Goal: Information Seeking & Learning: Compare options

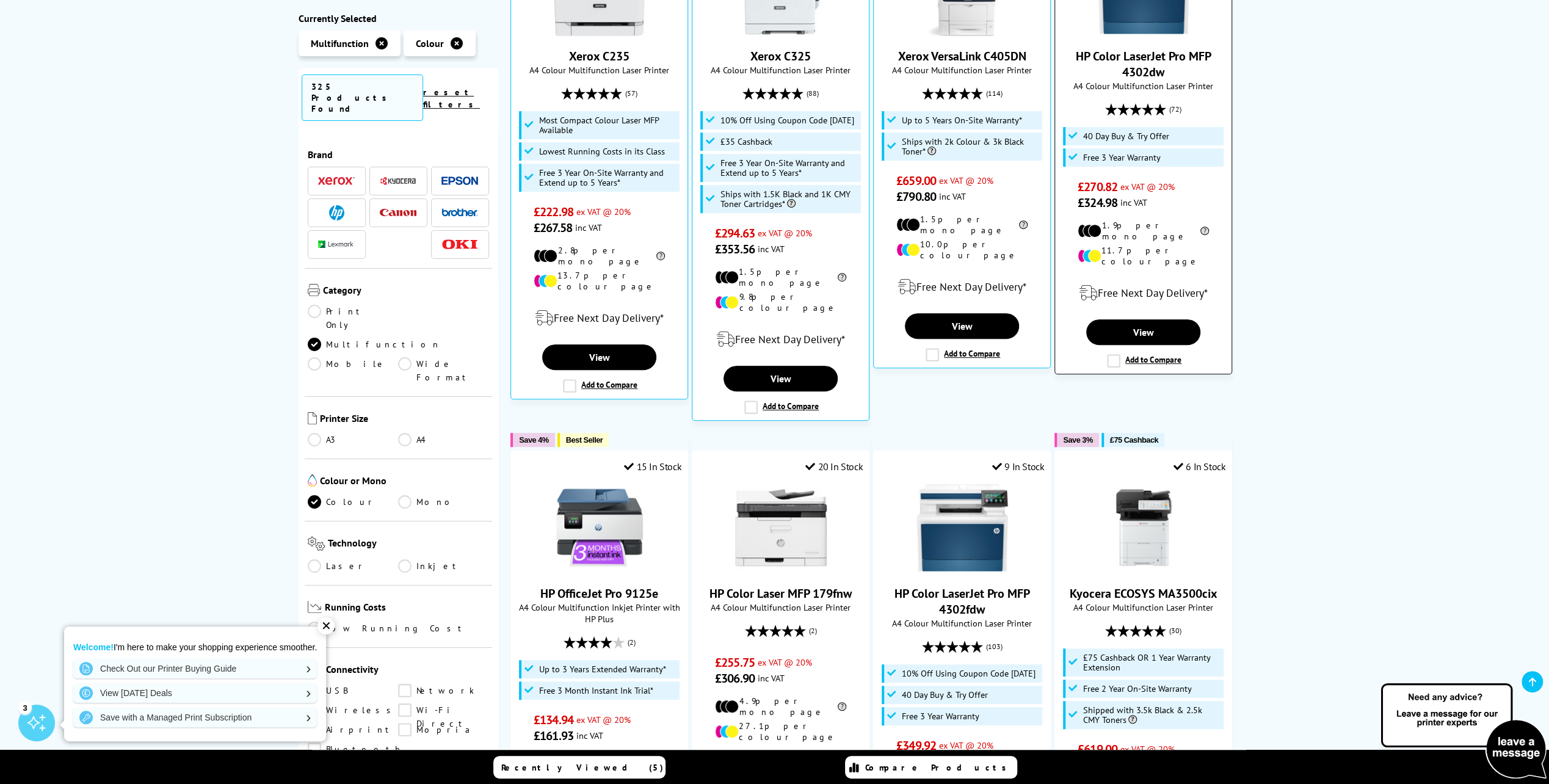
scroll to position [366, 0]
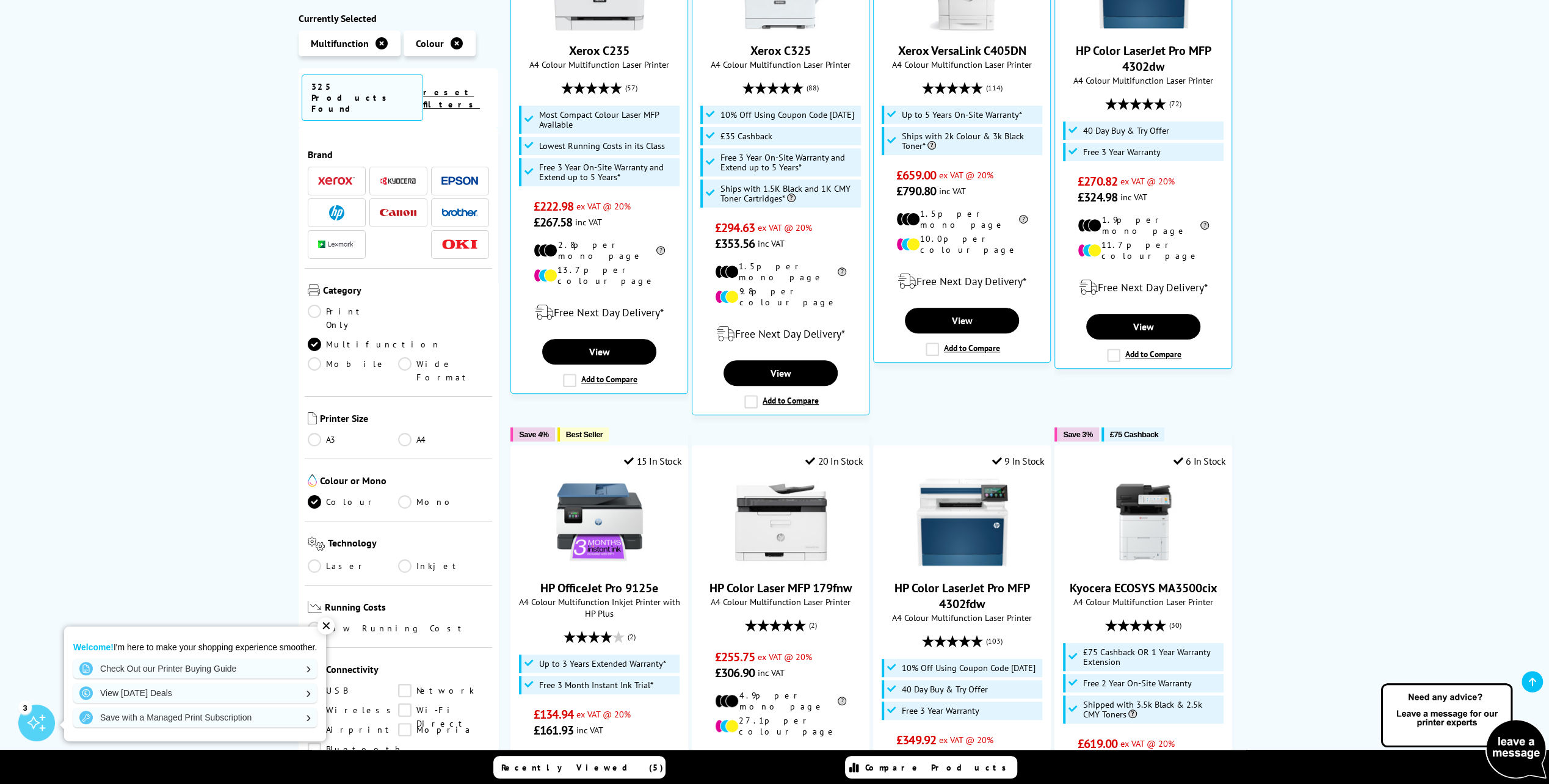
click at [333, 559] on link "Laser" at bounding box center [353, 566] width 91 height 14
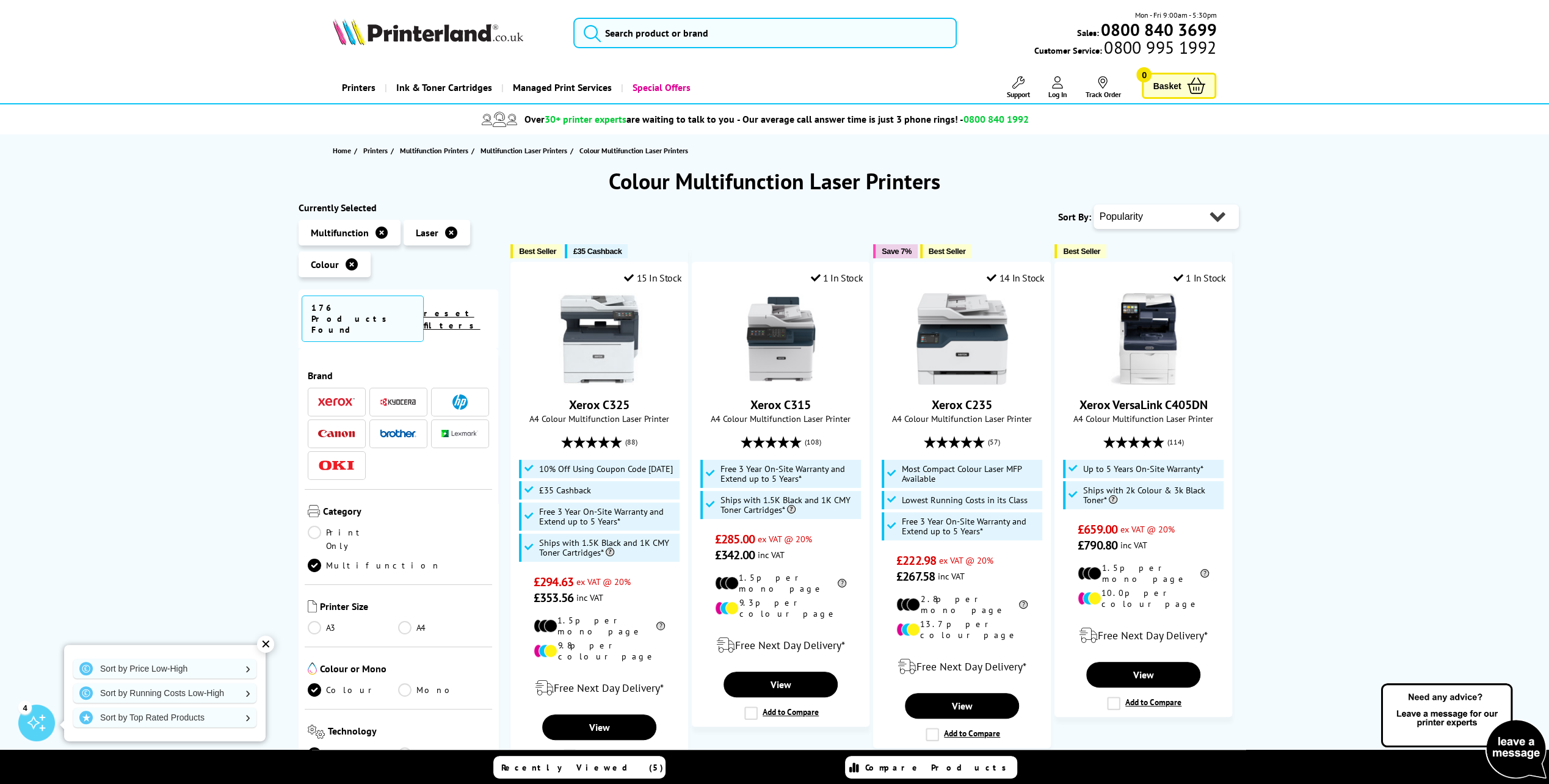
click at [457, 394] on img at bounding box center [460, 402] width 15 height 15
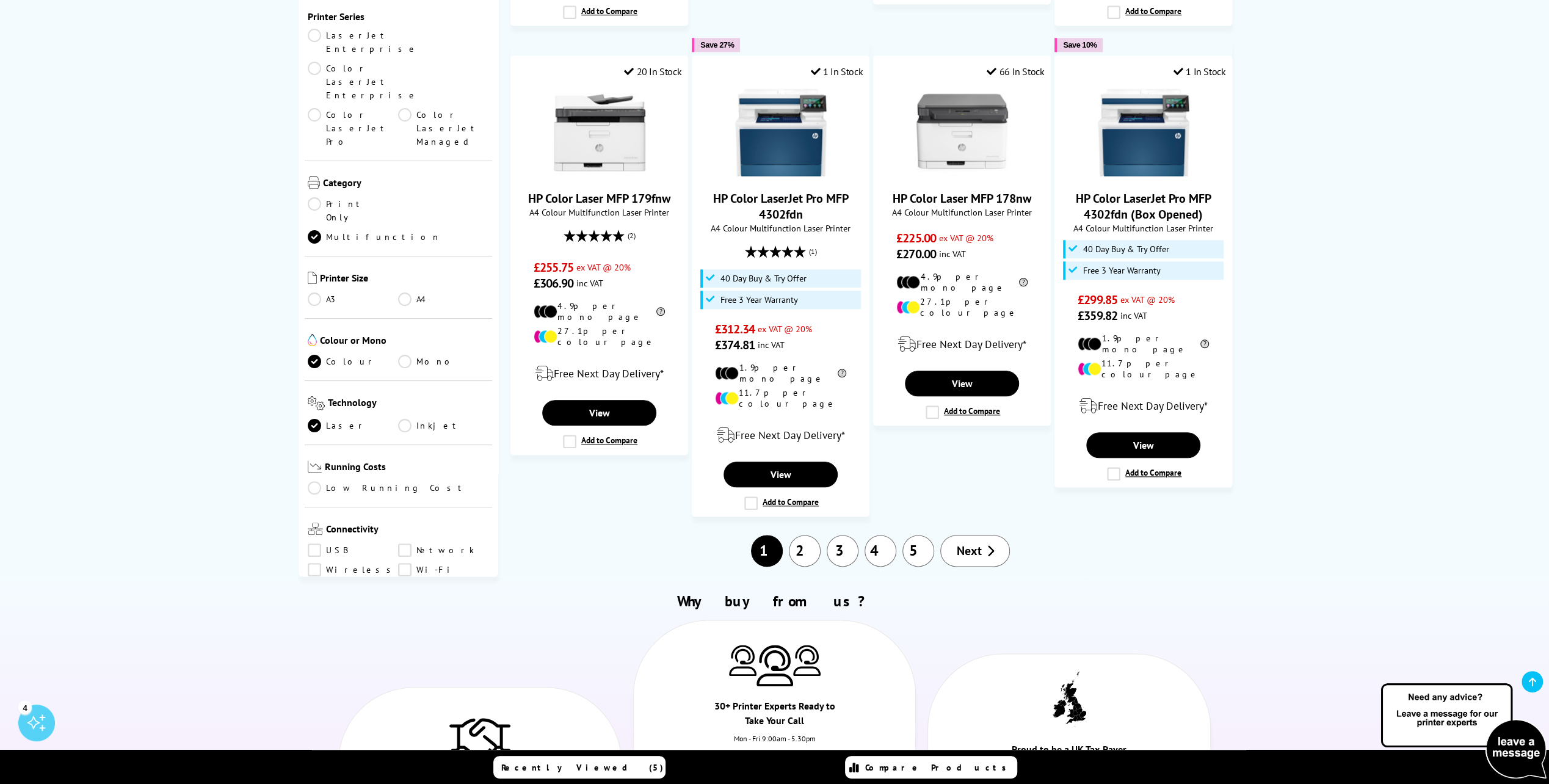
scroll to position [1282, 0]
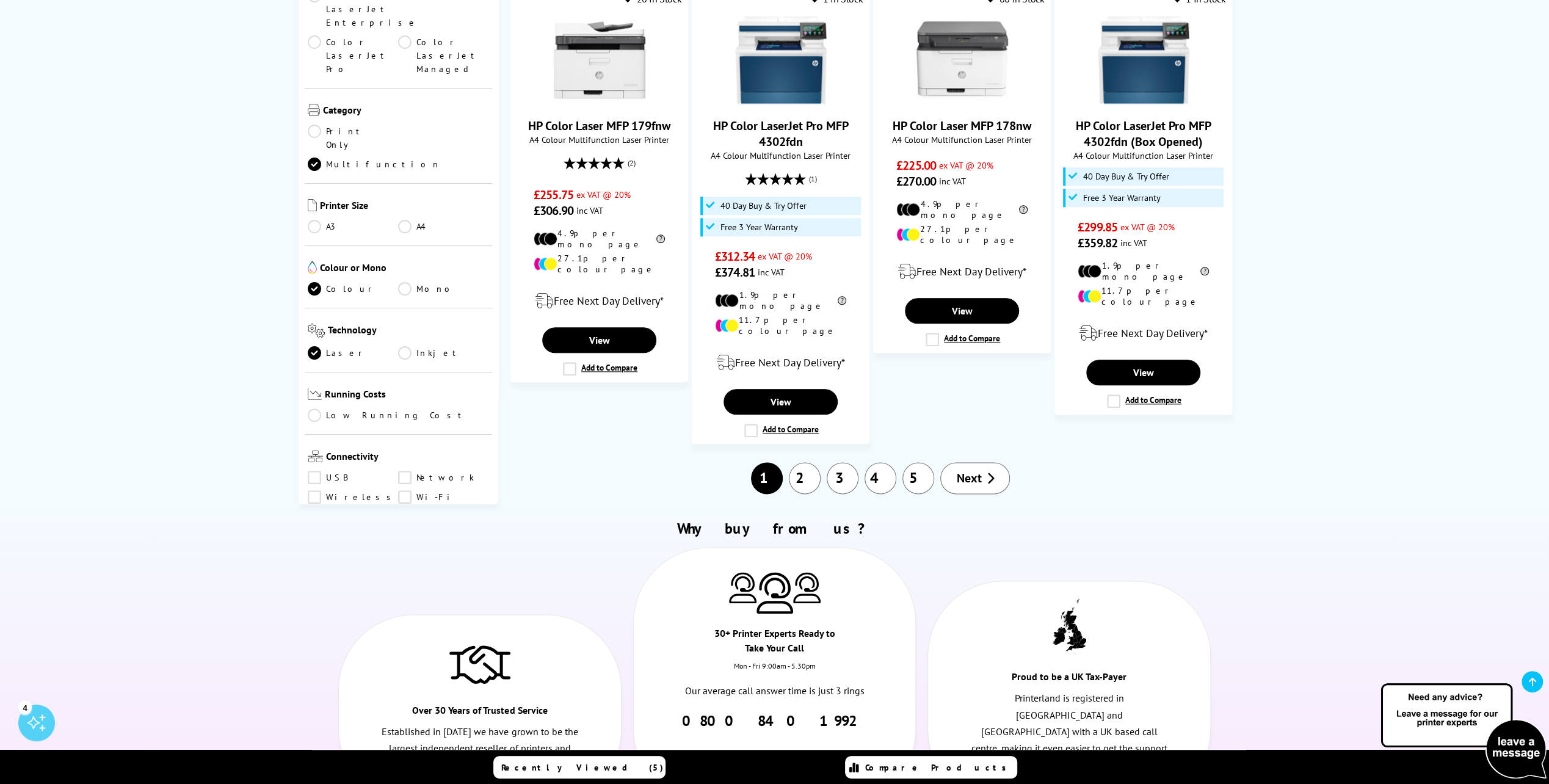
click at [806, 462] on link "2" at bounding box center [805, 478] width 32 height 32
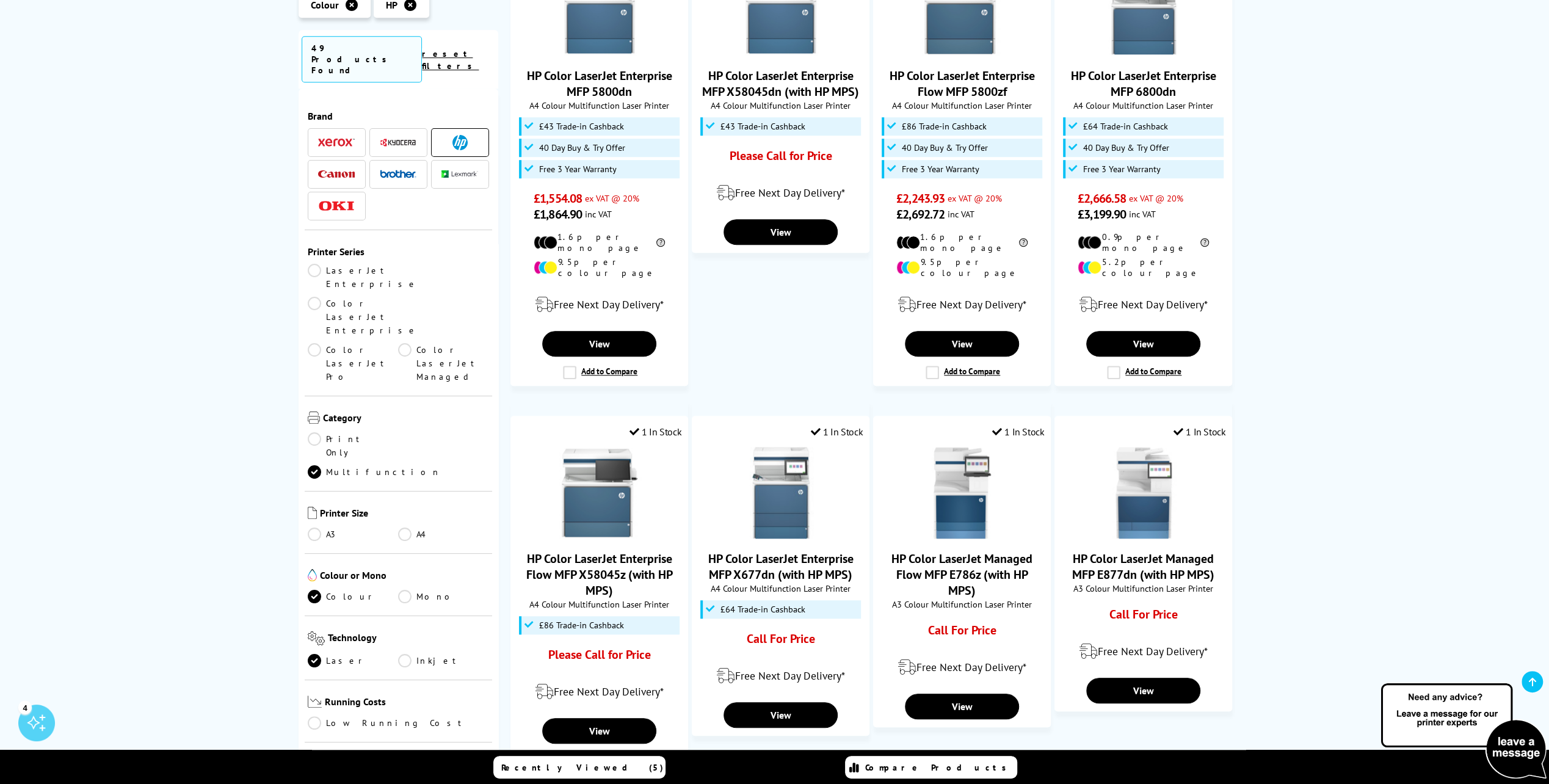
scroll to position [915, 0]
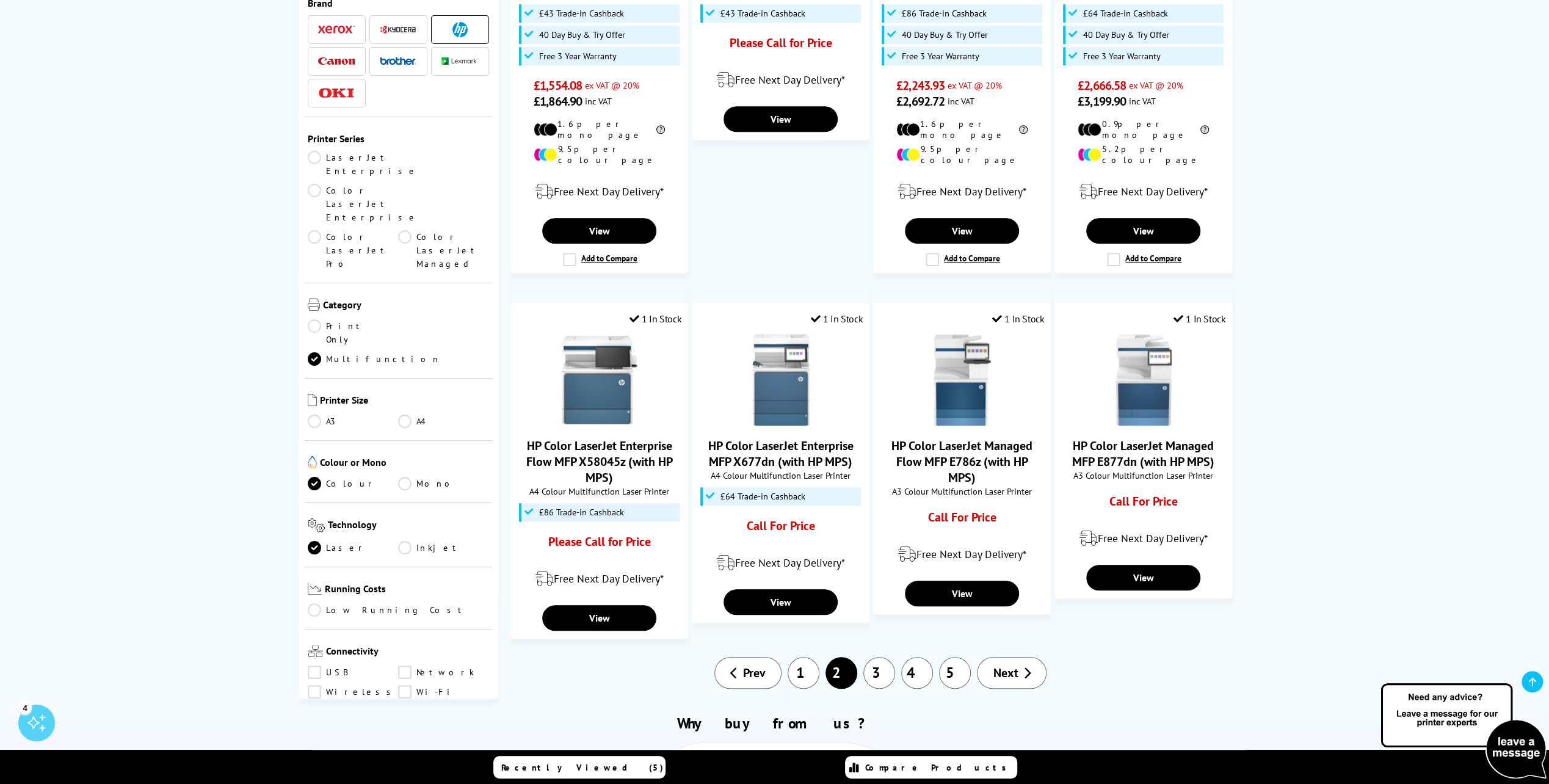
click at [802, 657] on link "1" at bounding box center [804, 673] width 32 height 32
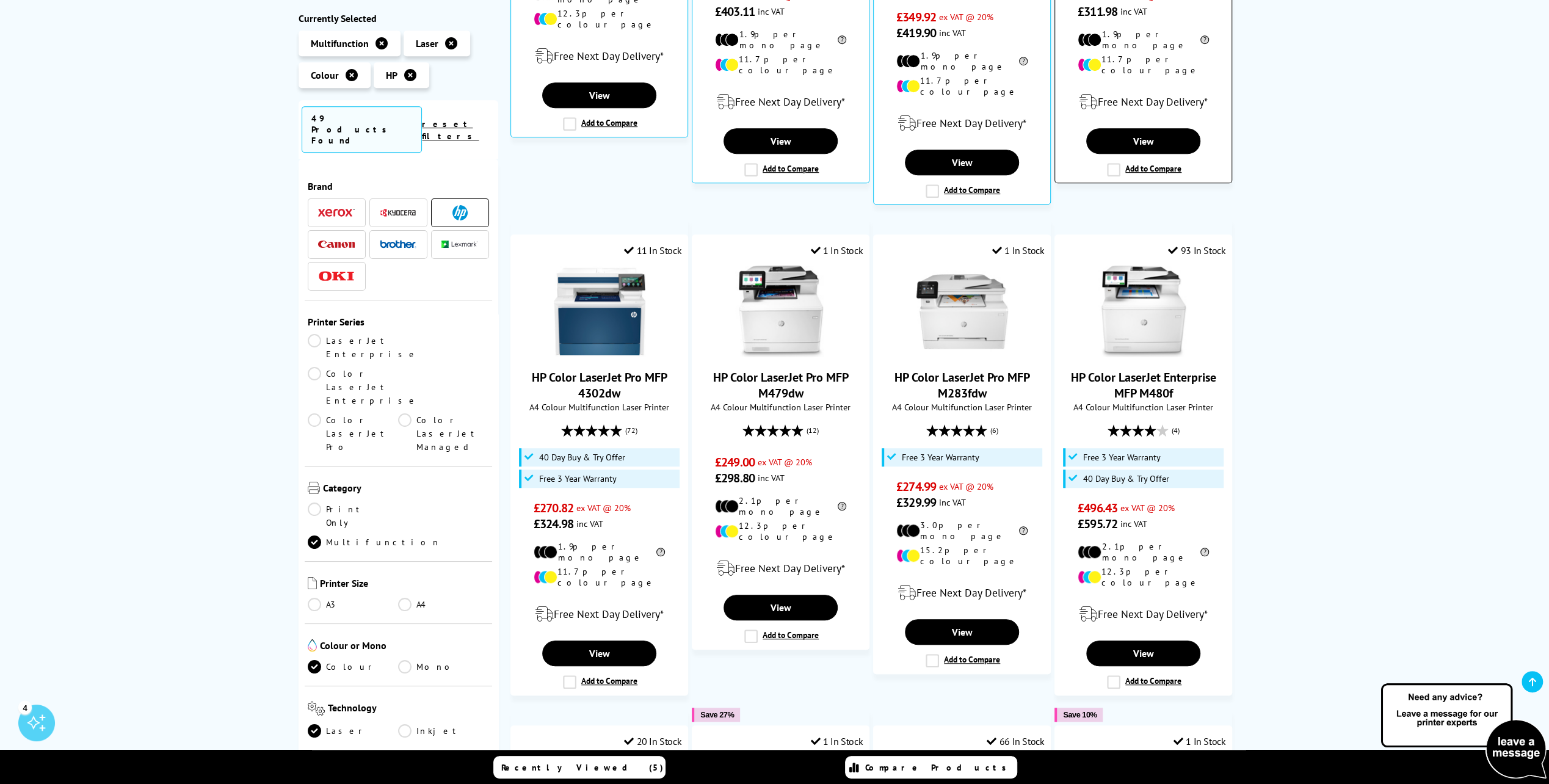
scroll to position [549, 0]
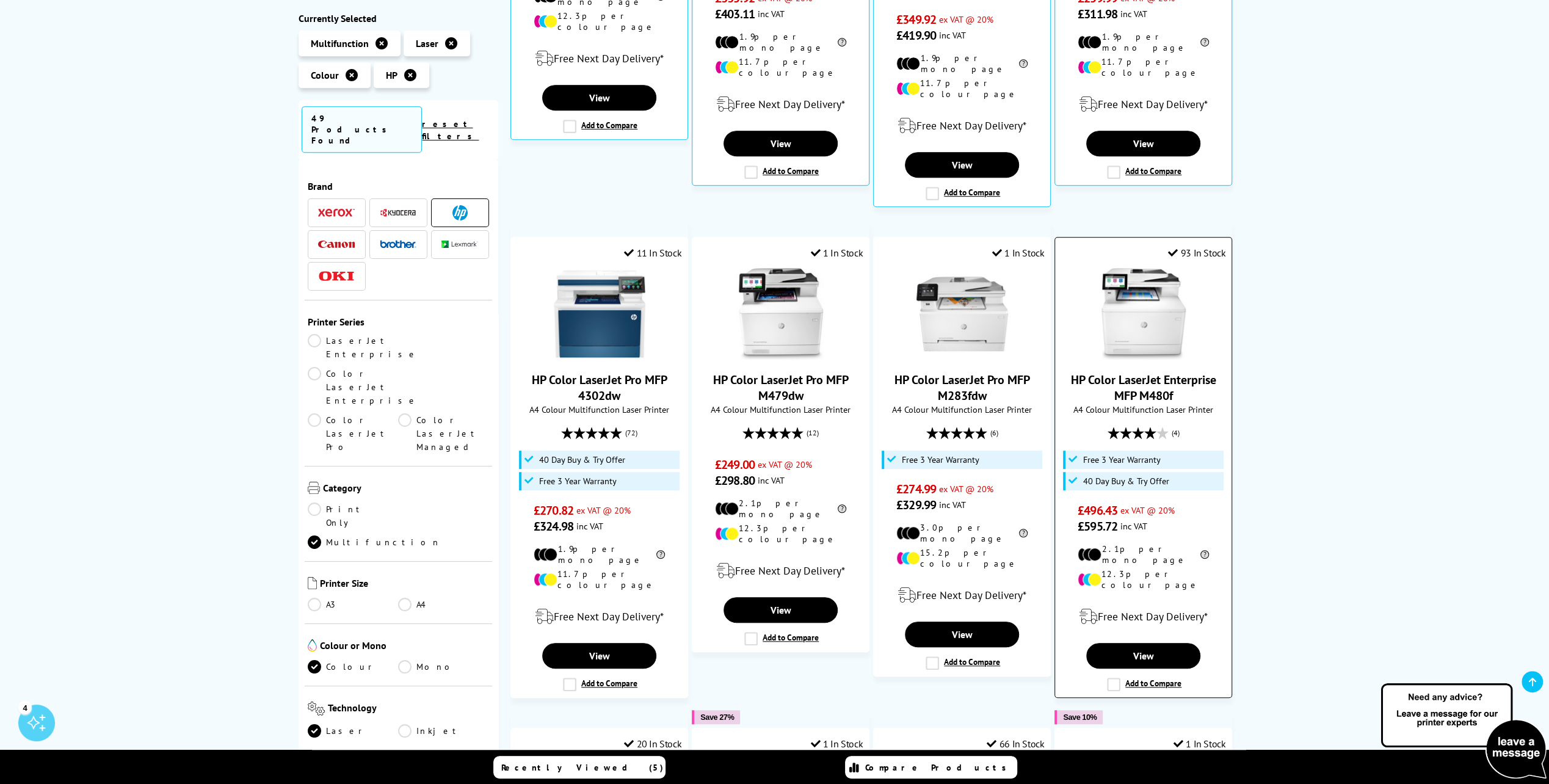
click at [1159, 304] on img at bounding box center [1143, 313] width 92 height 92
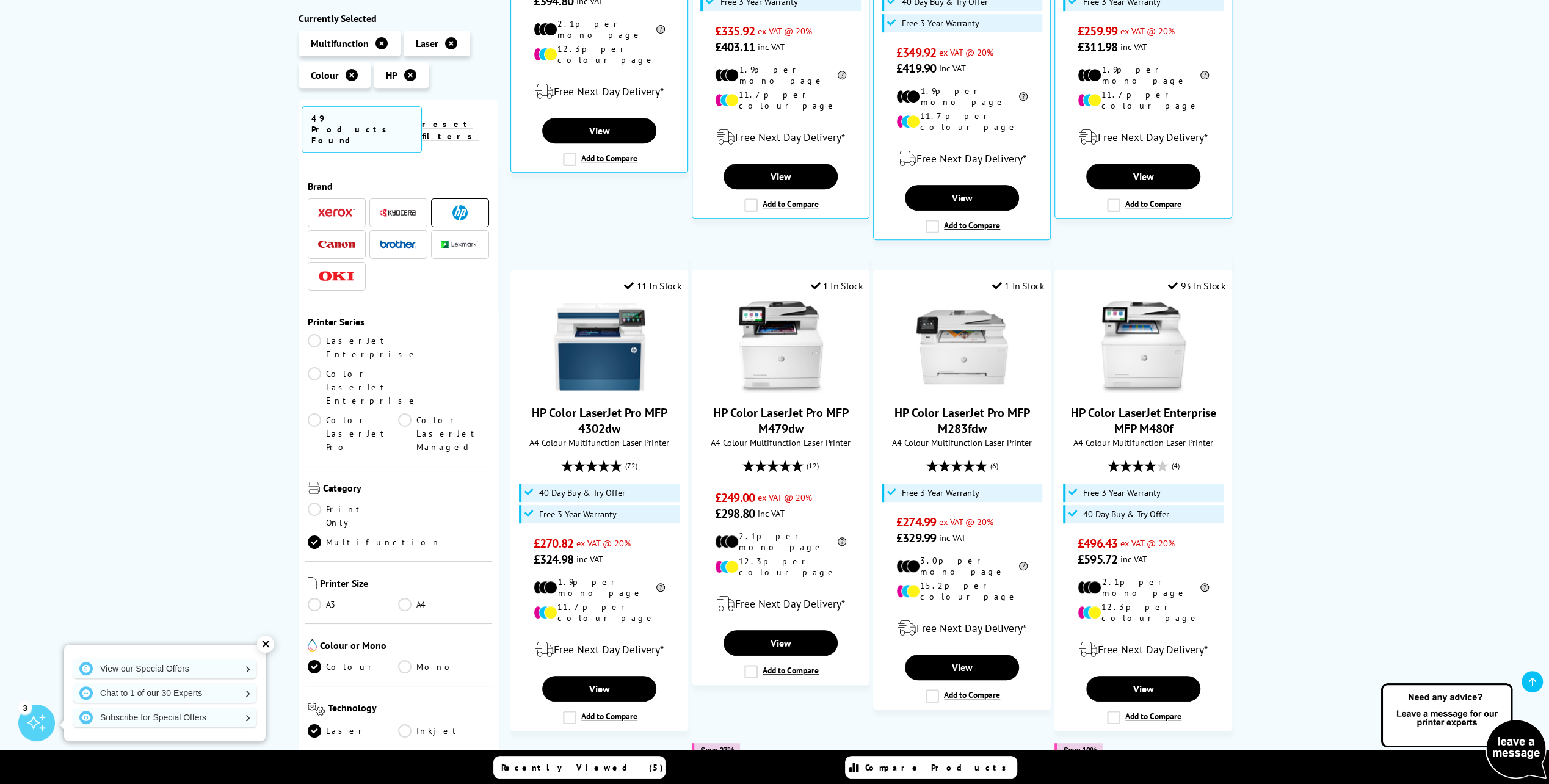
scroll to position [488, 0]
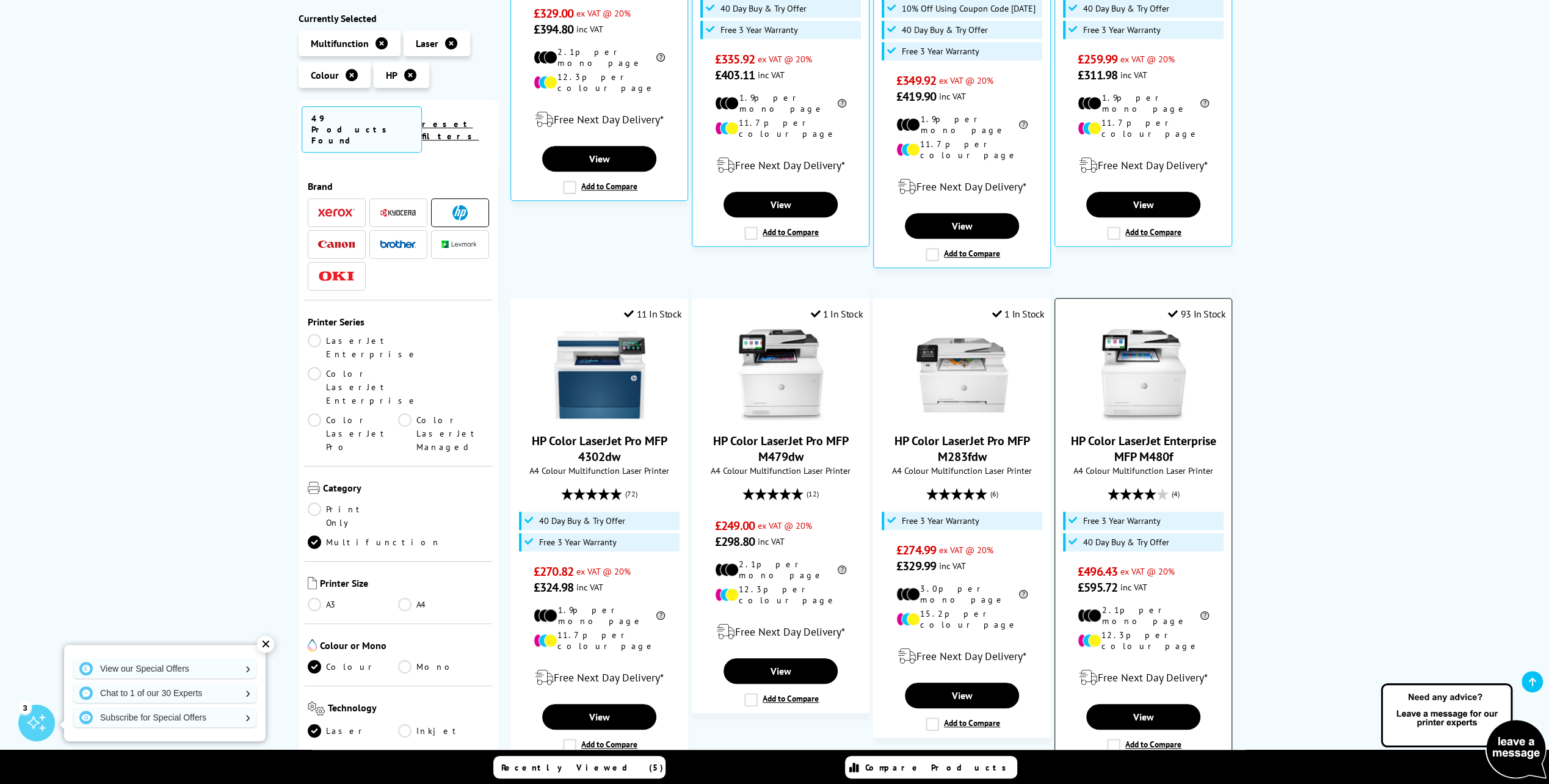
click at [1129, 341] on img at bounding box center [1143, 375] width 92 height 92
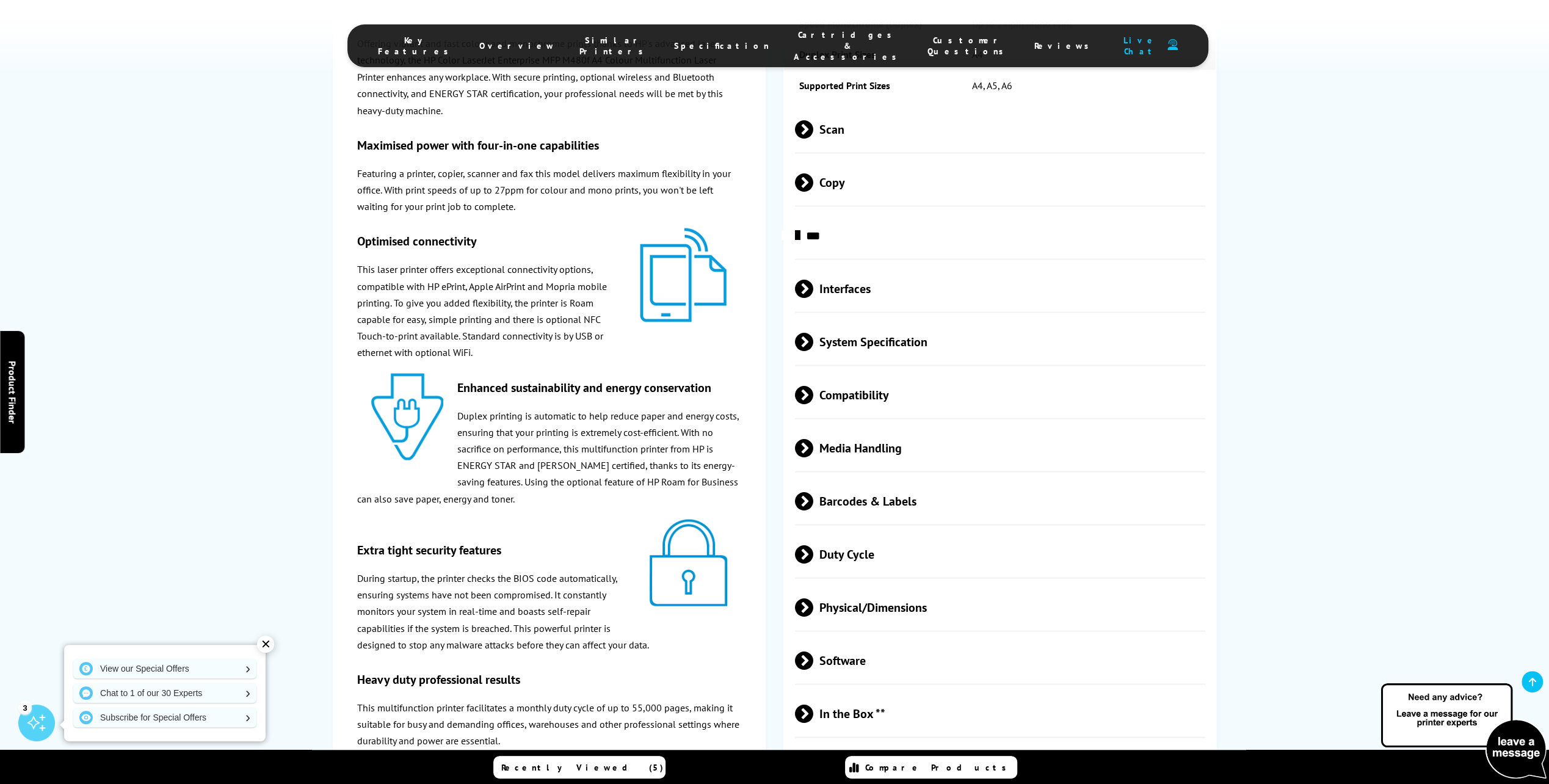
scroll to position [2259, 0]
click at [813, 562] on span at bounding box center [813, 552] width 0 height 18
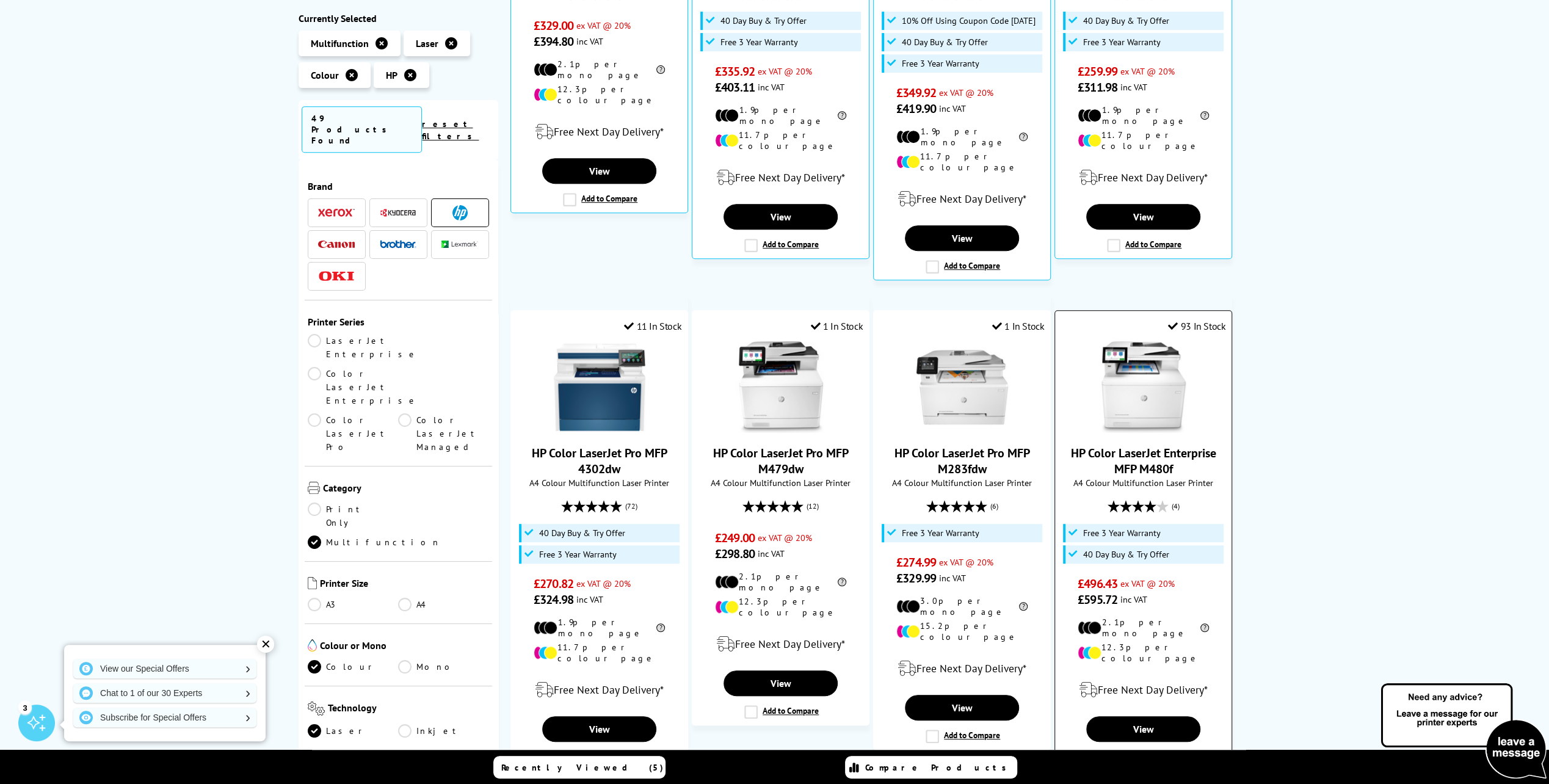
scroll to position [488, 0]
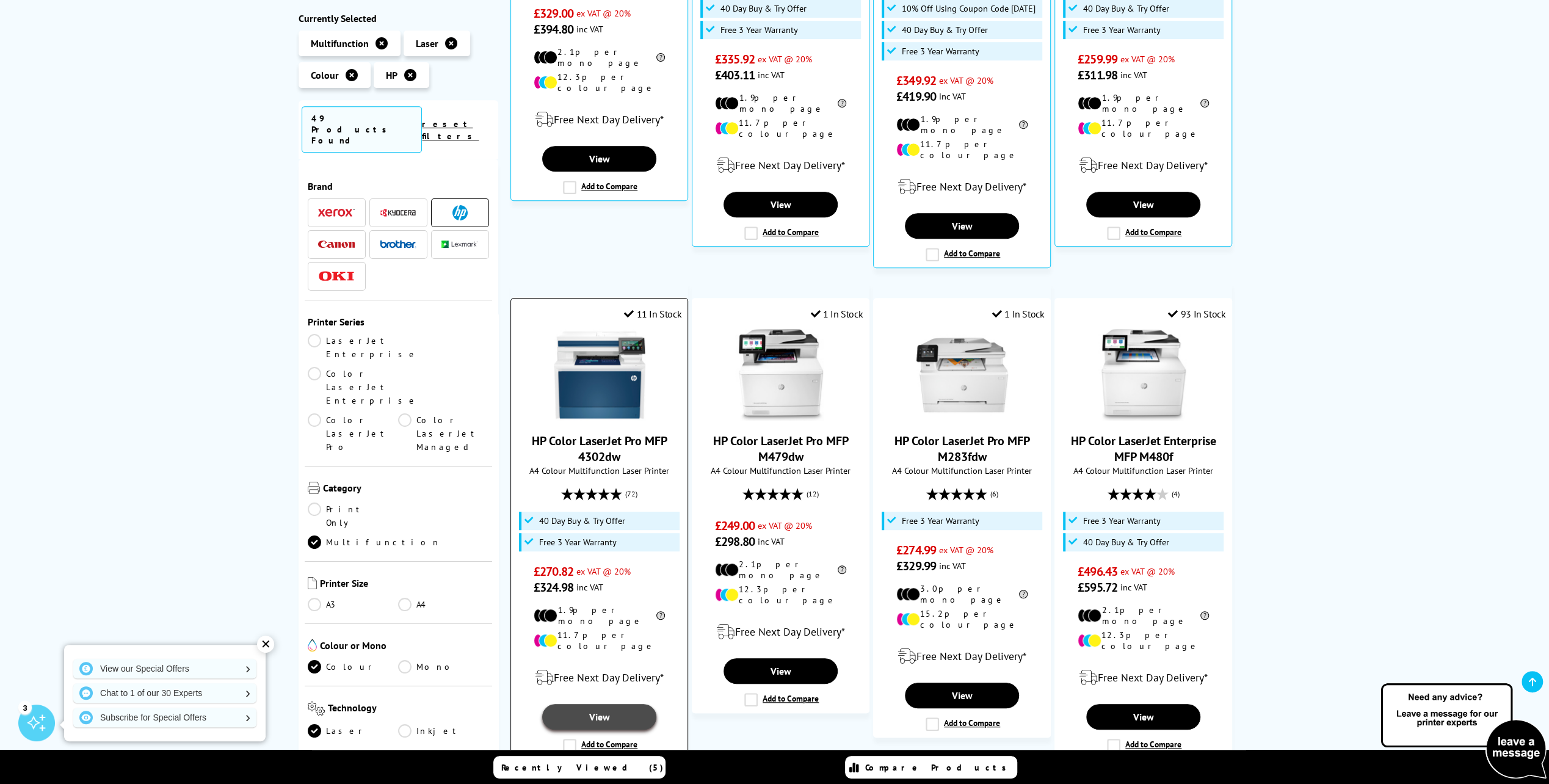
click at [612, 704] on link "View" at bounding box center [598, 717] width 114 height 26
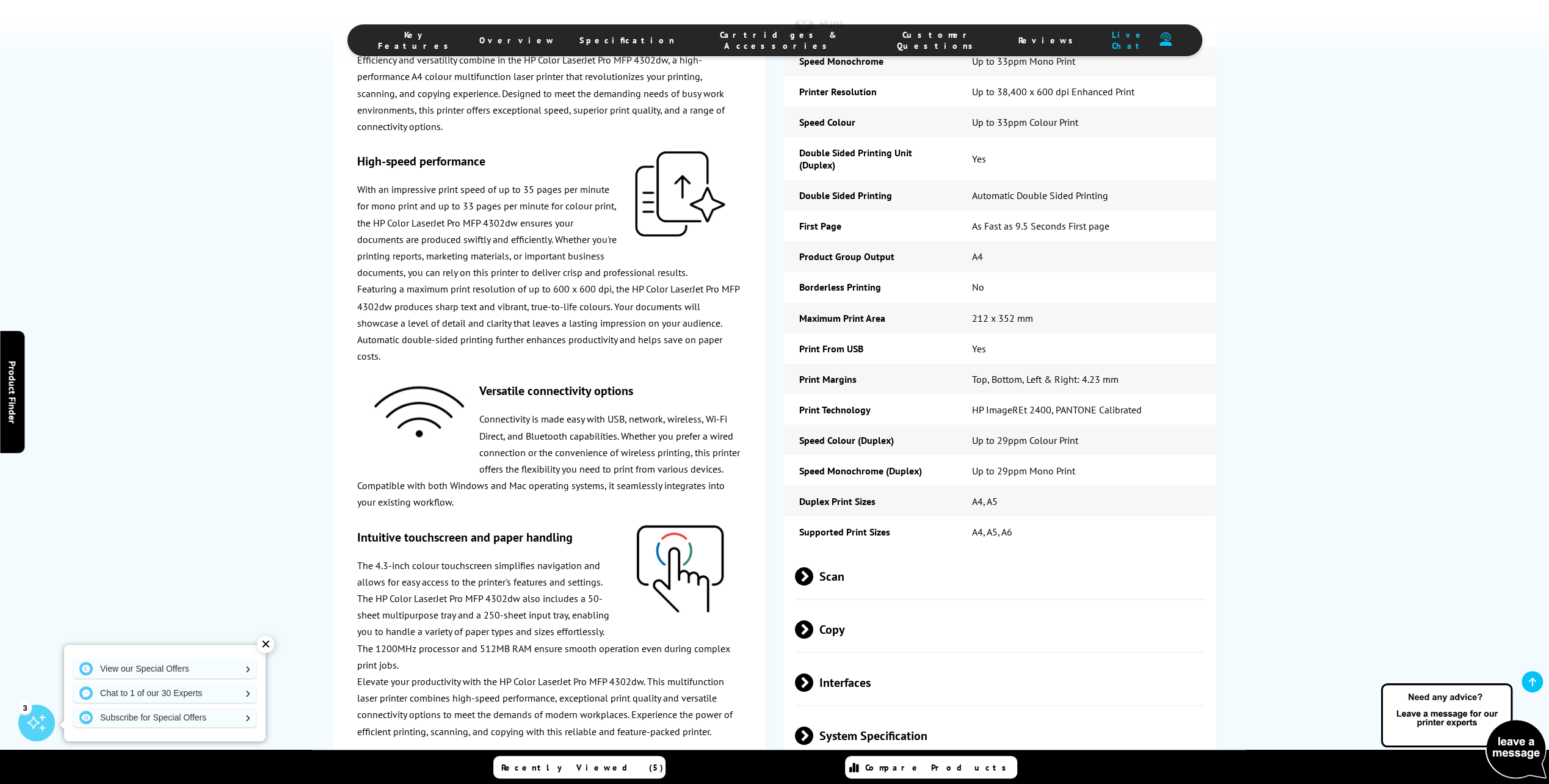
scroll to position [2319, 0]
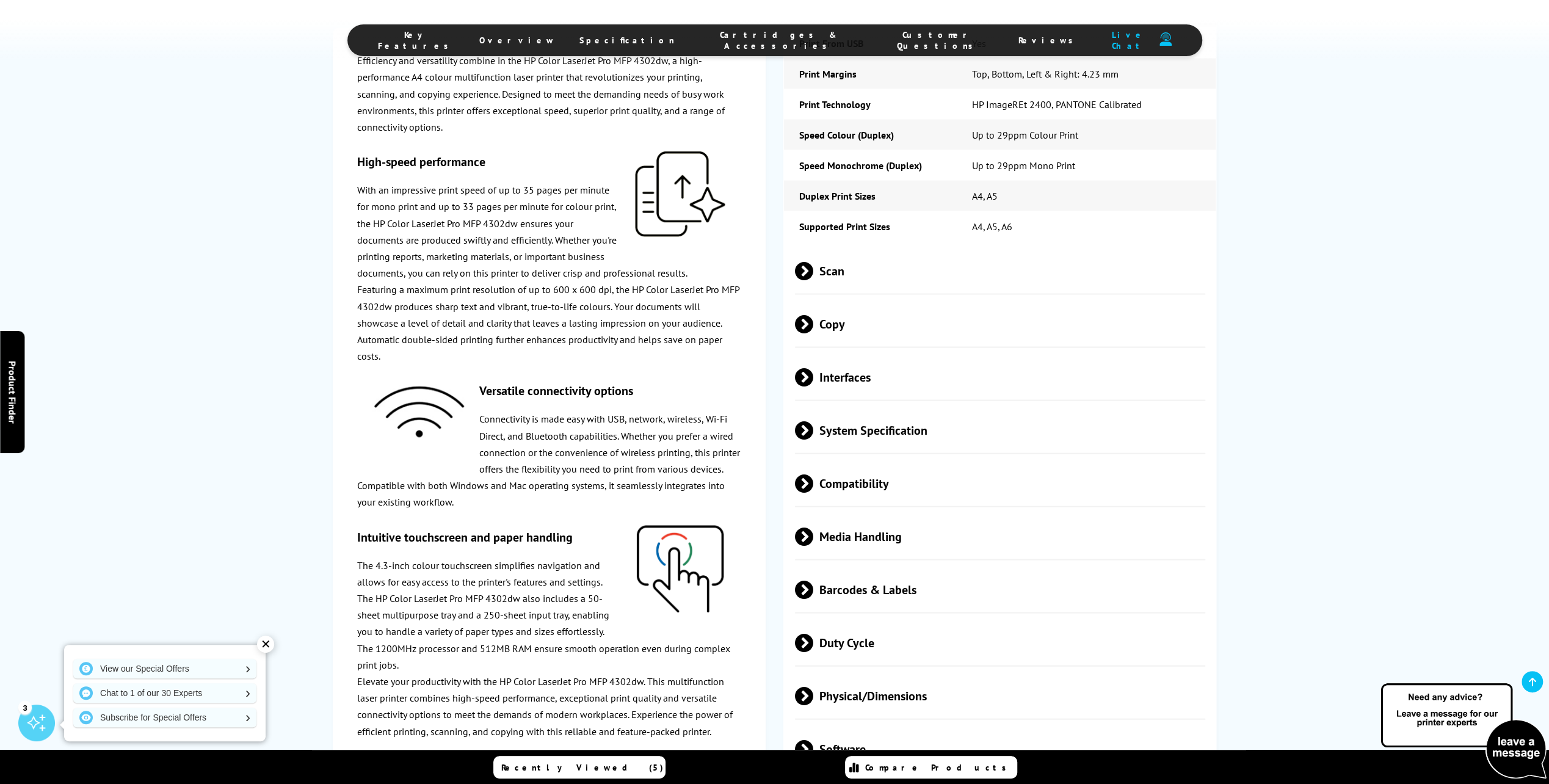
click at [813, 633] on span at bounding box center [813, 642] width 0 height 18
click at [802, 651] on span at bounding box center [804, 651] width 18 height 0
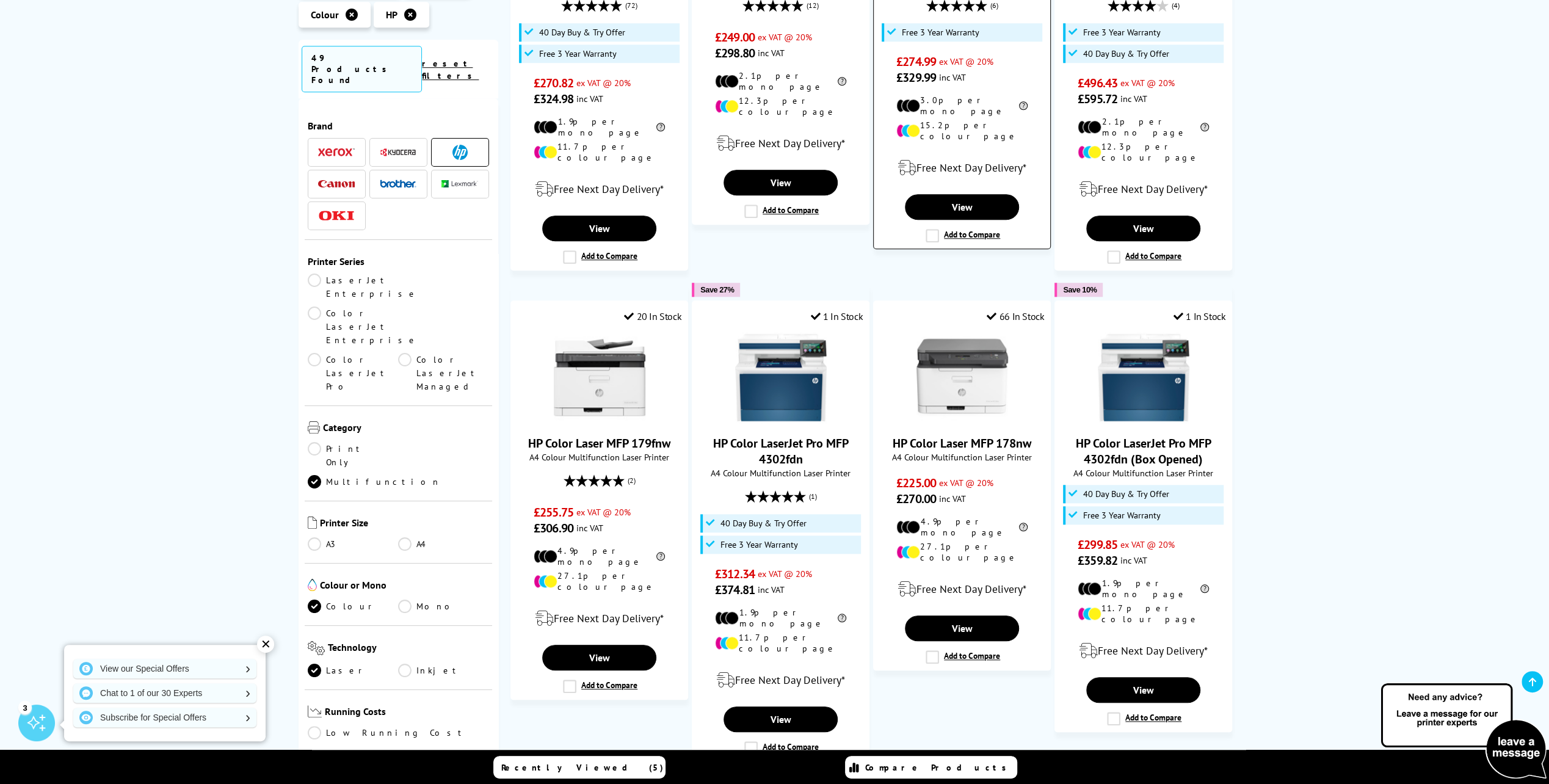
scroll to position [1160, 0]
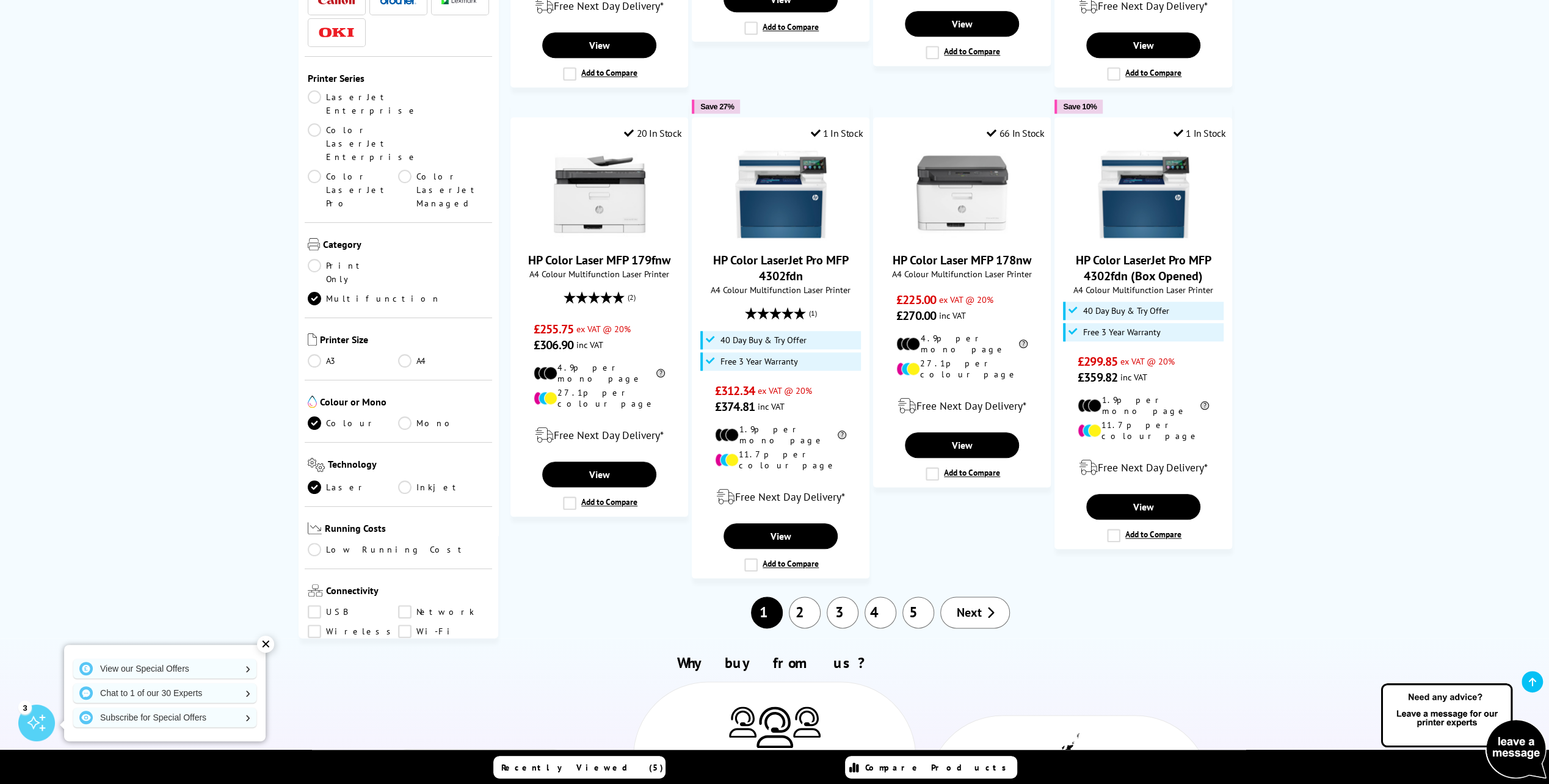
click at [803, 597] on link "2" at bounding box center [805, 613] width 32 height 32
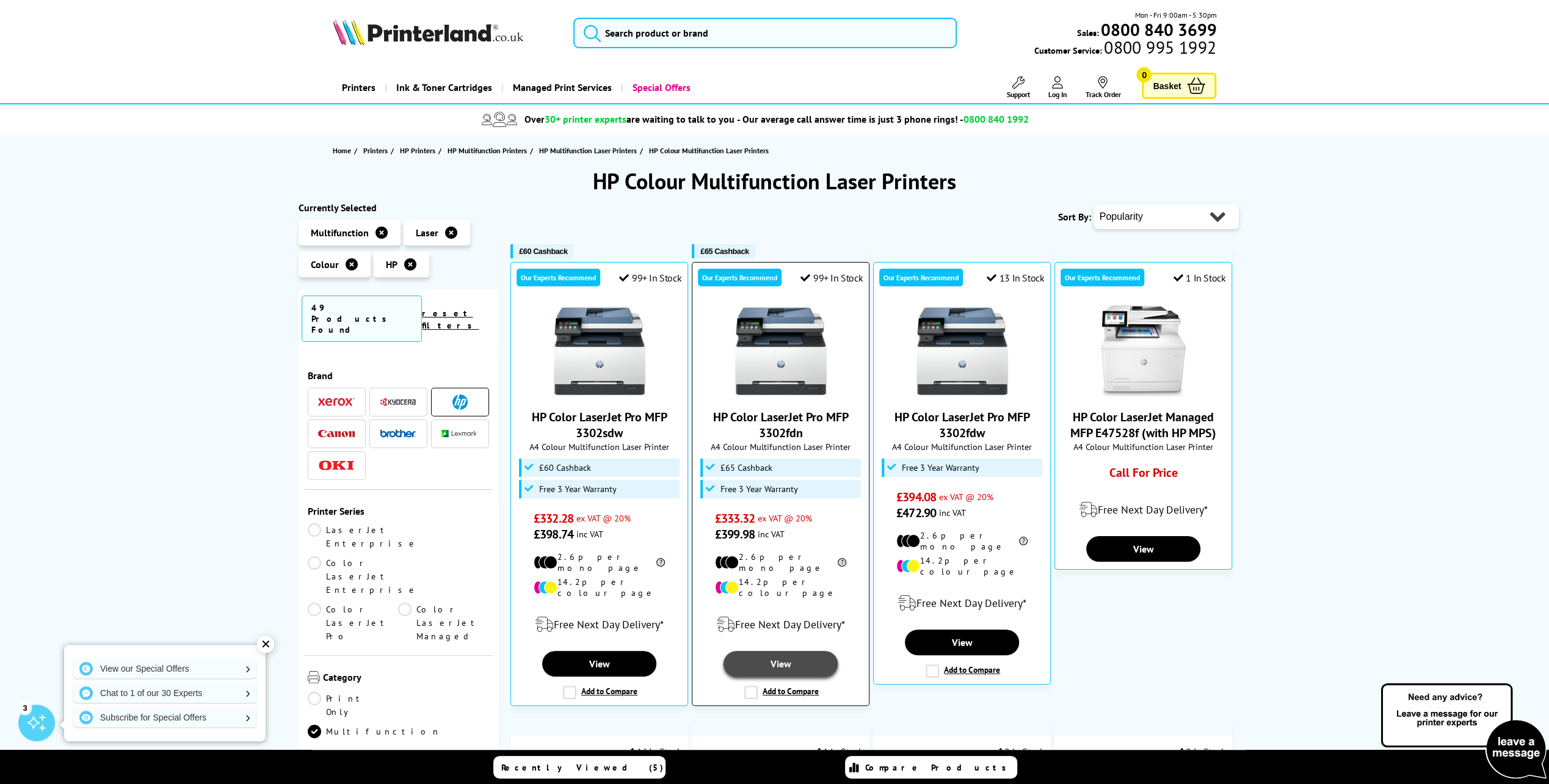
click at [784, 651] on link "View" at bounding box center [780, 664] width 114 height 26
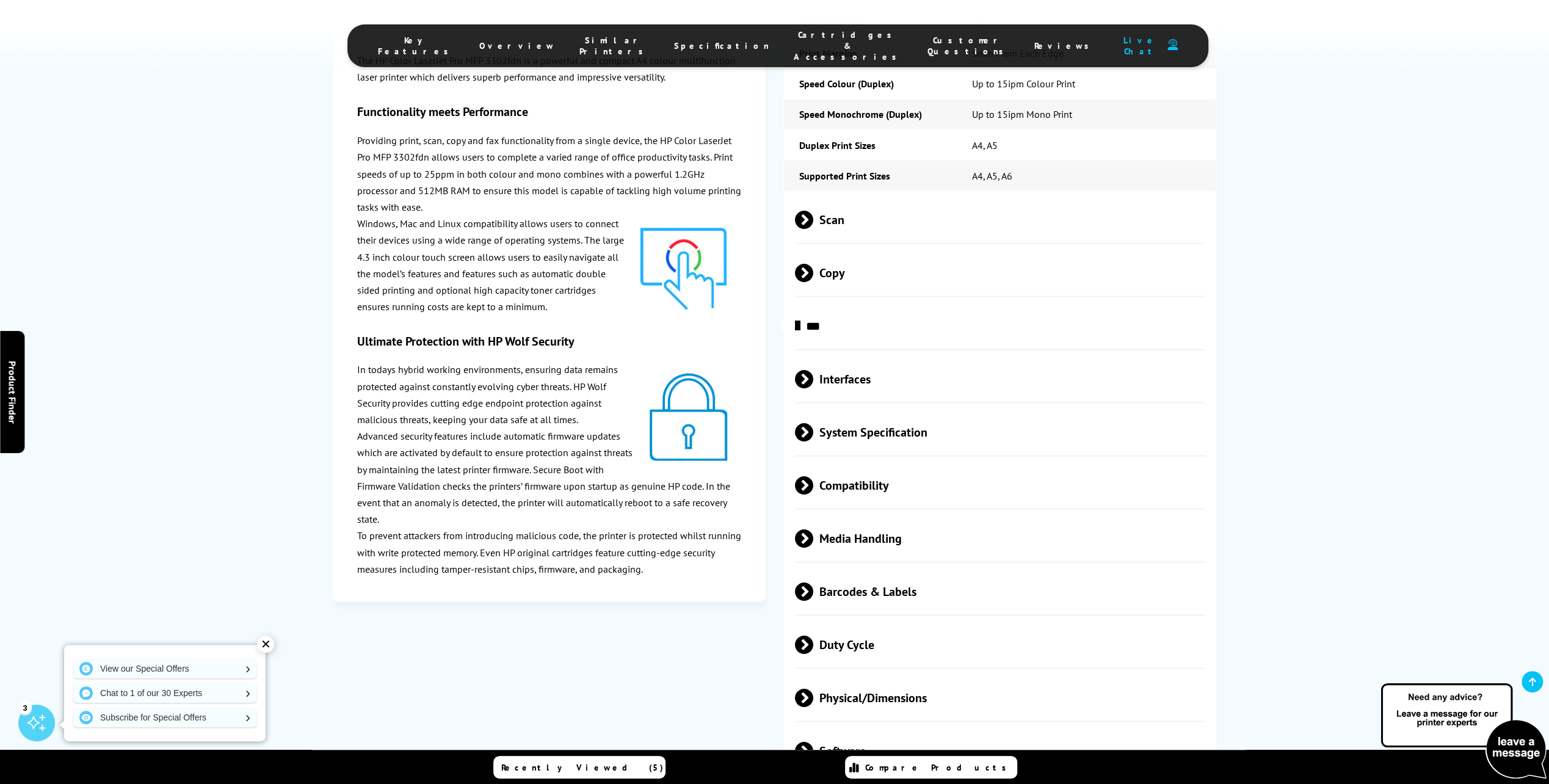
scroll to position [2198, 0]
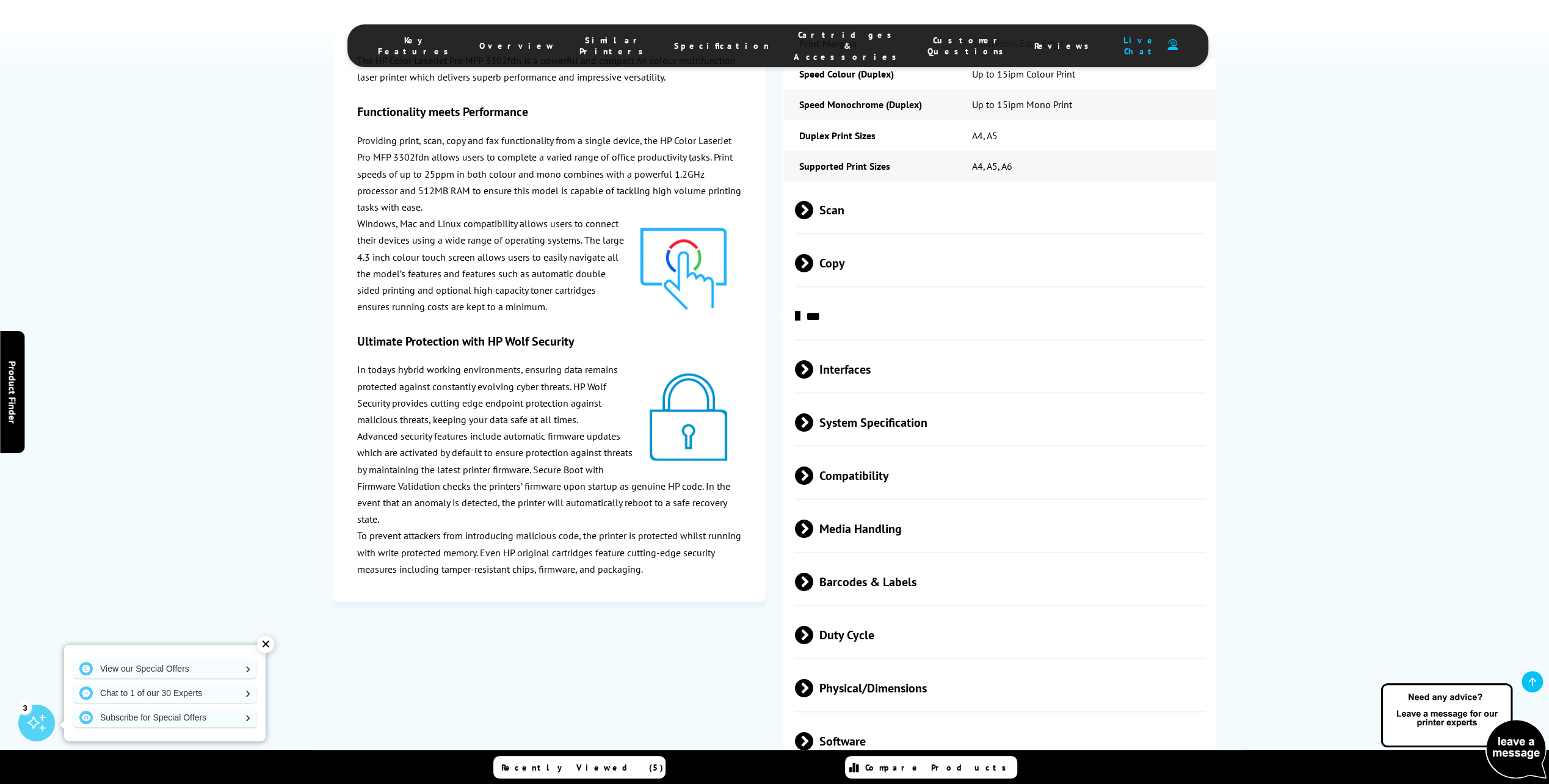
click at [813, 625] on span at bounding box center [813, 634] width 0 height 18
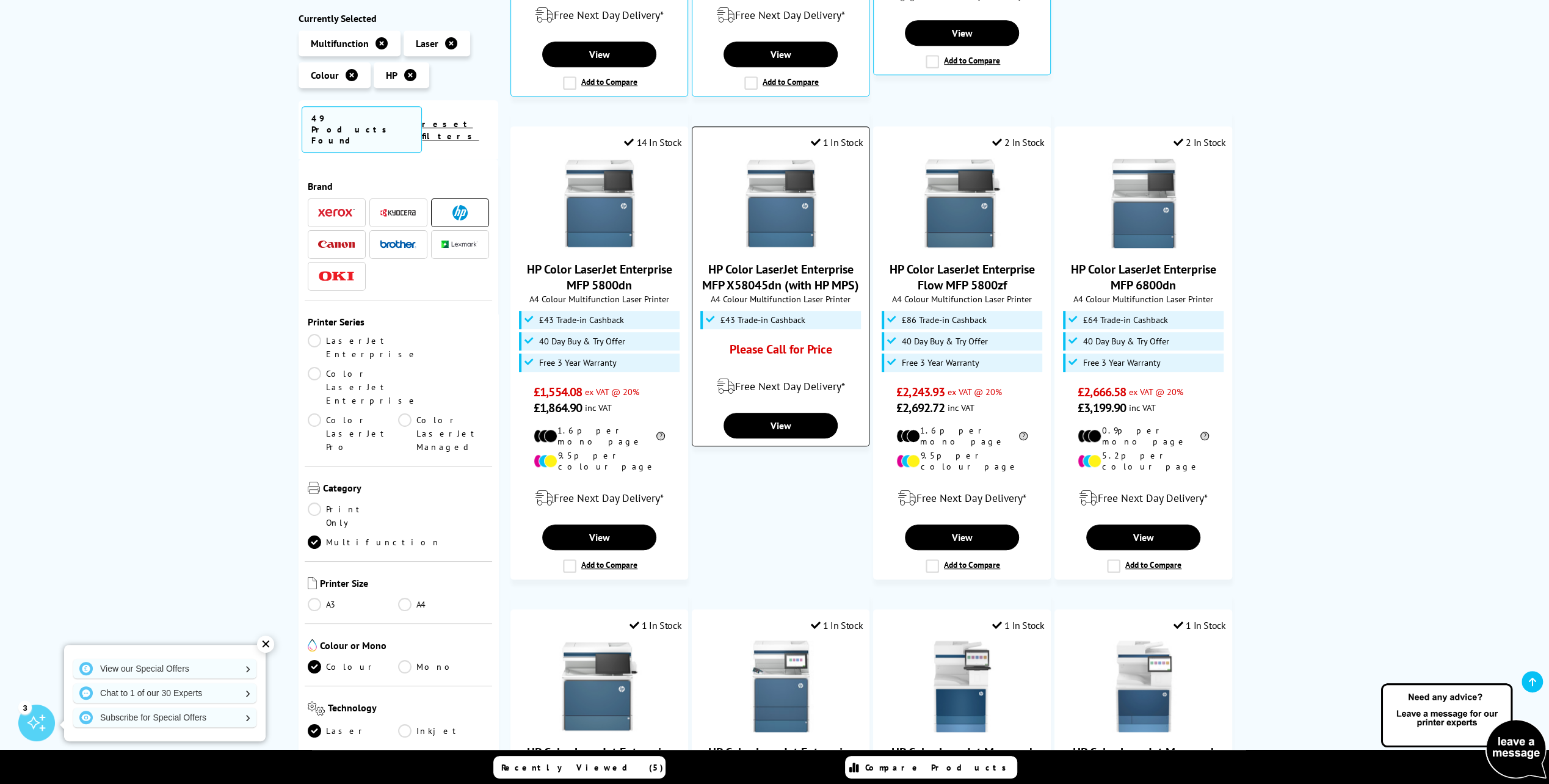
scroll to position [672, 0]
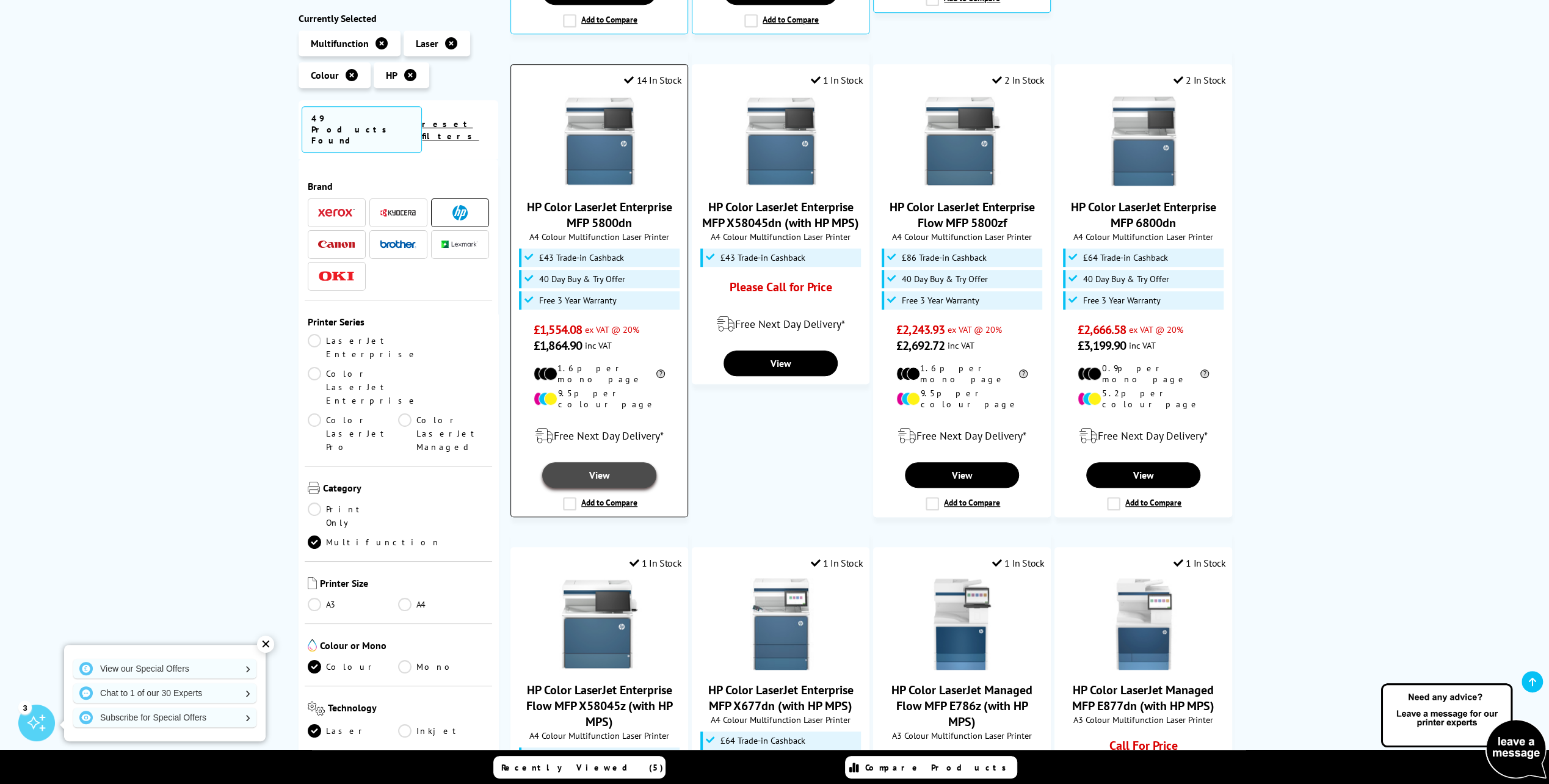
click at [605, 462] on link "View" at bounding box center [598, 475] width 114 height 26
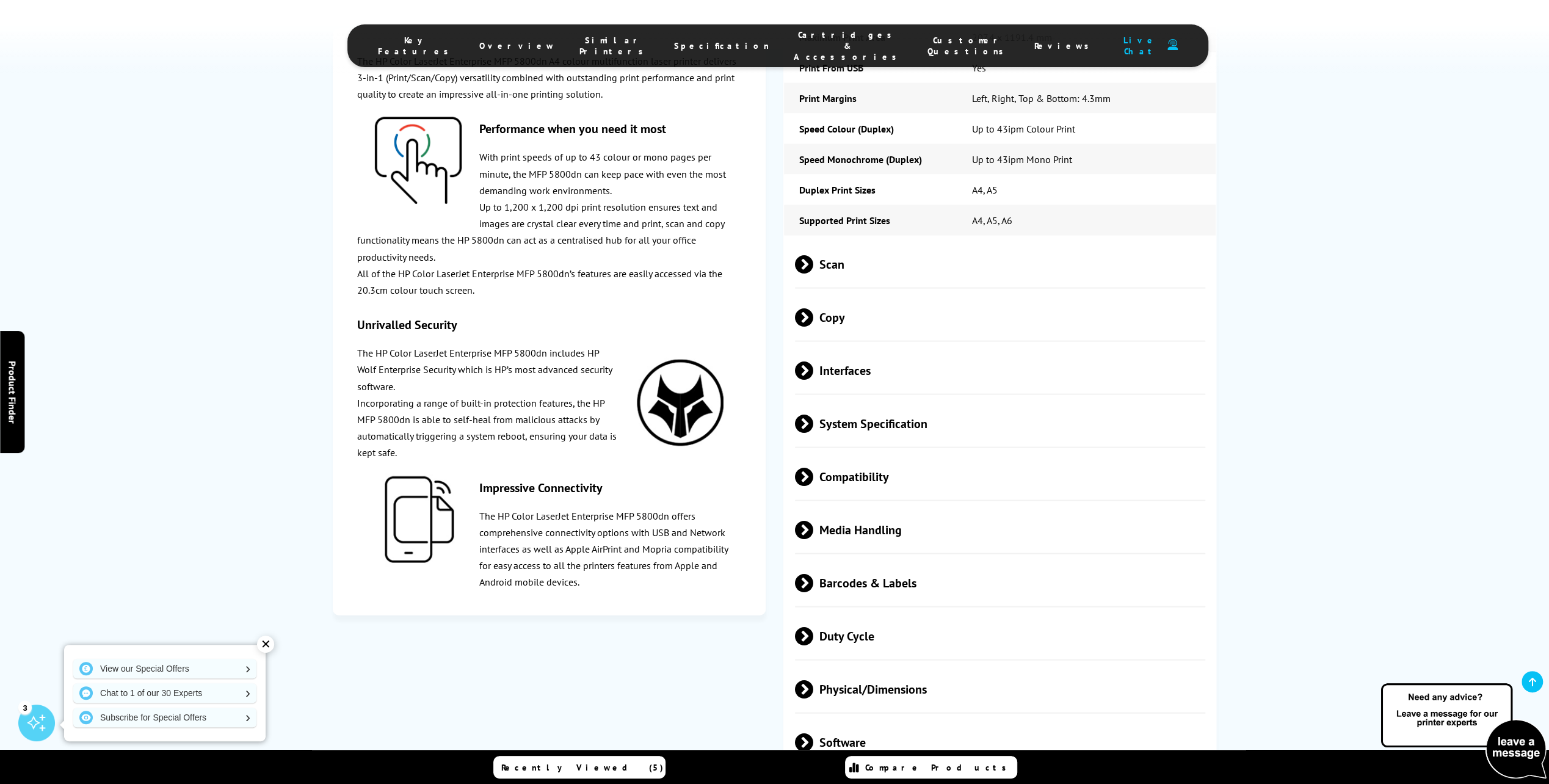
scroll to position [2503, 0]
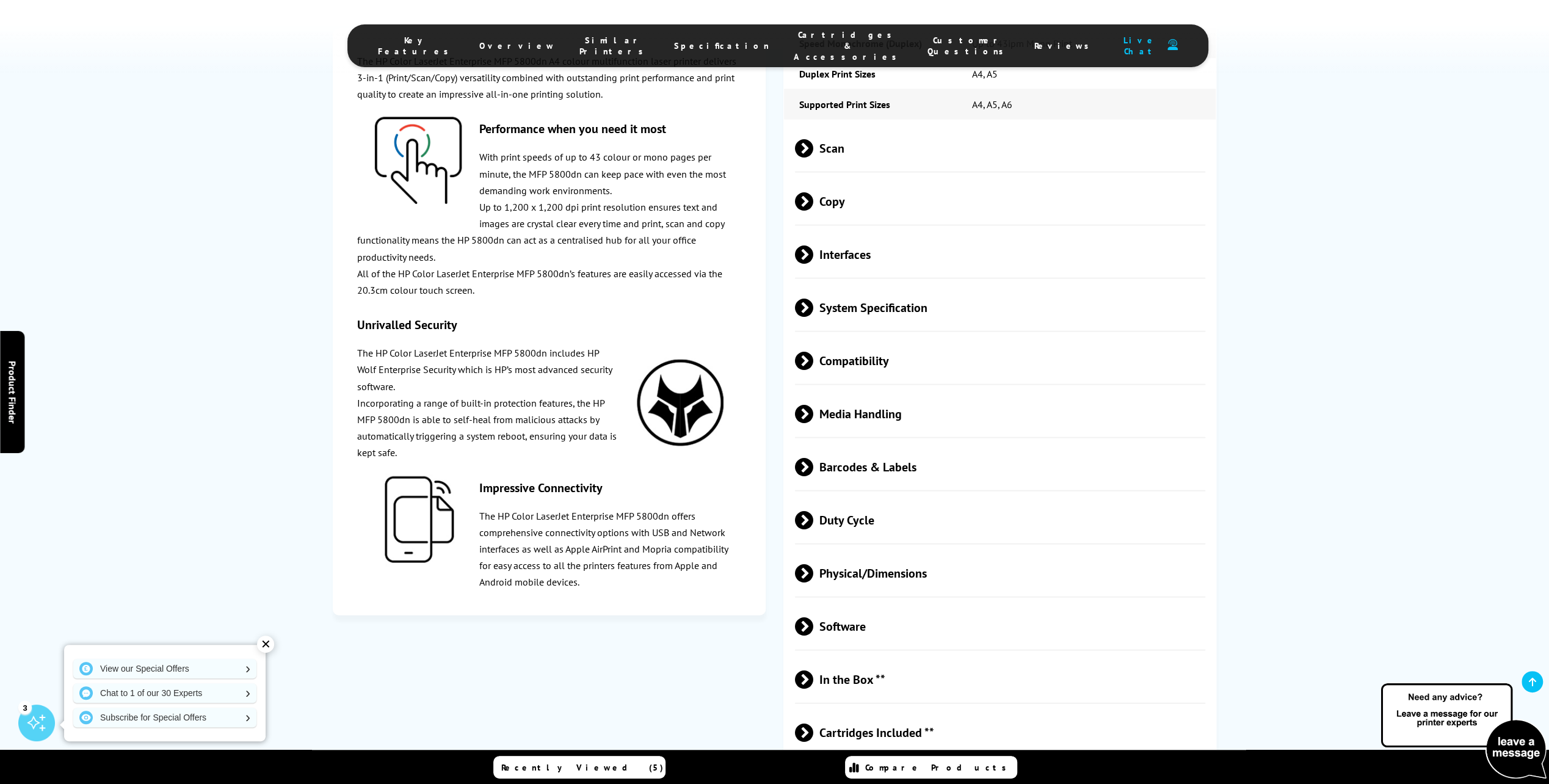
click at [813, 512] on span at bounding box center [813, 520] width 0 height 18
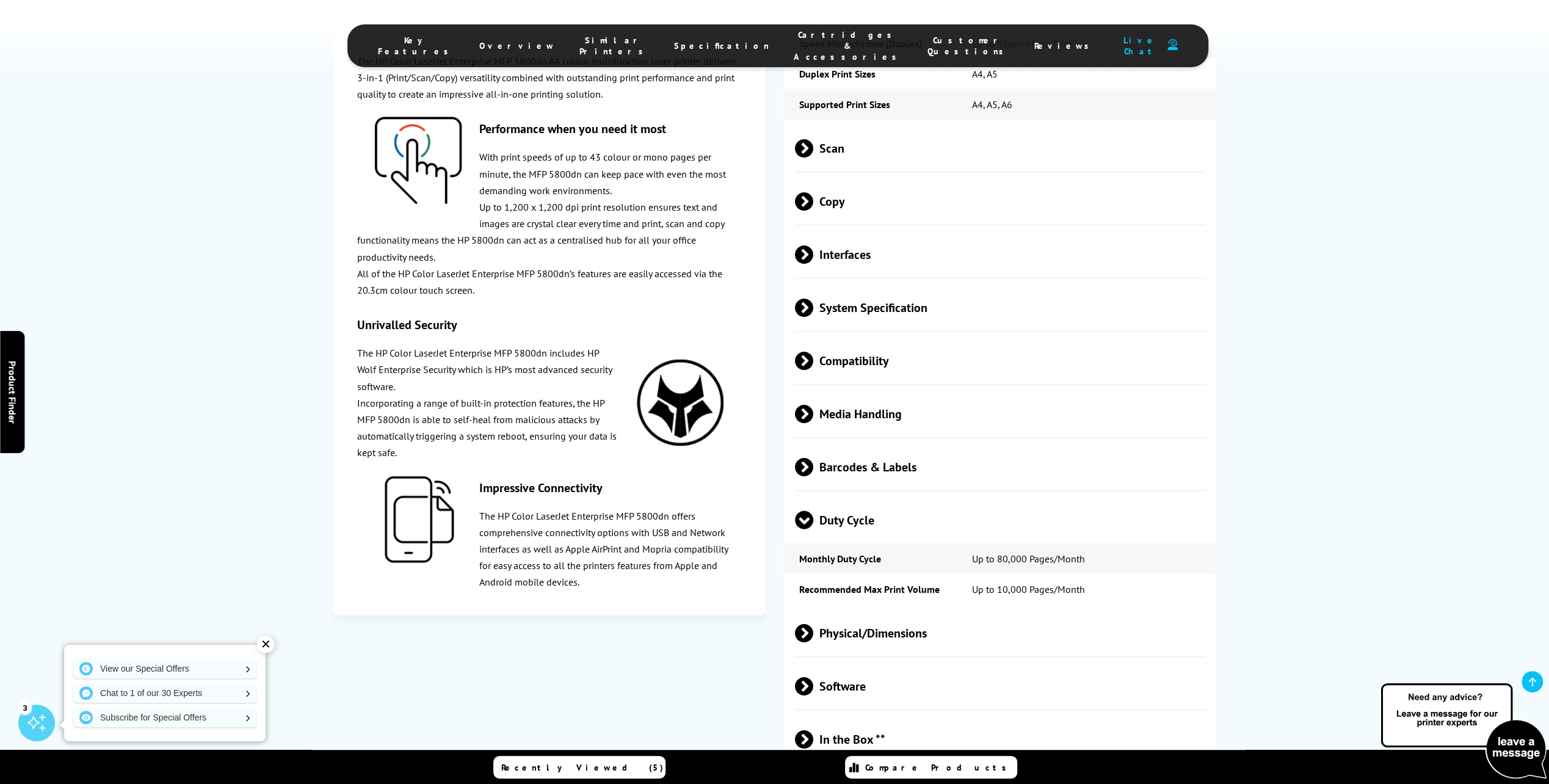
click at [809, 529] on span at bounding box center [804, 529] width 18 height 0
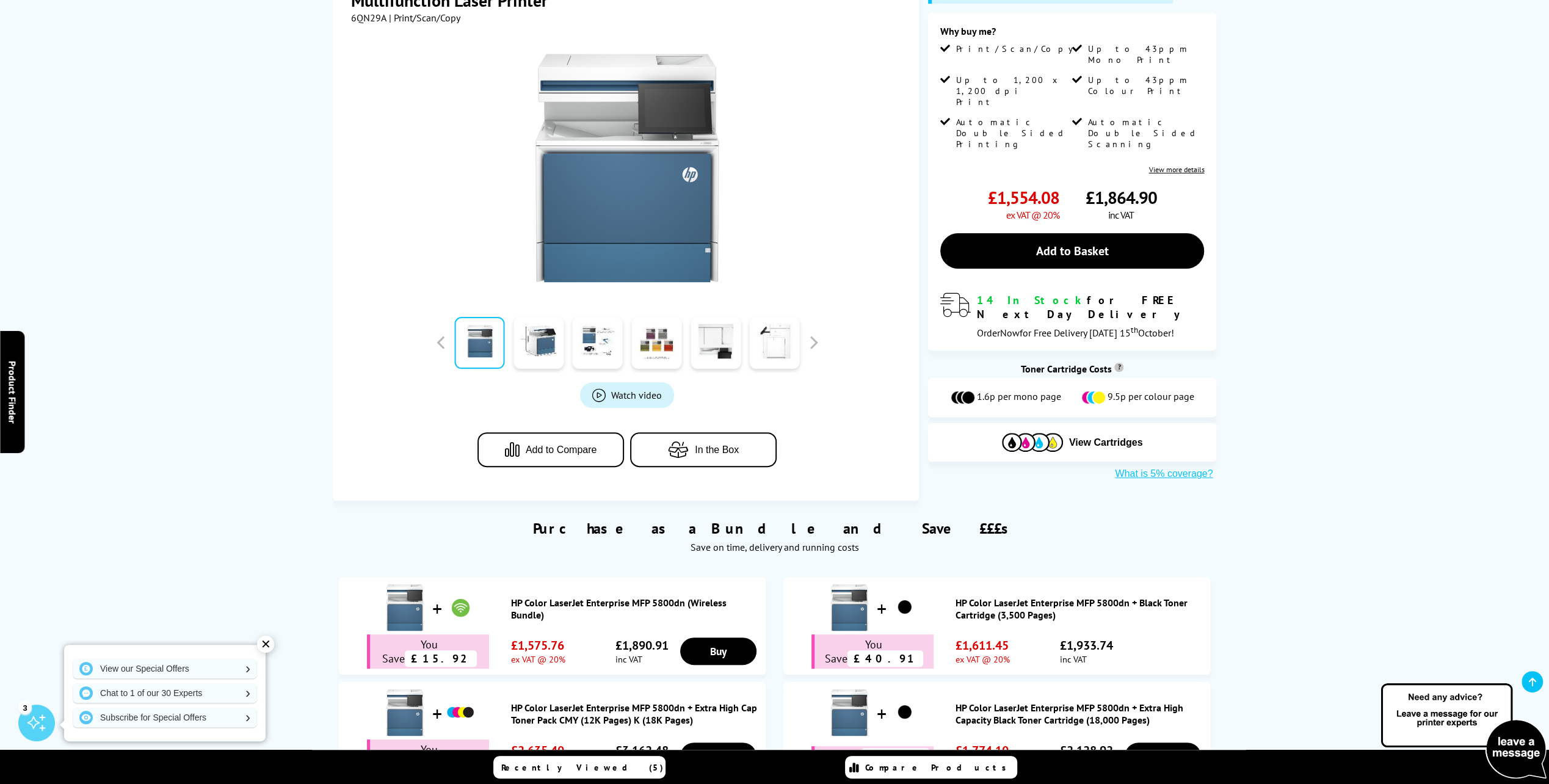
scroll to position [122, 0]
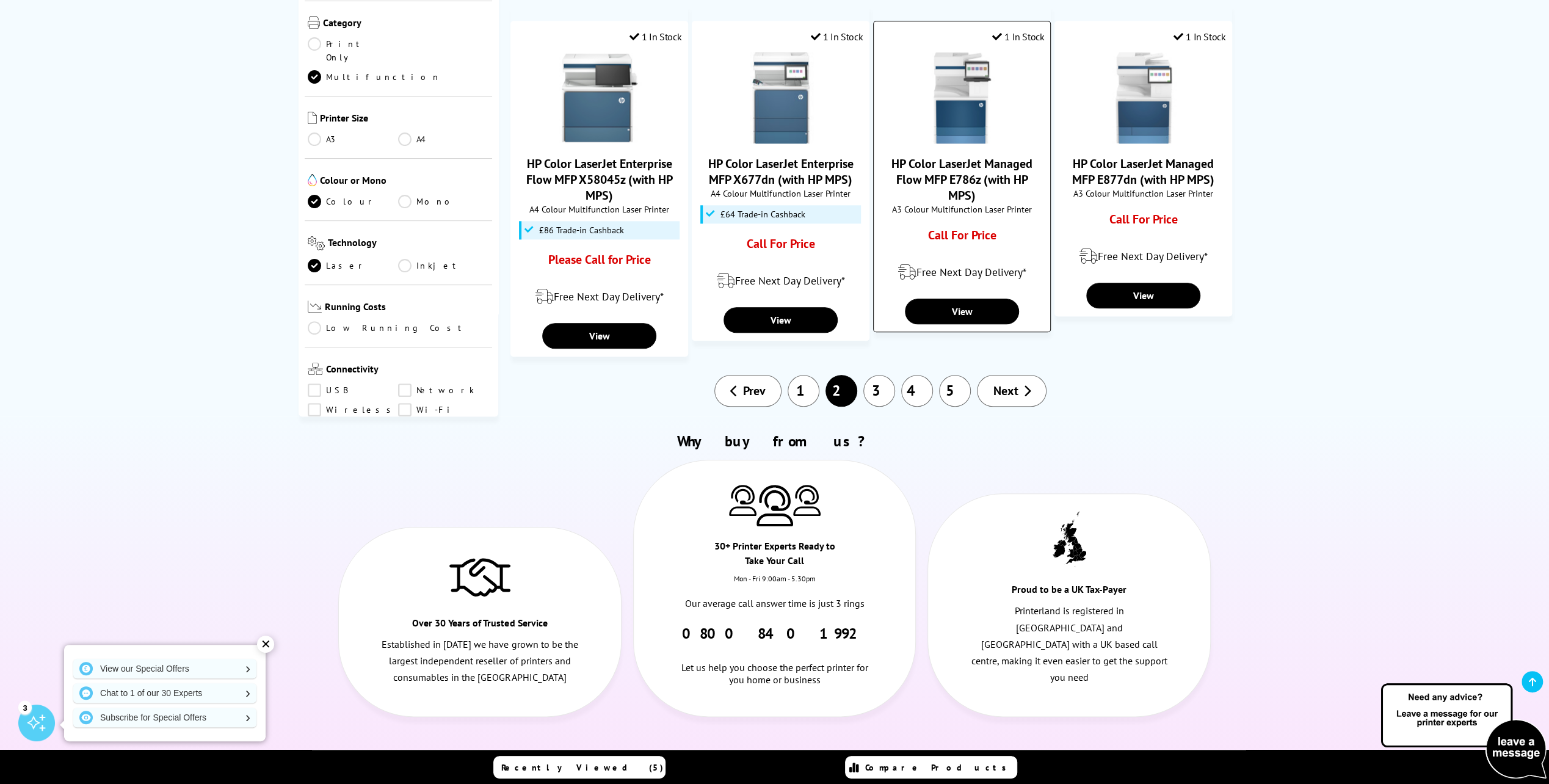
scroll to position [1221, 0]
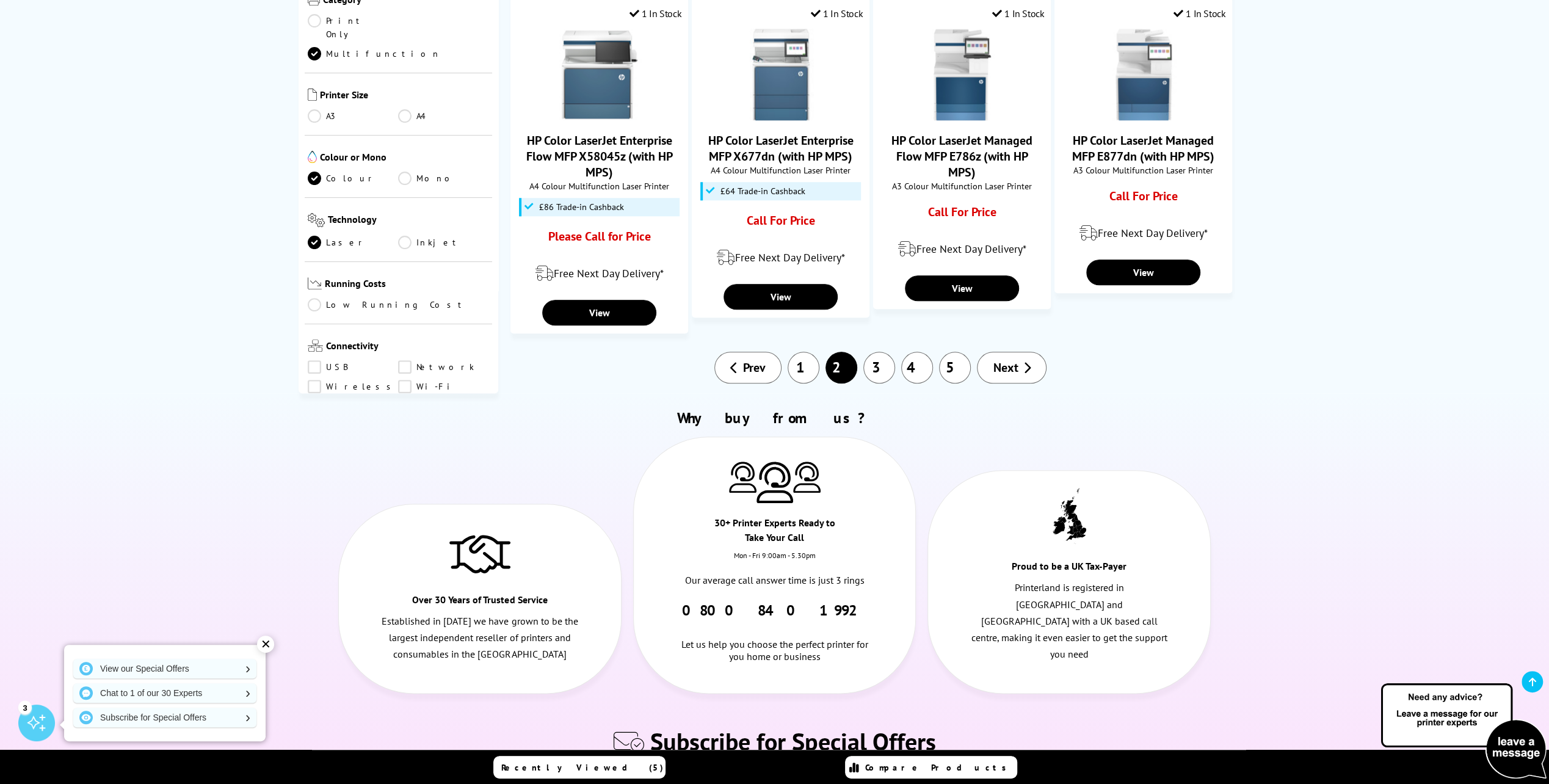
click at [879, 351] on link "3" at bounding box center [879, 367] width 32 height 32
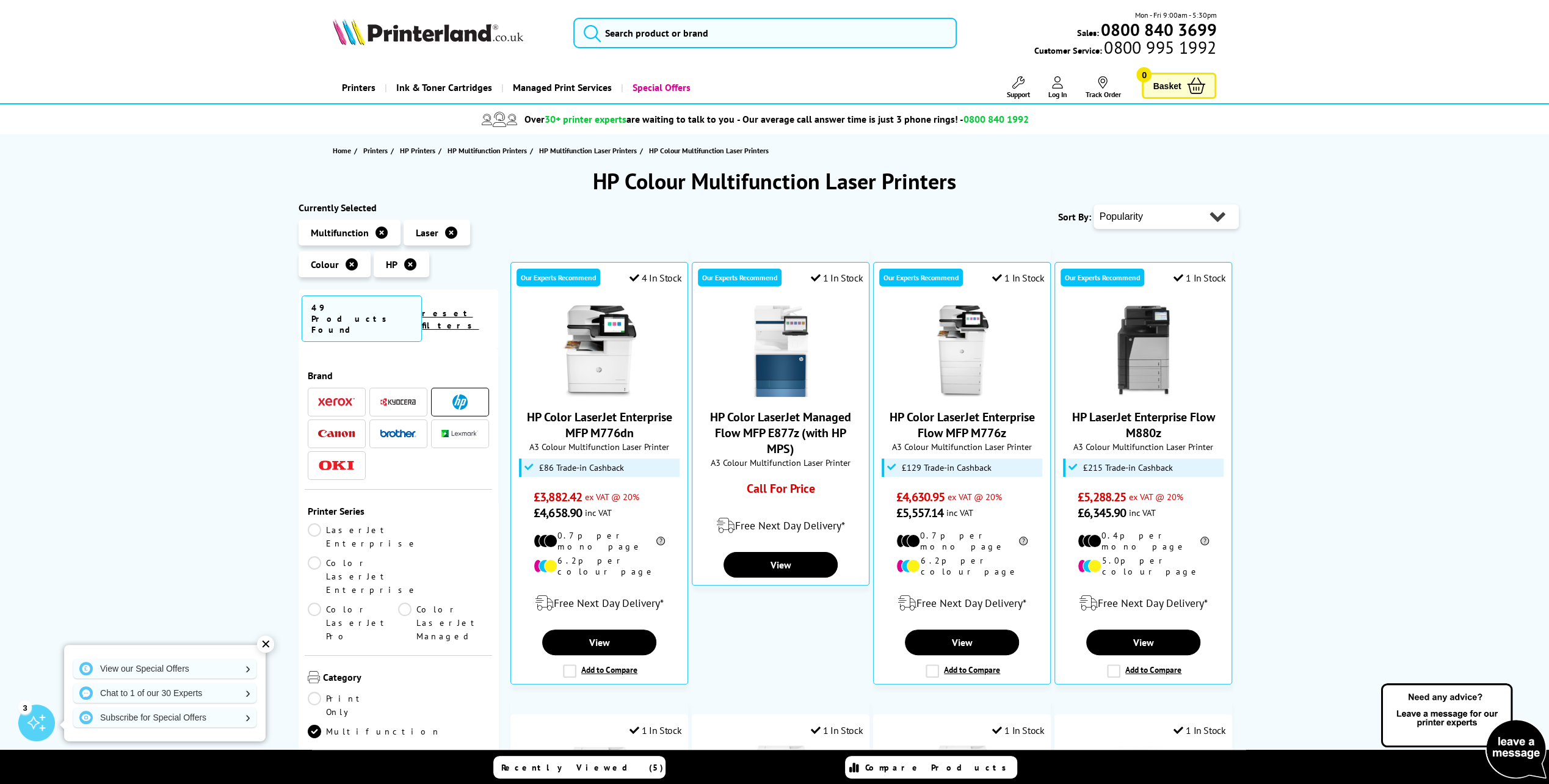
click at [880, 335] on div at bounding box center [962, 351] width 164 height 92
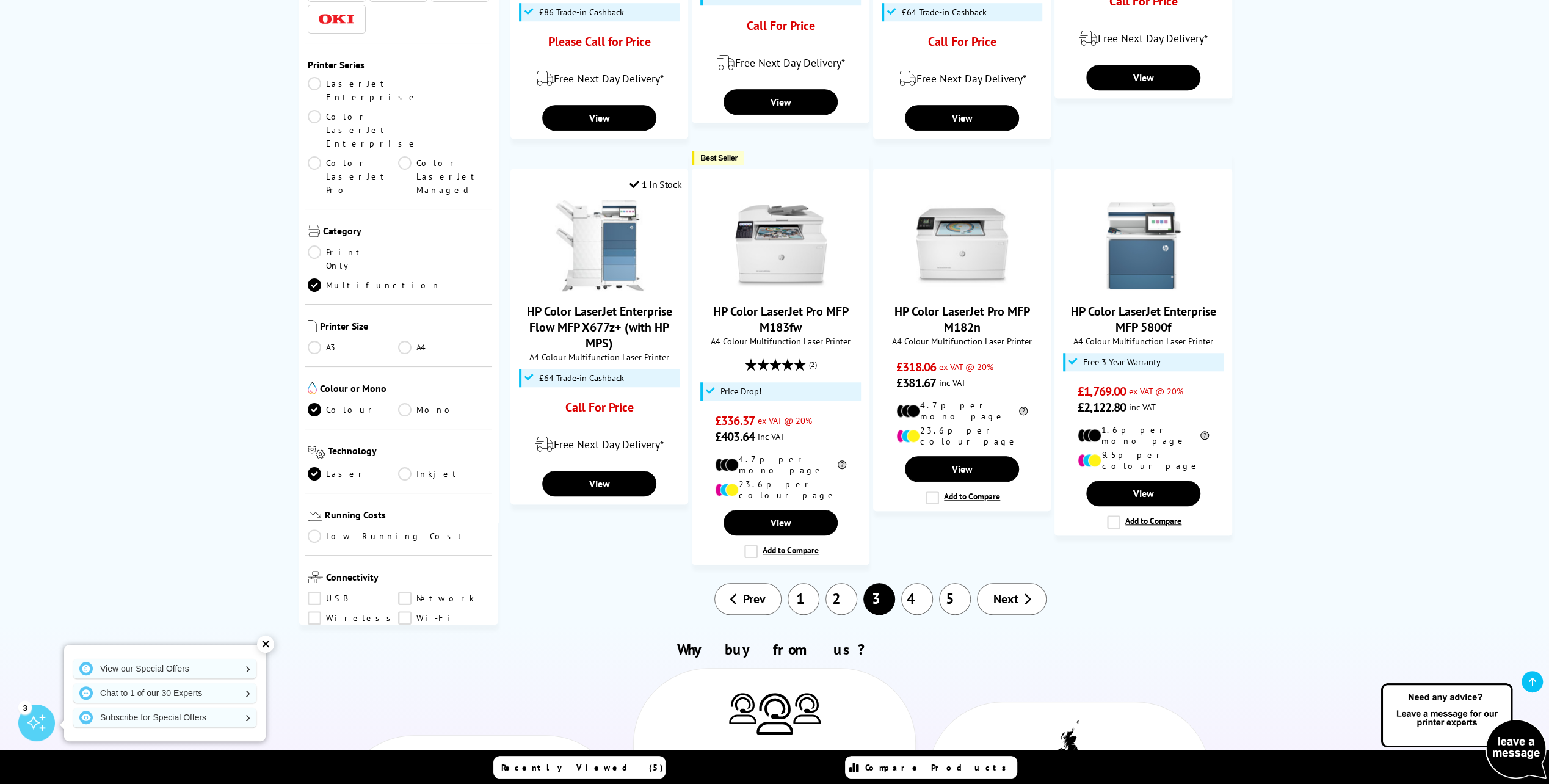
scroll to position [915, 0]
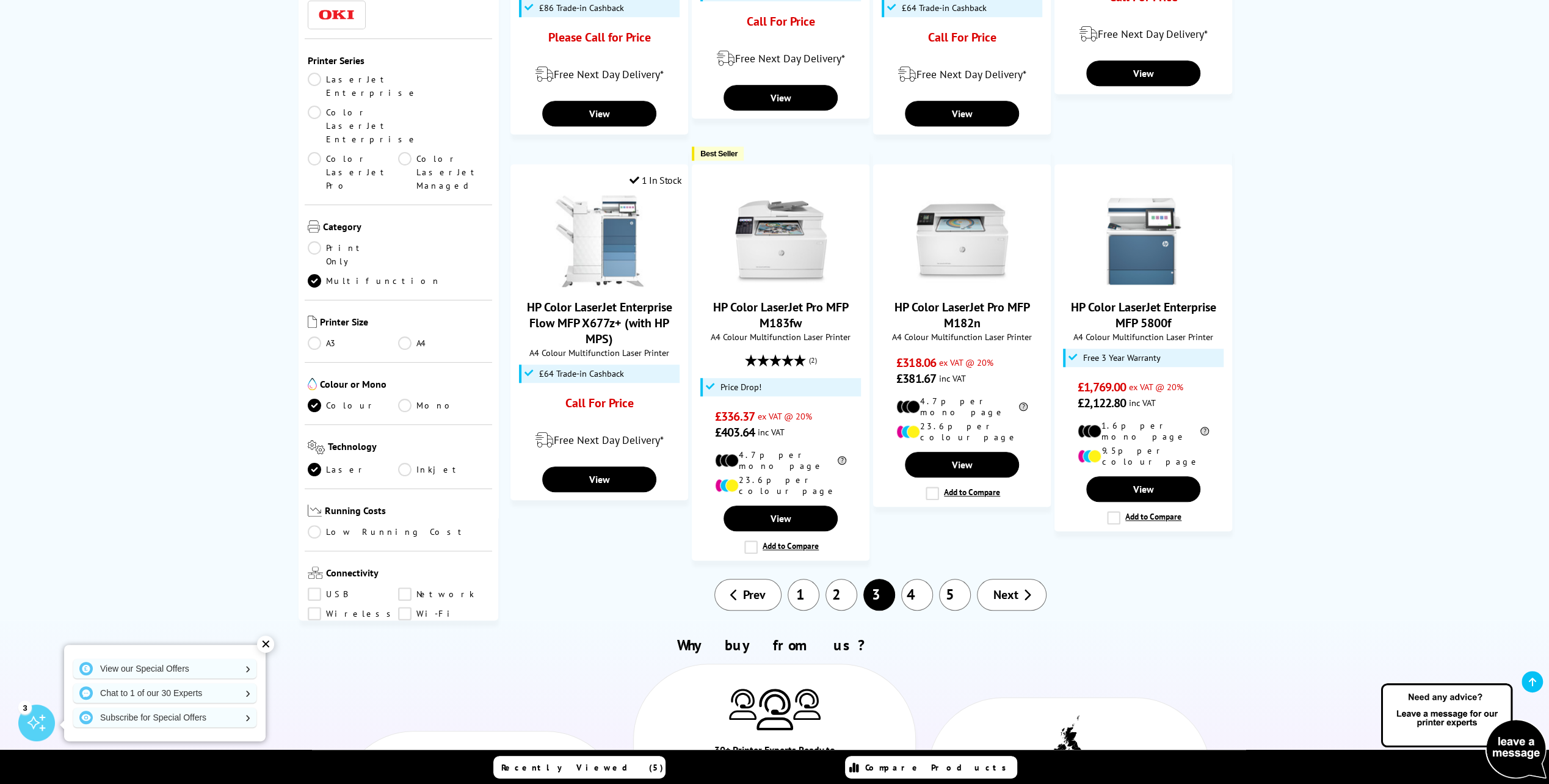
click at [922, 579] on link "4" at bounding box center [917, 595] width 32 height 32
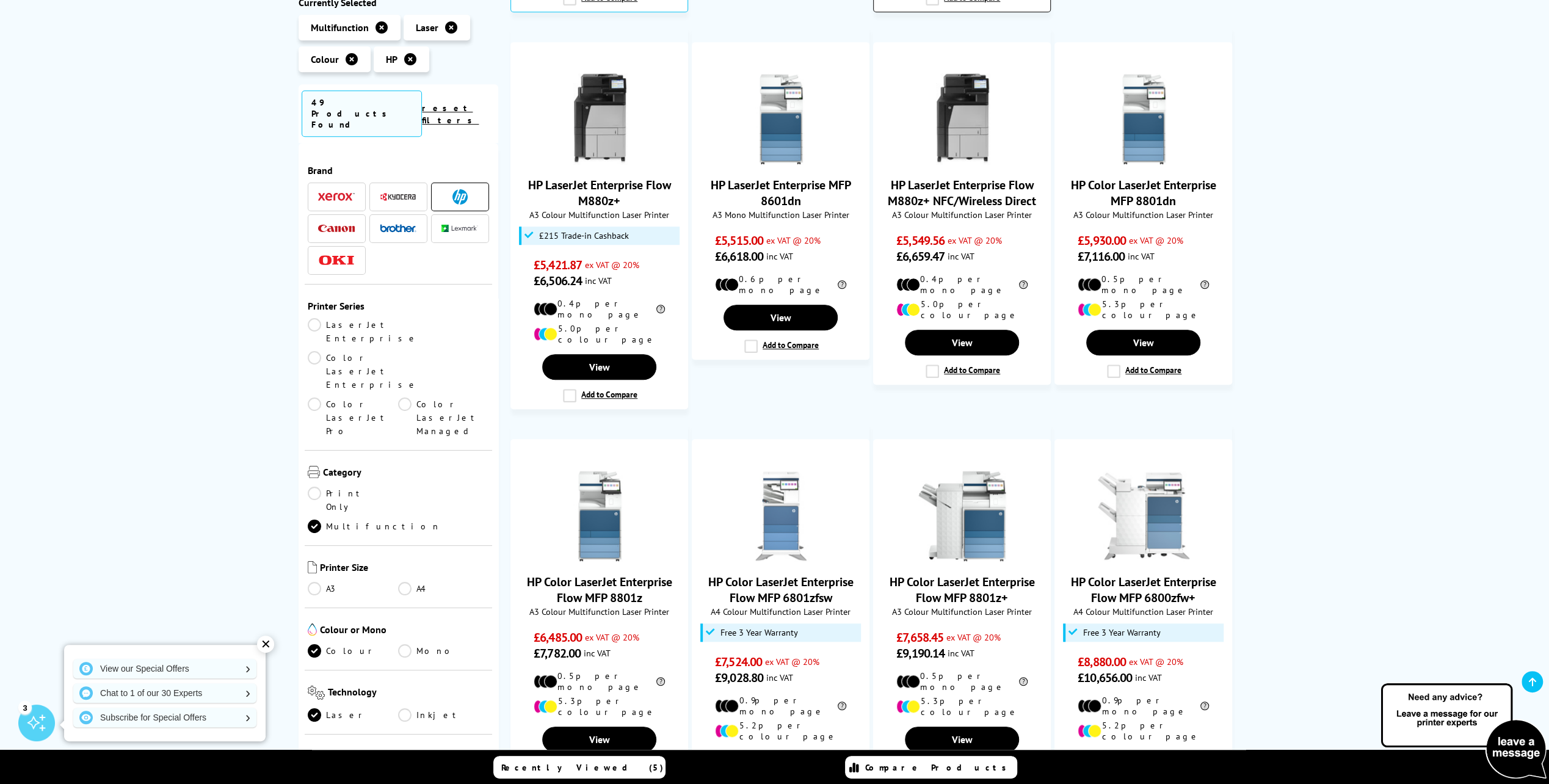
scroll to position [1038, 0]
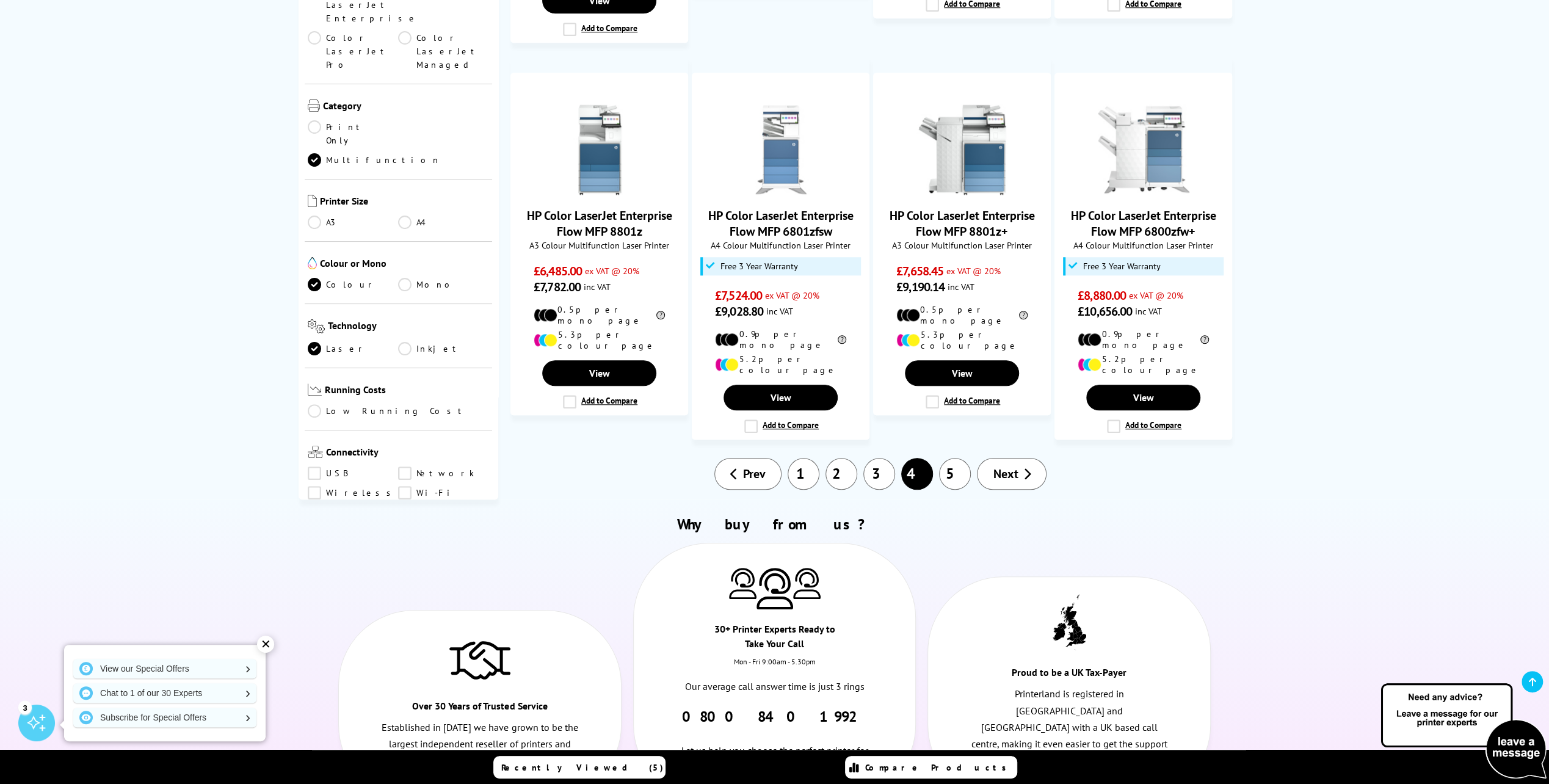
click at [951, 458] on link "5" at bounding box center [955, 474] width 32 height 32
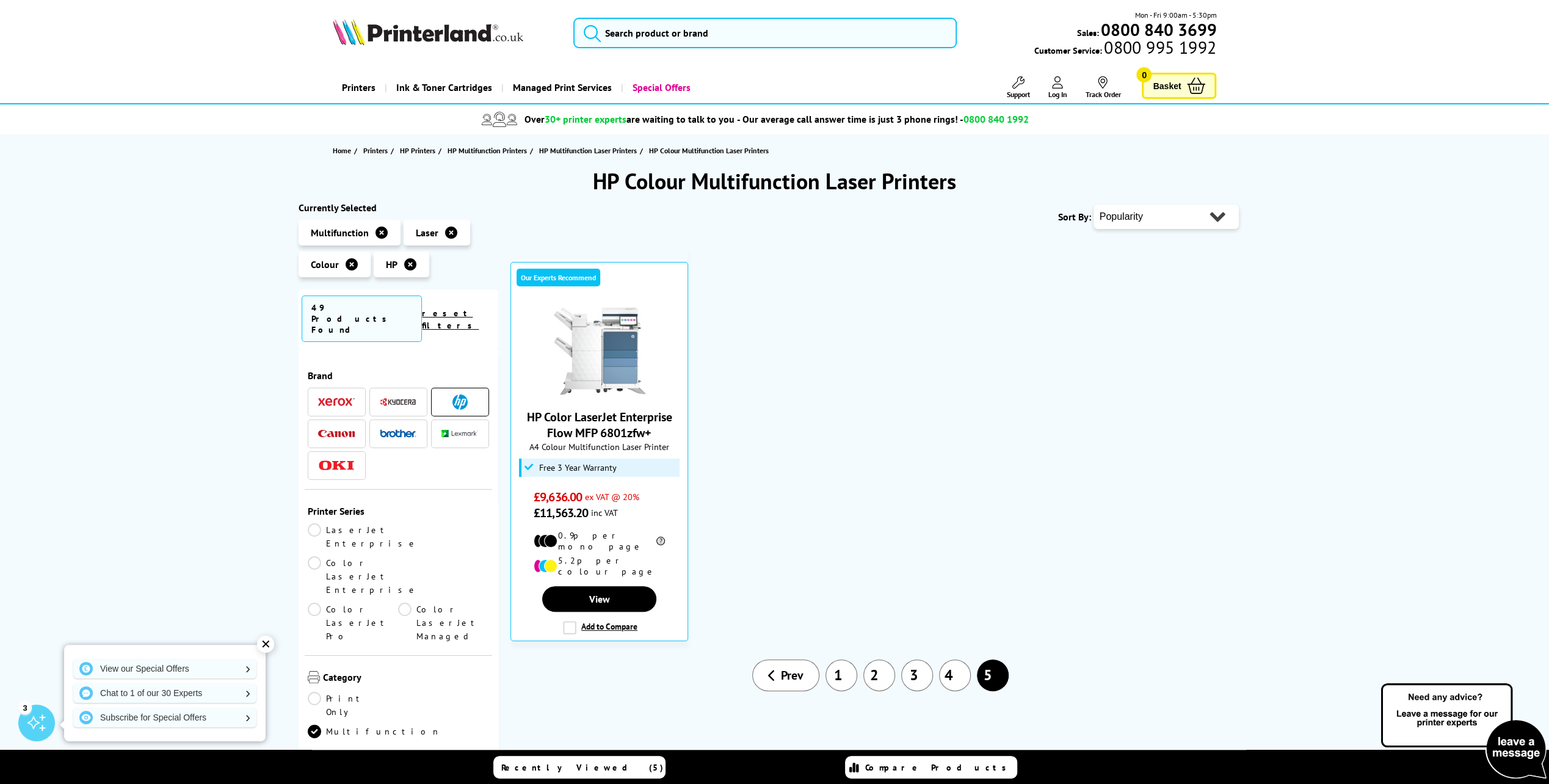
click at [849, 659] on link "1" at bounding box center [841, 675] width 32 height 32
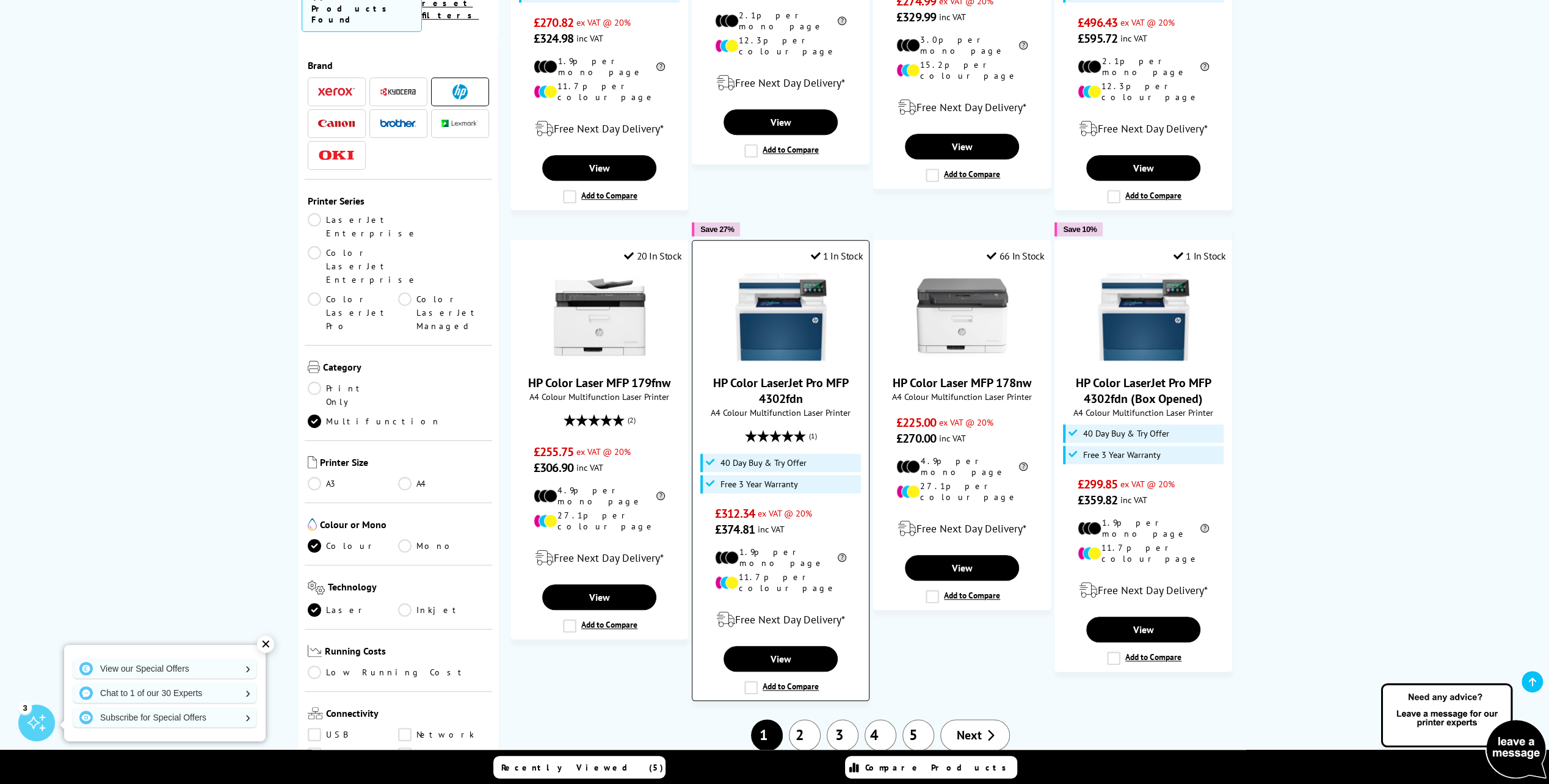
scroll to position [1038, 0]
click at [806, 718] on link "2" at bounding box center [805, 734] width 32 height 32
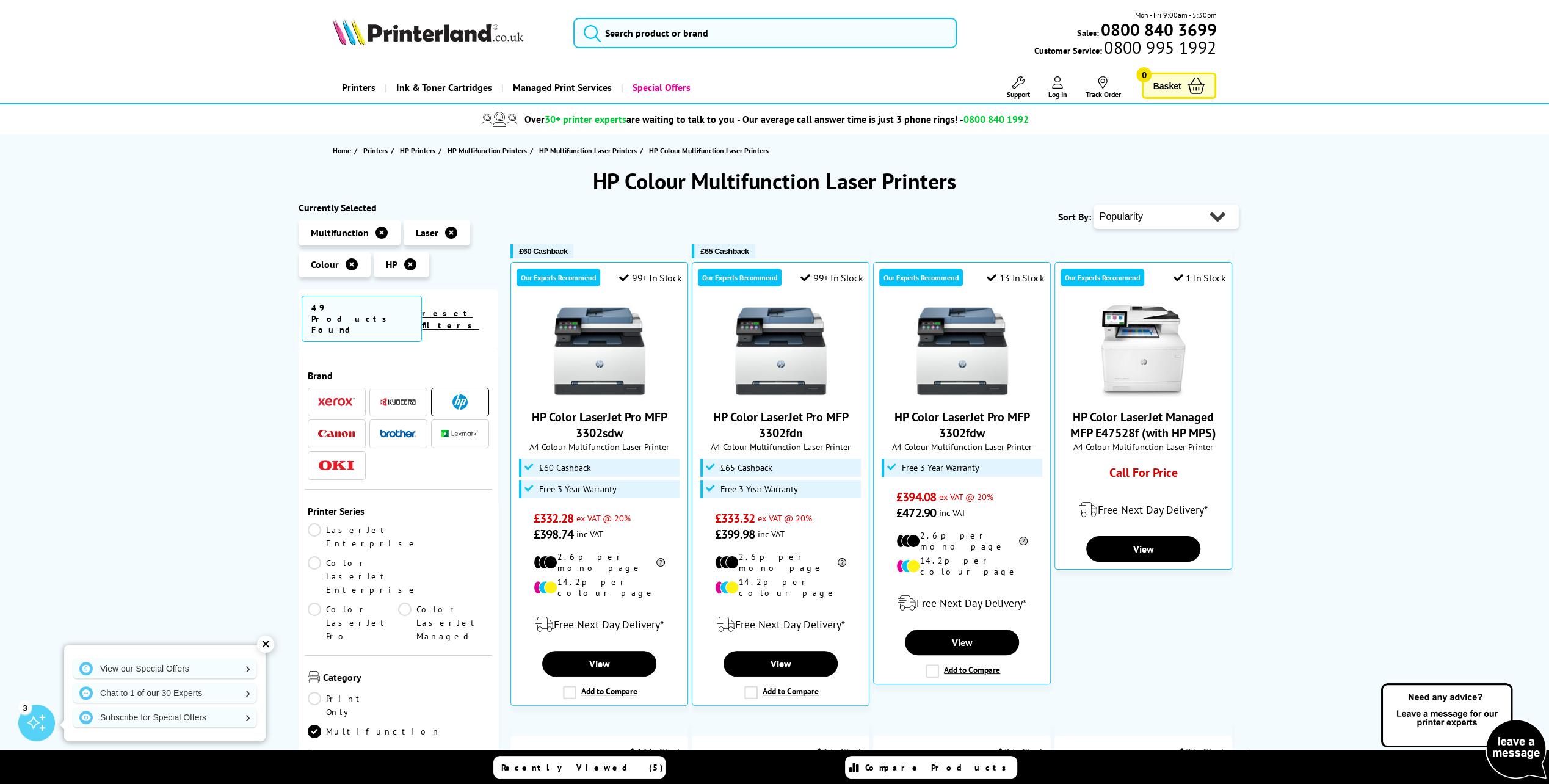
click at [407, 265] on icon at bounding box center [410, 264] width 12 height 12
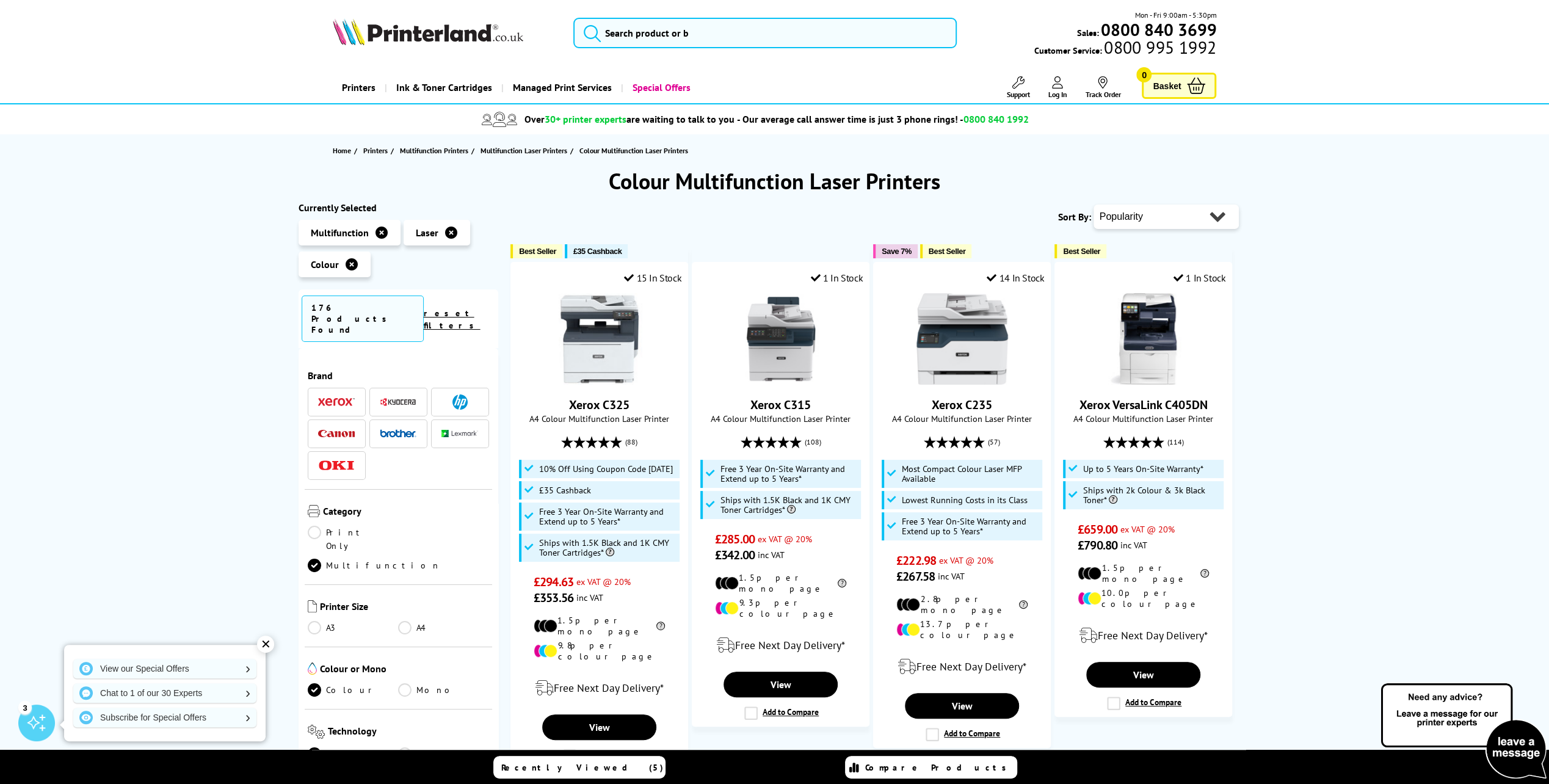
click at [346, 398] on img at bounding box center [337, 402] width 37 height 9
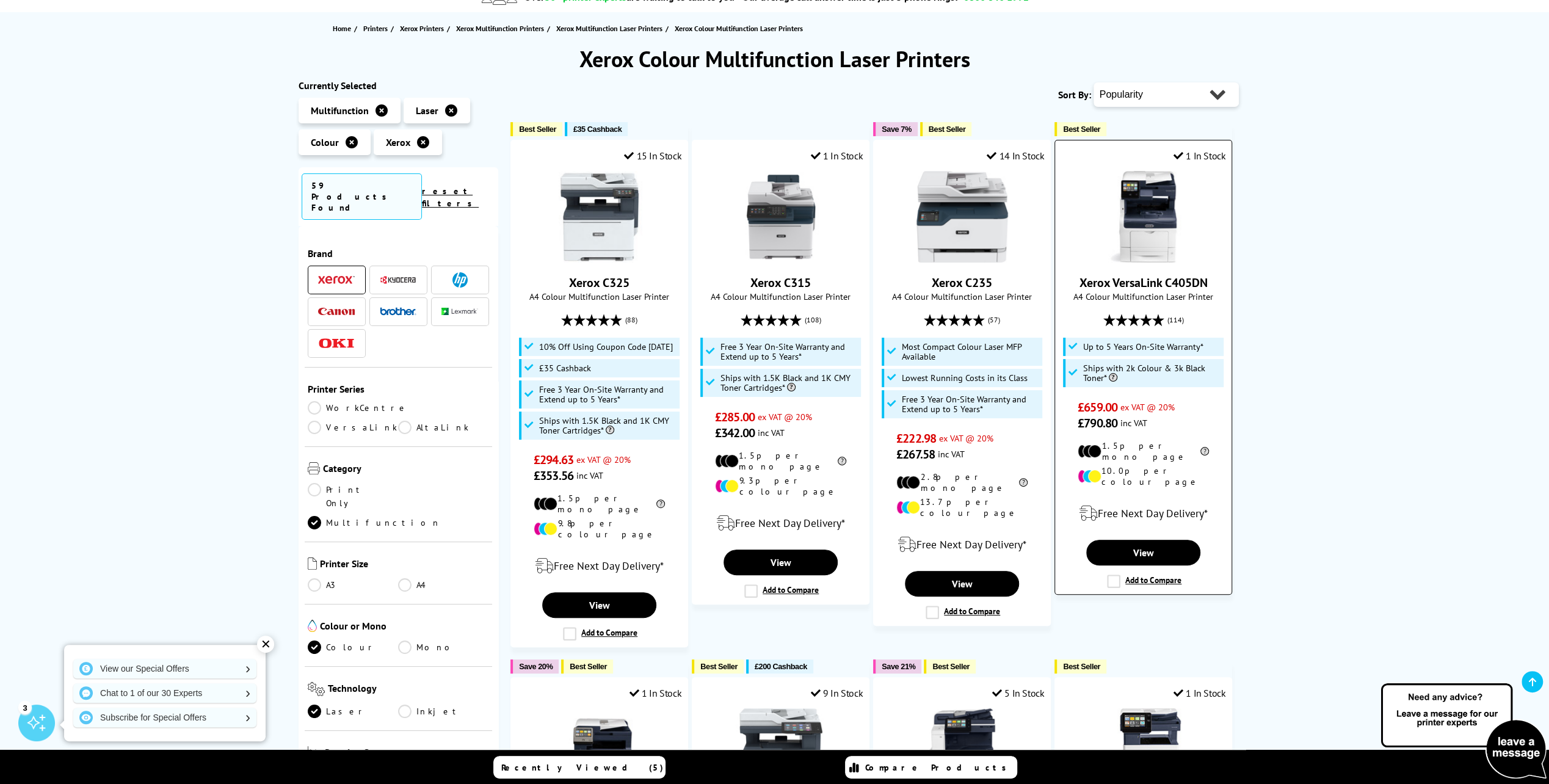
scroll to position [122, 0]
click at [1134, 255] on img at bounding box center [1143, 216] width 92 height 92
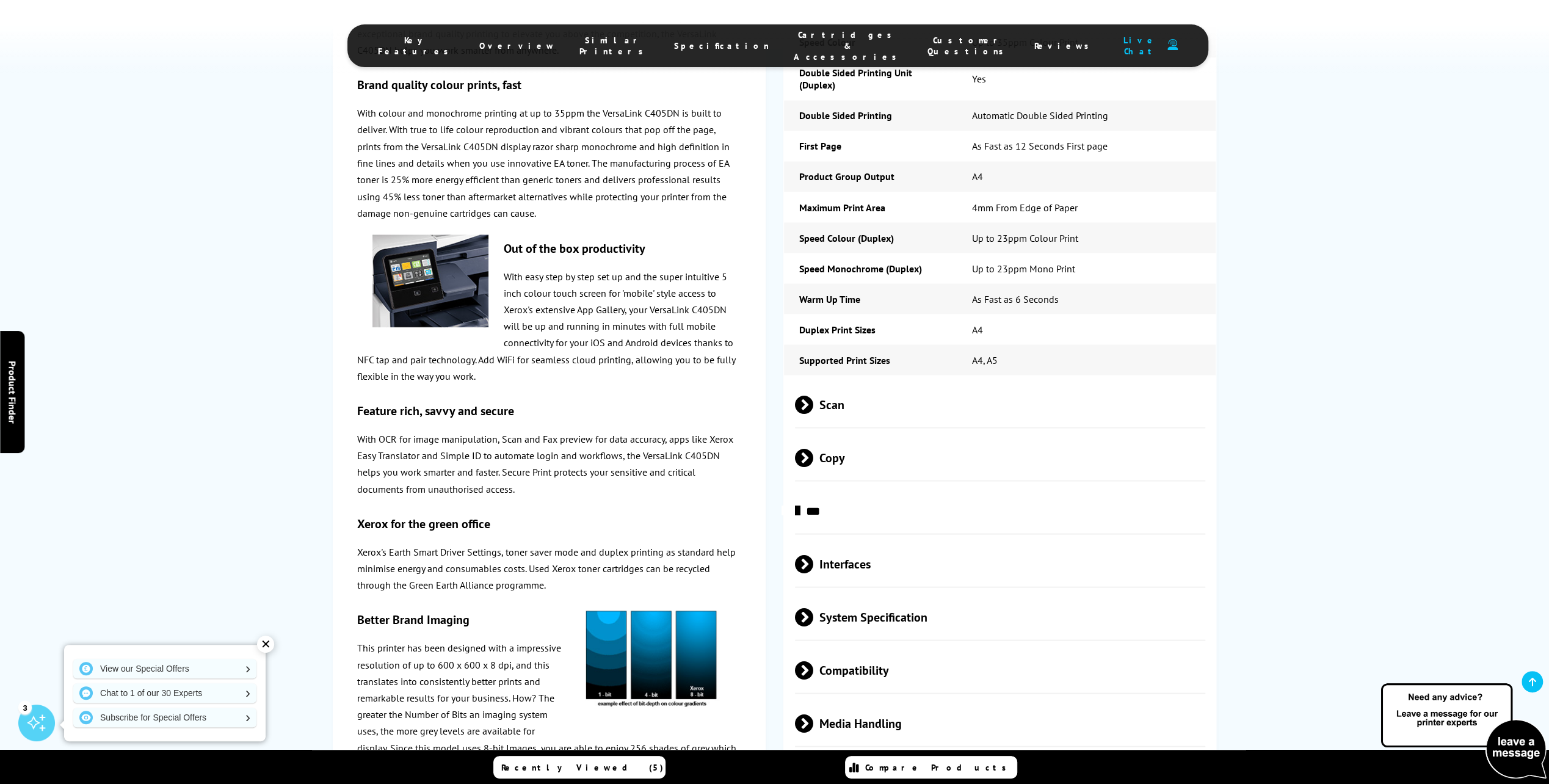
scroll to position [2259, 0]
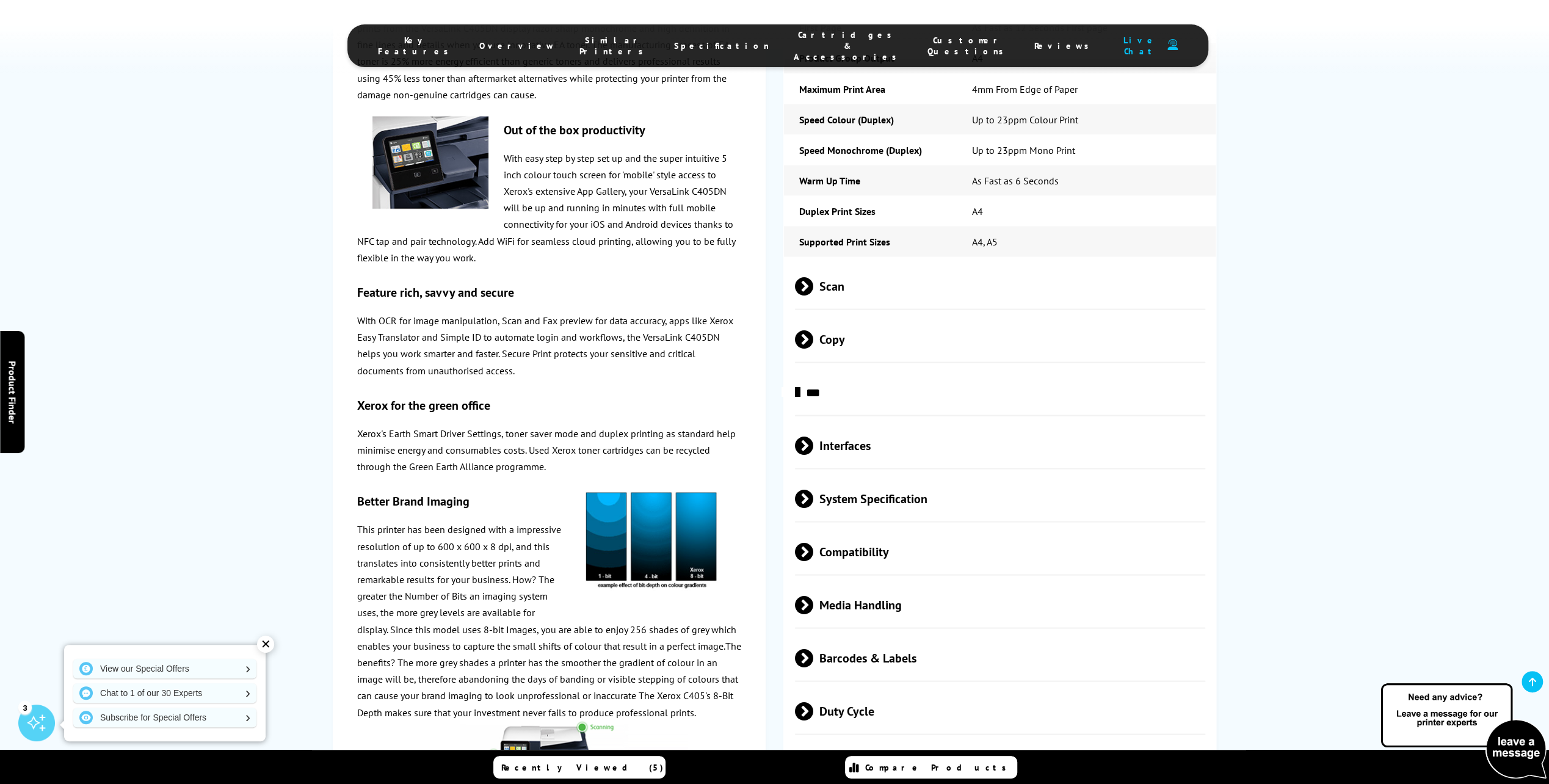
click at [813, 702] on span at bounding box center [813, 711] width 0 height 18
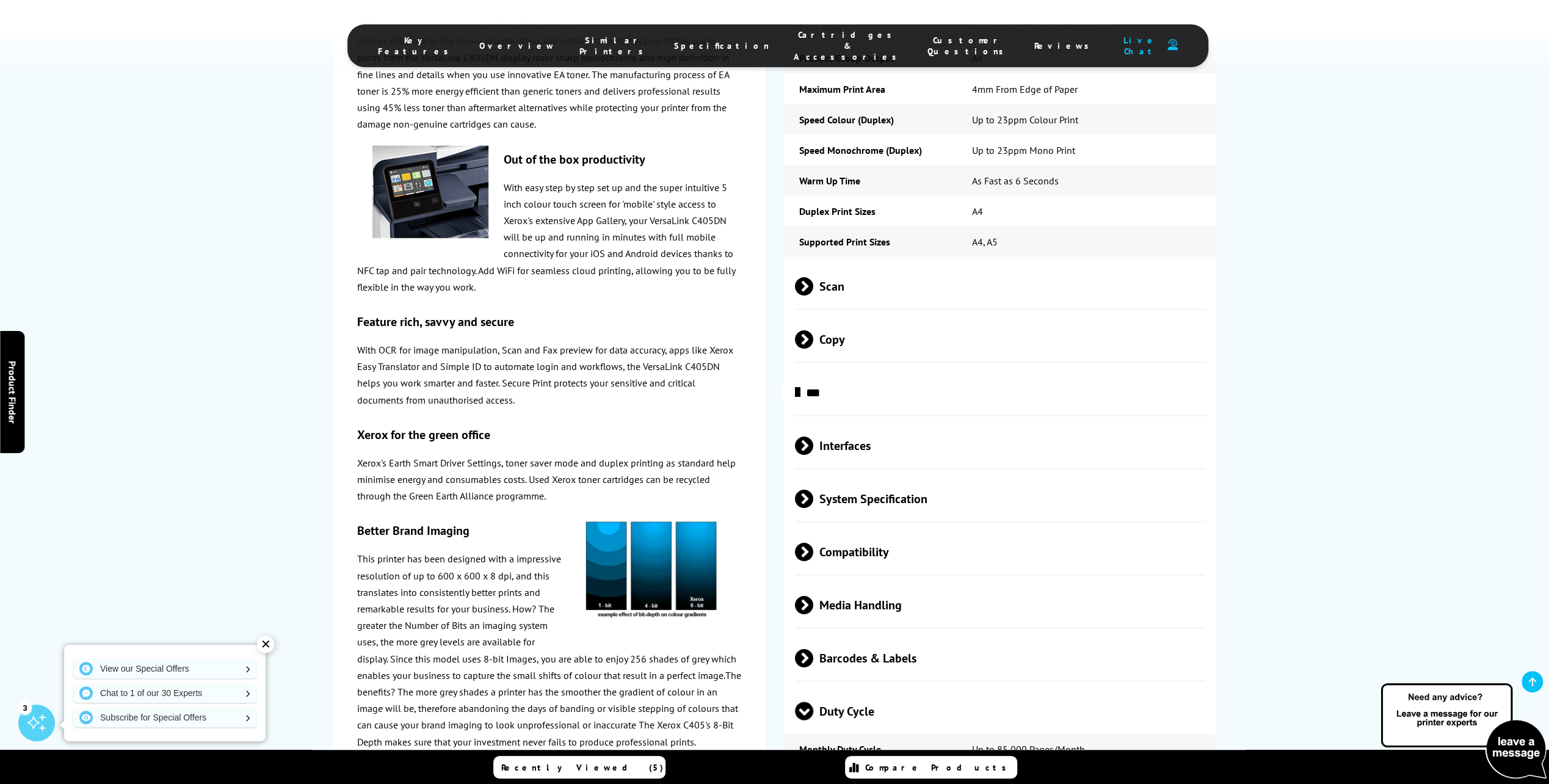
click at [812, 688] on span "Duty Cycle" at bounding box center [1000, 710] width 410 height 46
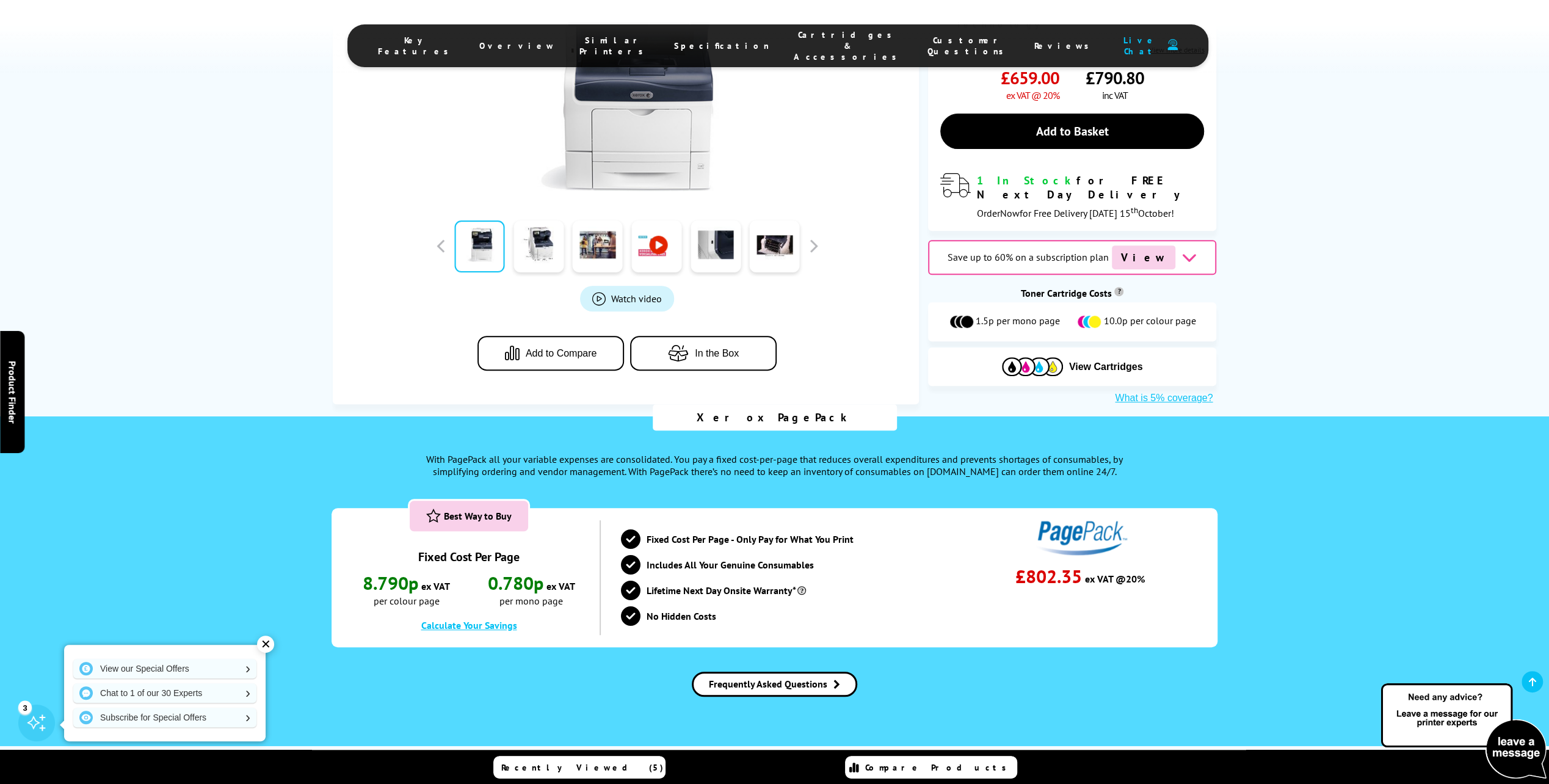
scroll to position [122, 0]
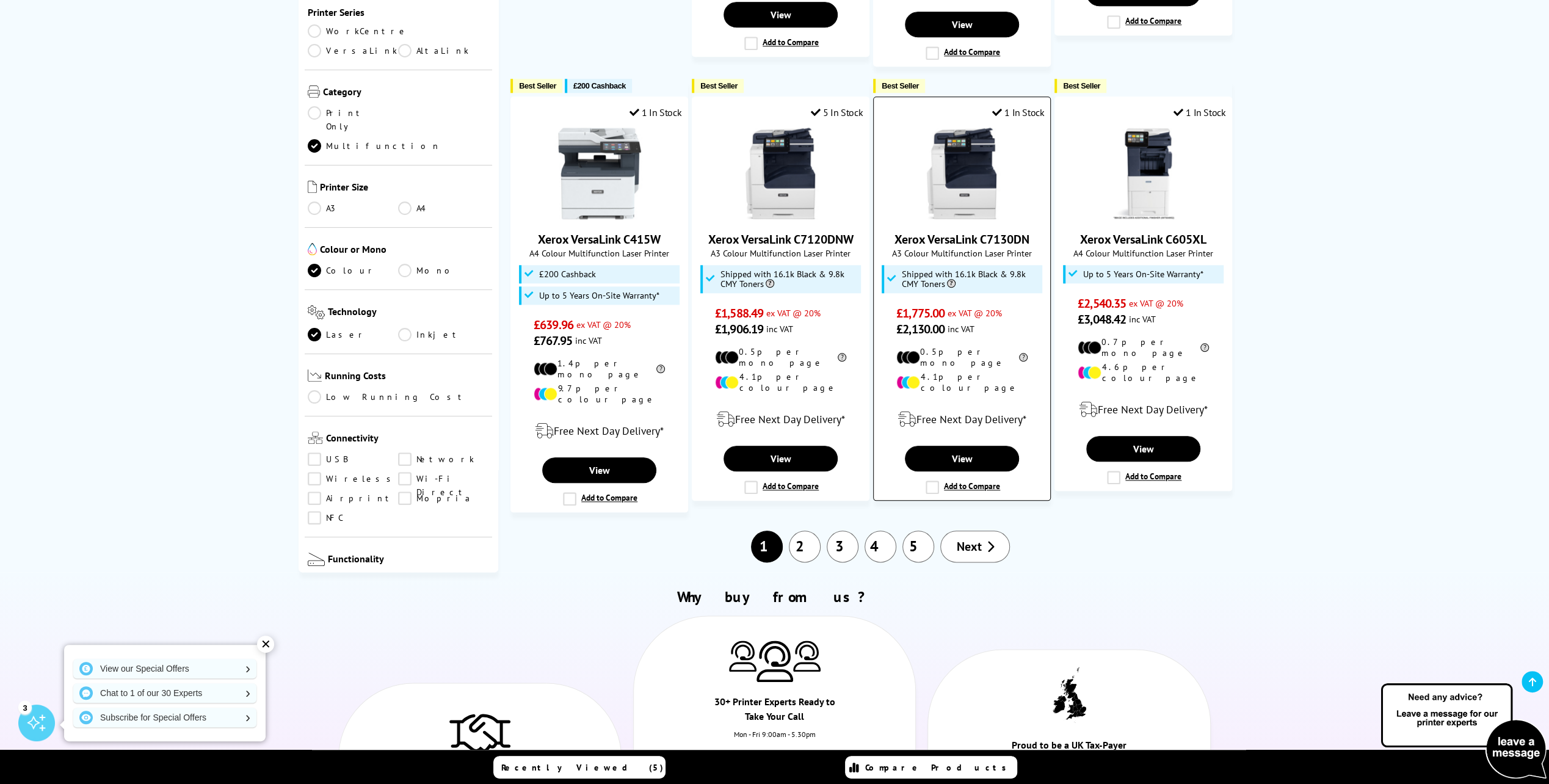
scroll to position [1223, 0]
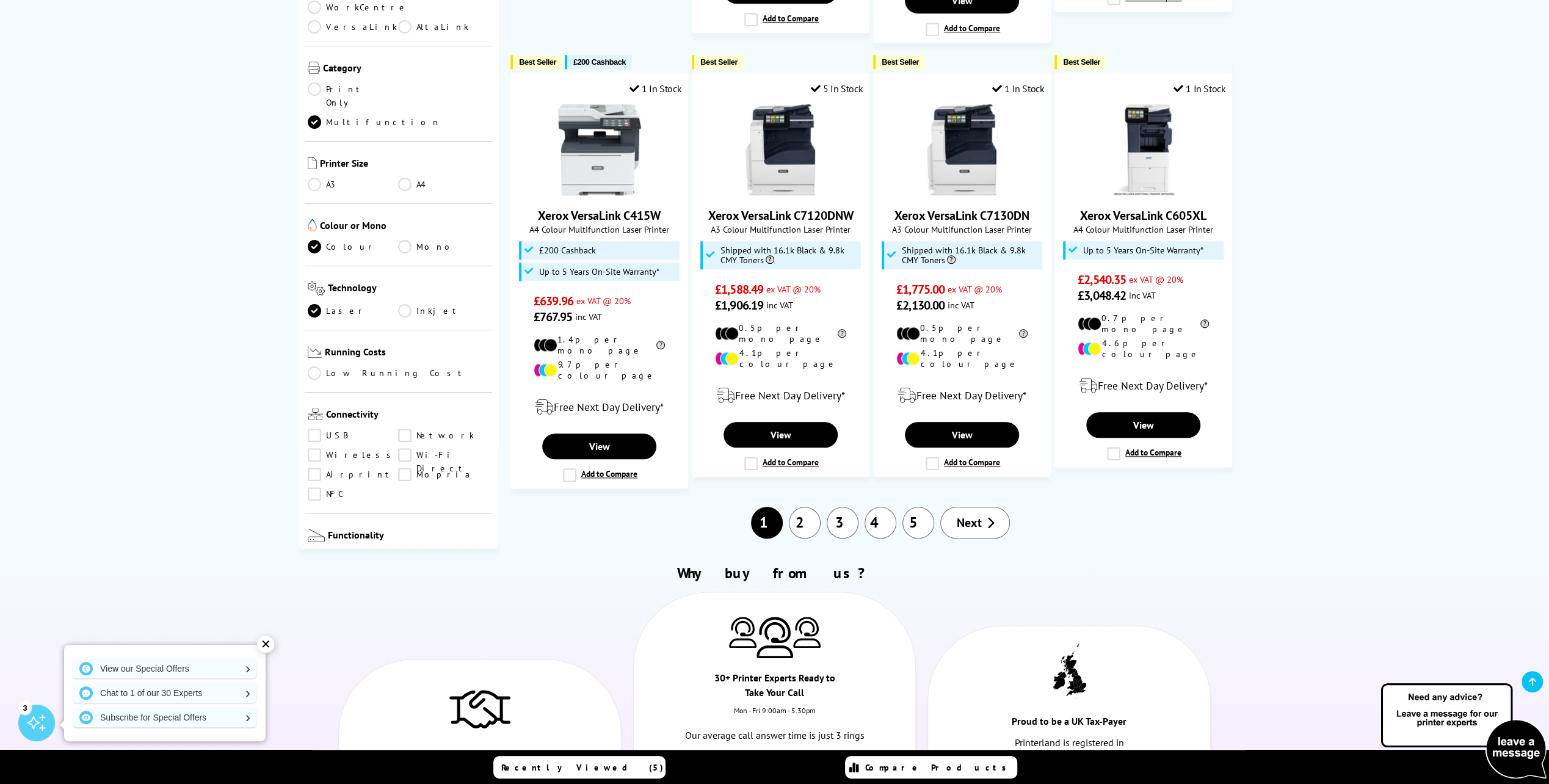
click at [821, 507] on li "2" at bounding box center [805, 523] width 38 height 32
click at [806, 507] on link "2" at bounding box center [805, 523] width 32 height 32
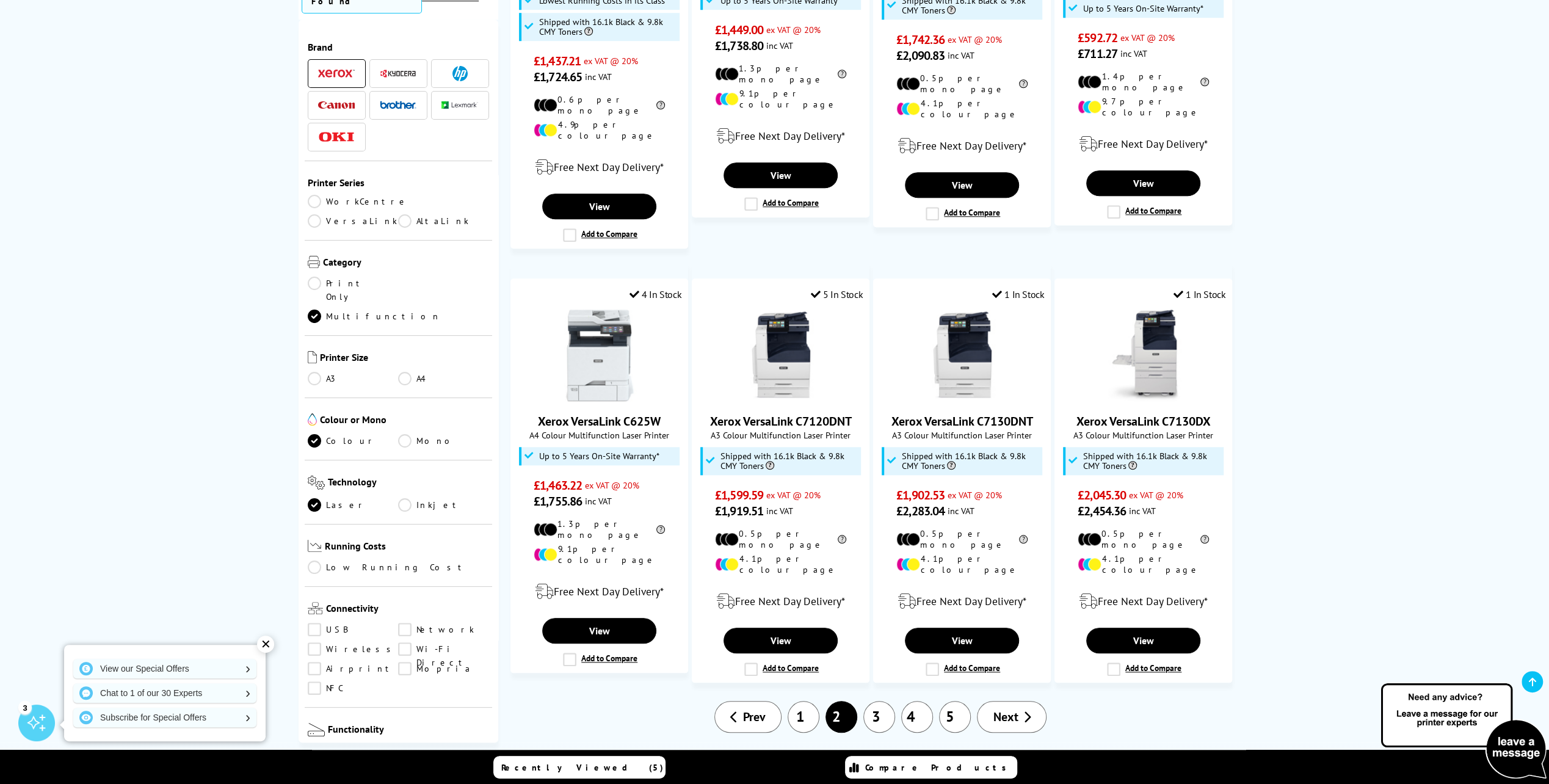
scroll to position [1038, 0]
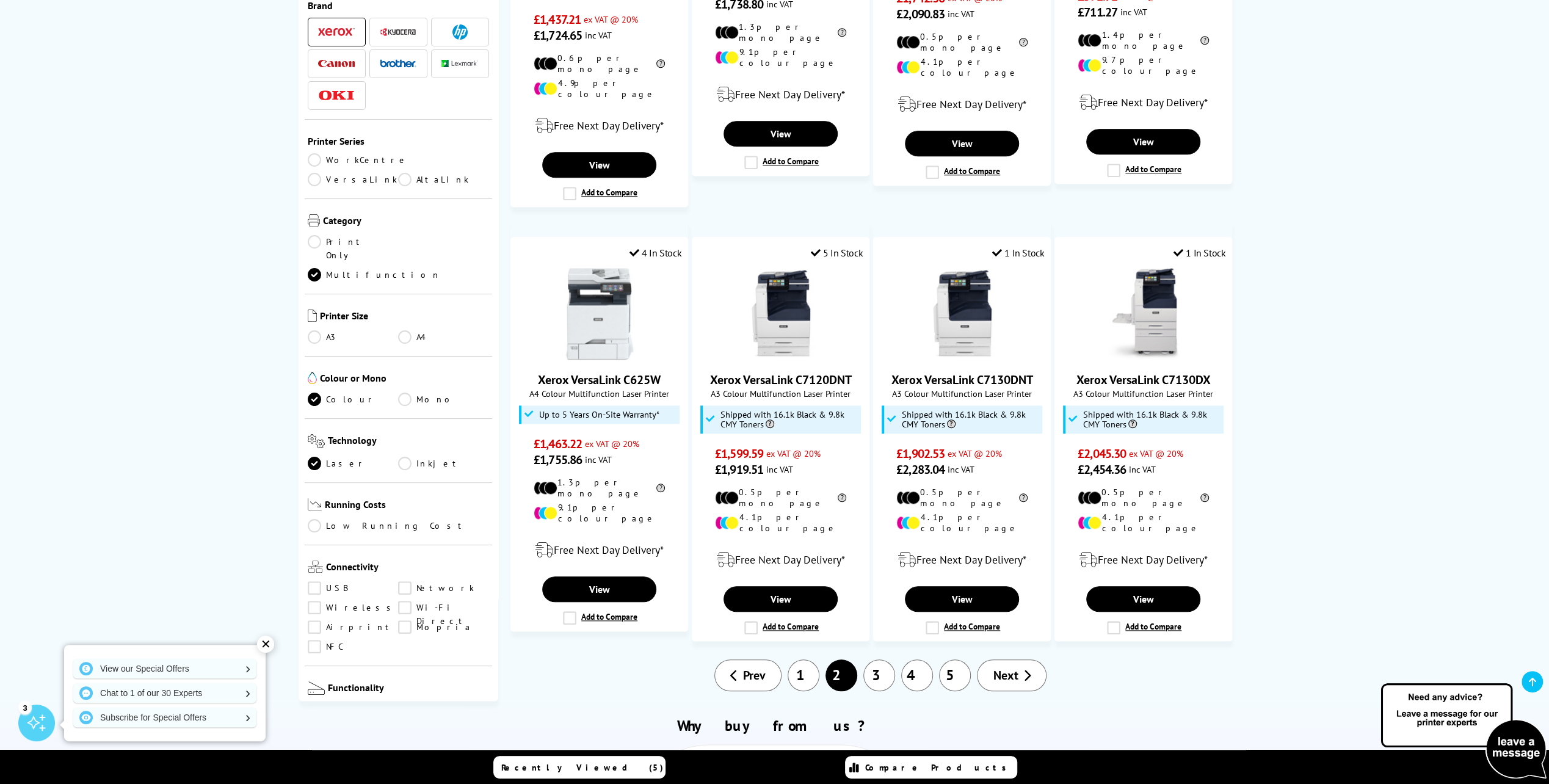
click at [405, 331] on link "A4" at bounding box center [444, 337] width 91 height 14
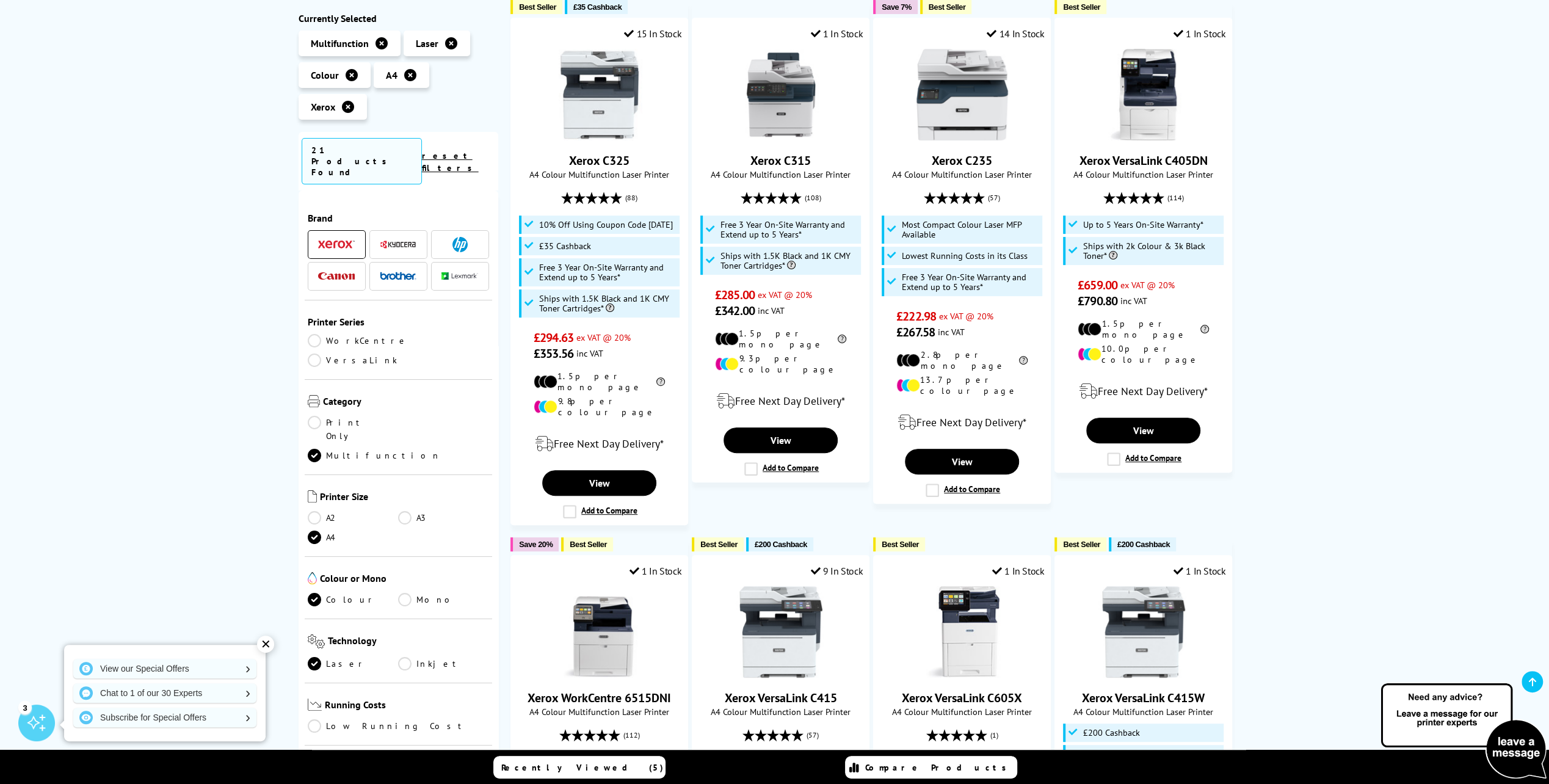
scroll to position [61, 0]
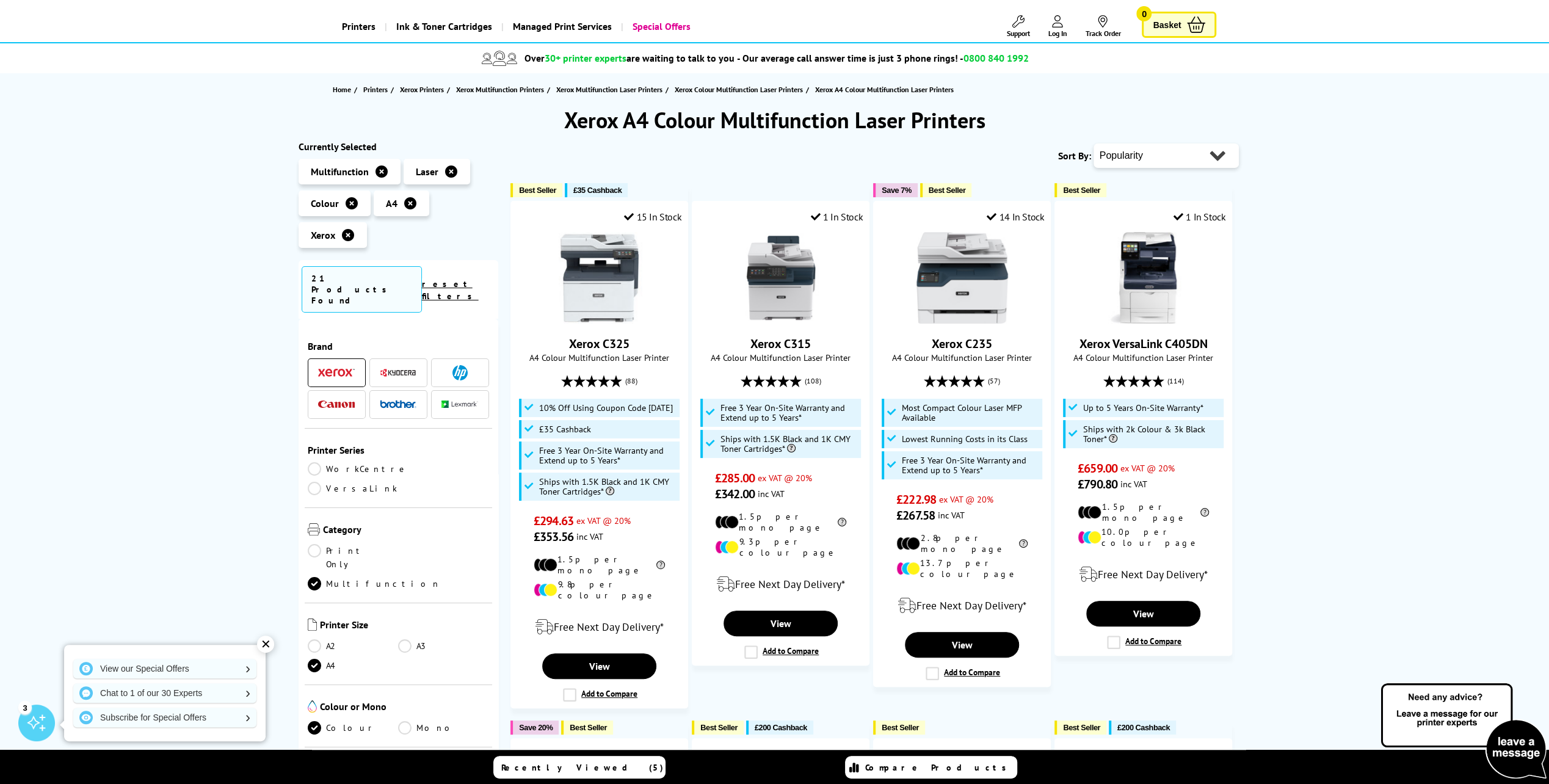
click at [349, 236] on icon at bounding box center [348, 235] width 12 height 12
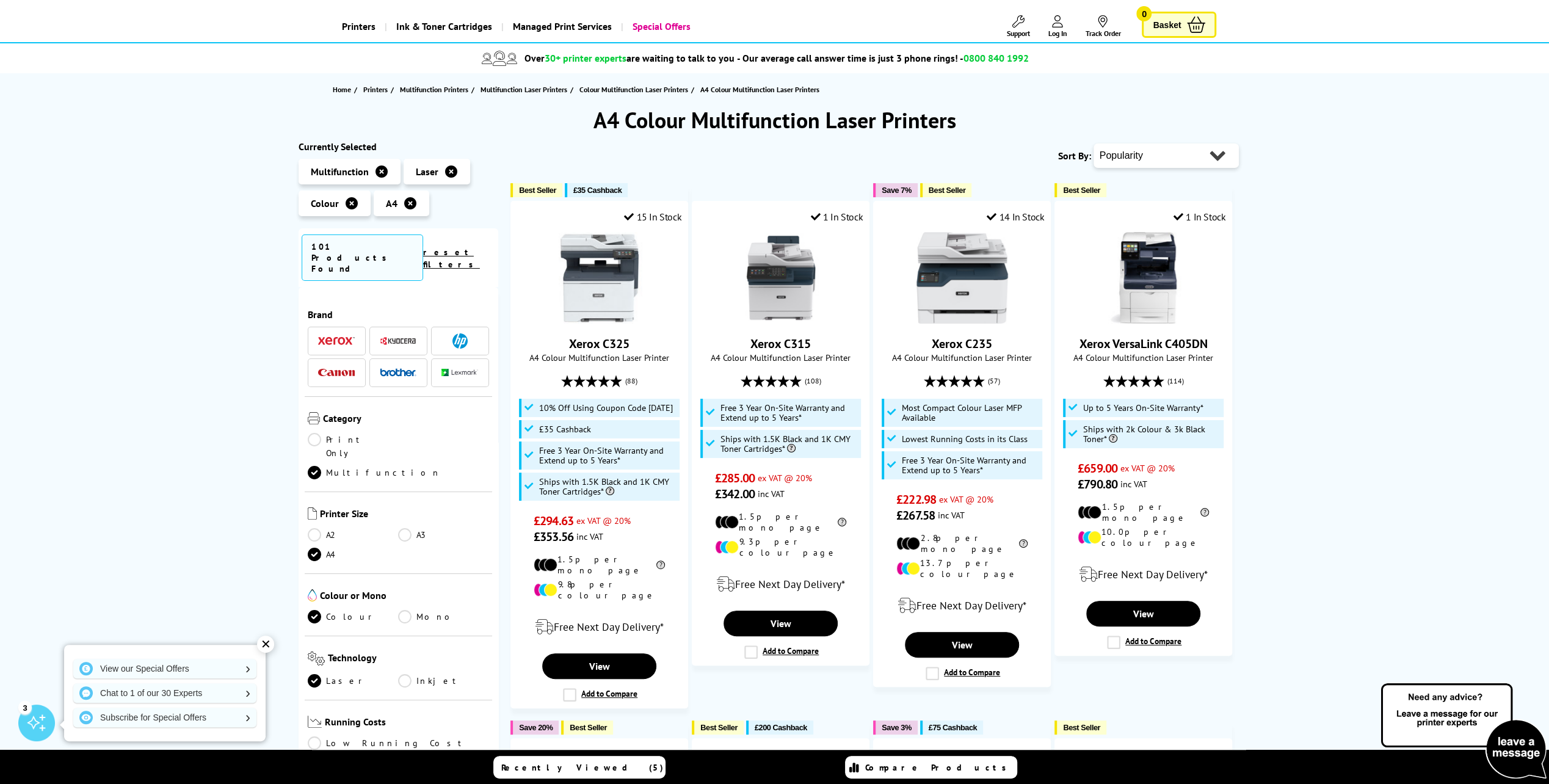
click at [467, 369] on img at bounding box center [460, 372] width 37 height 7
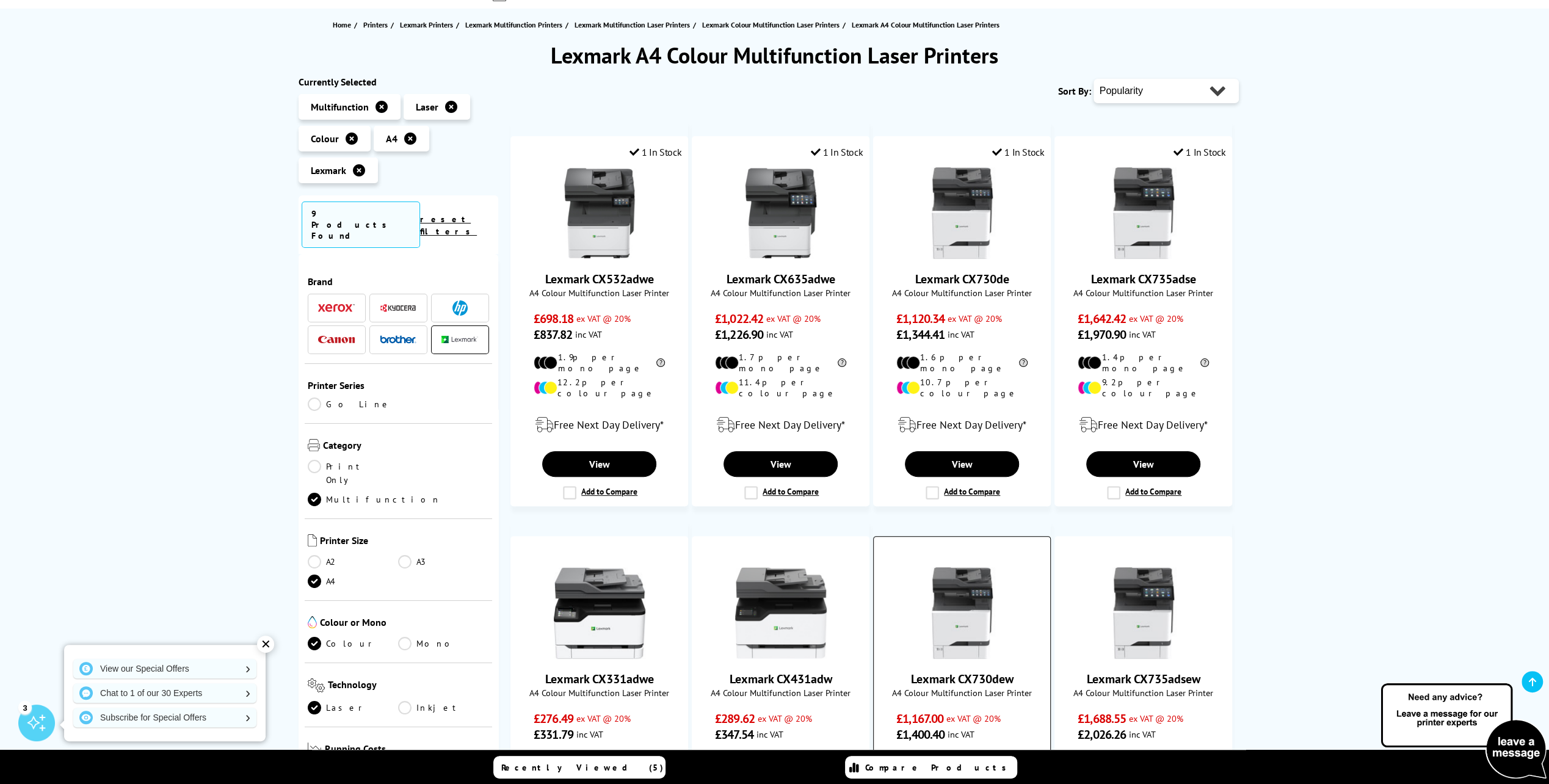
scroll to position [122, 0]
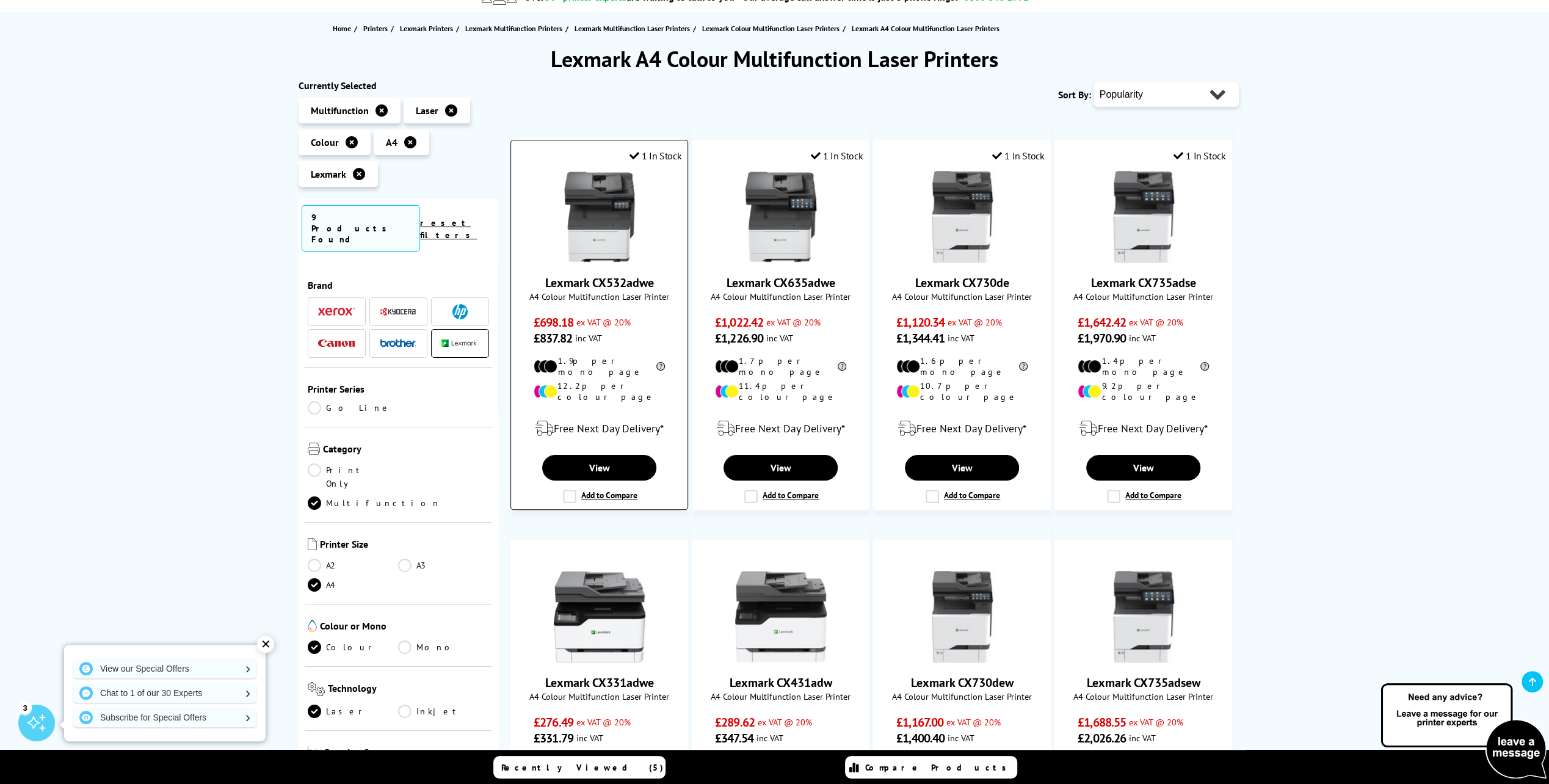
click at [602, 229] on img at bounding box center [599, 216] width 92 height 92
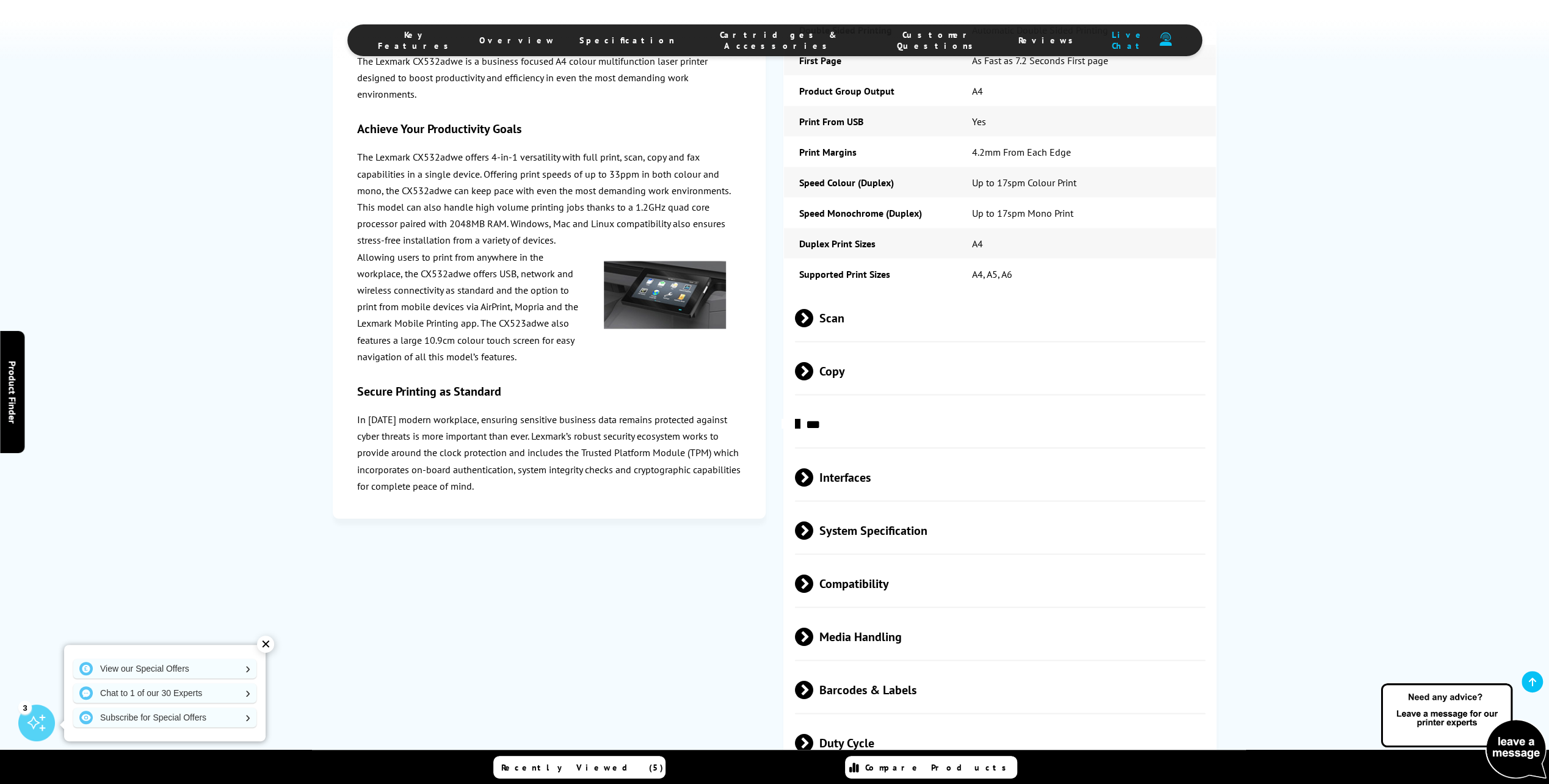
scroll to position [2686, 0]
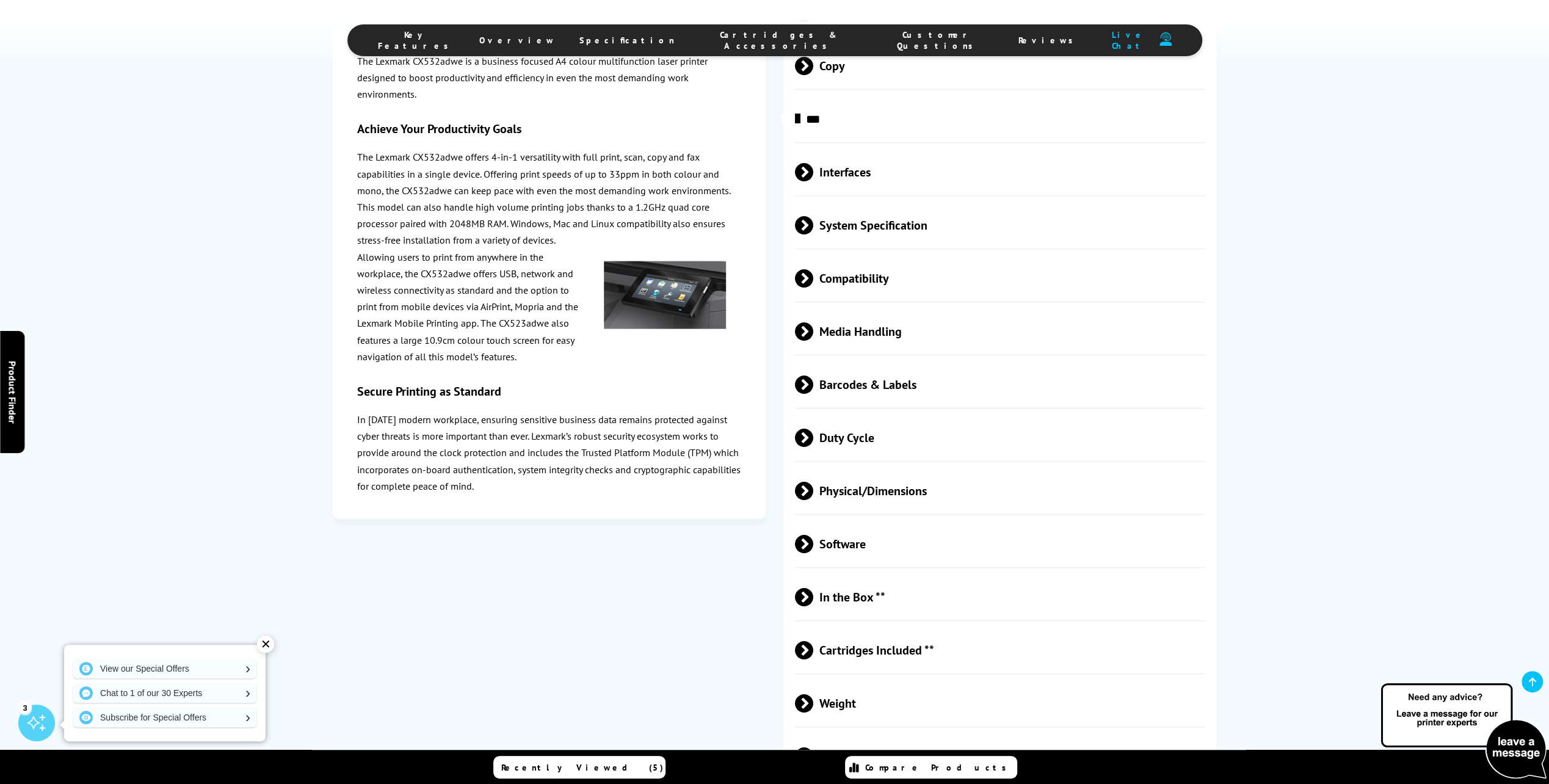
click at [813, 447] on span at bounding box center [813, 437] width 0 height 18
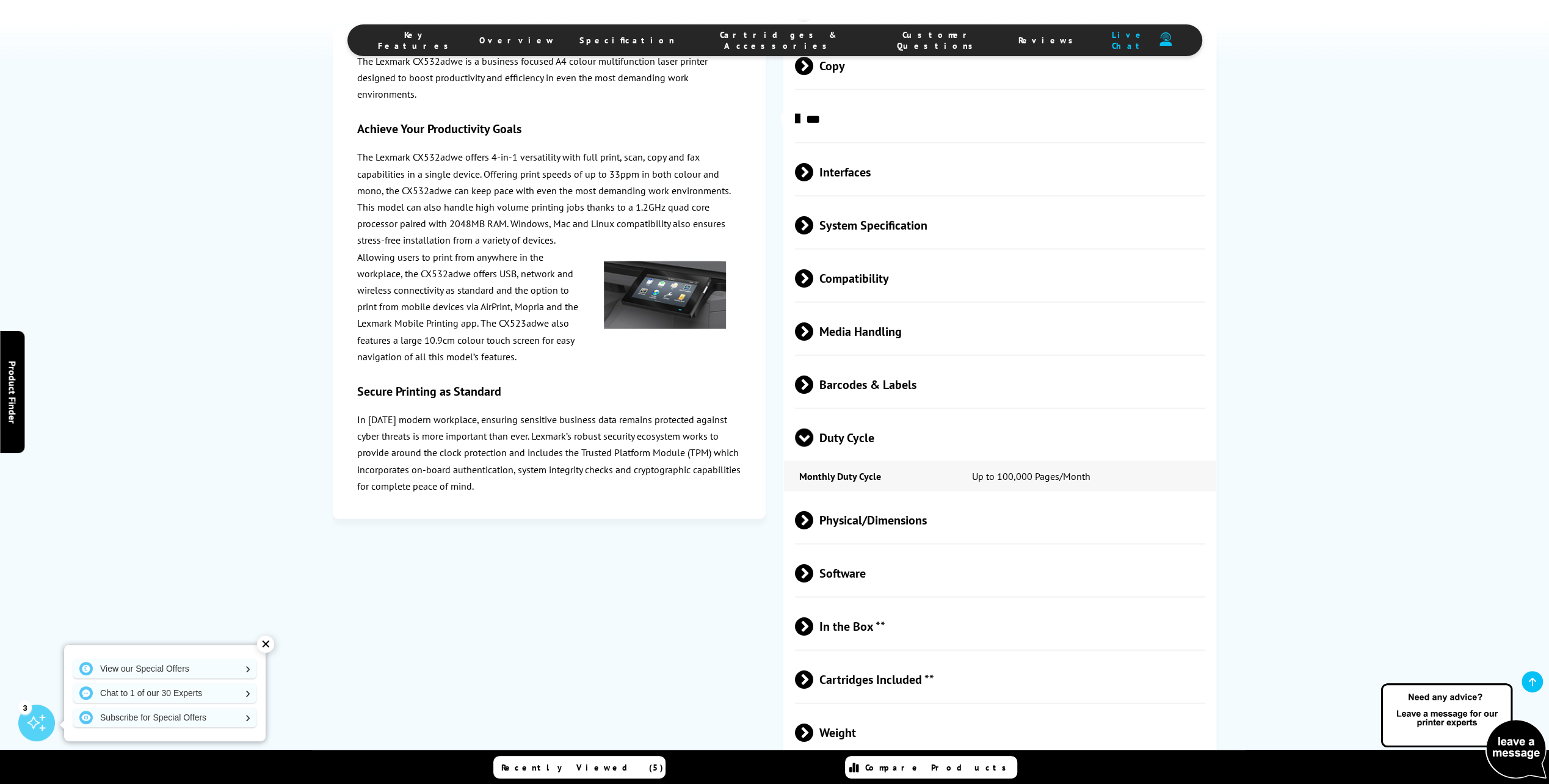
click at [807, 447] on span at bounding box center [804, 447] width 18 height 0
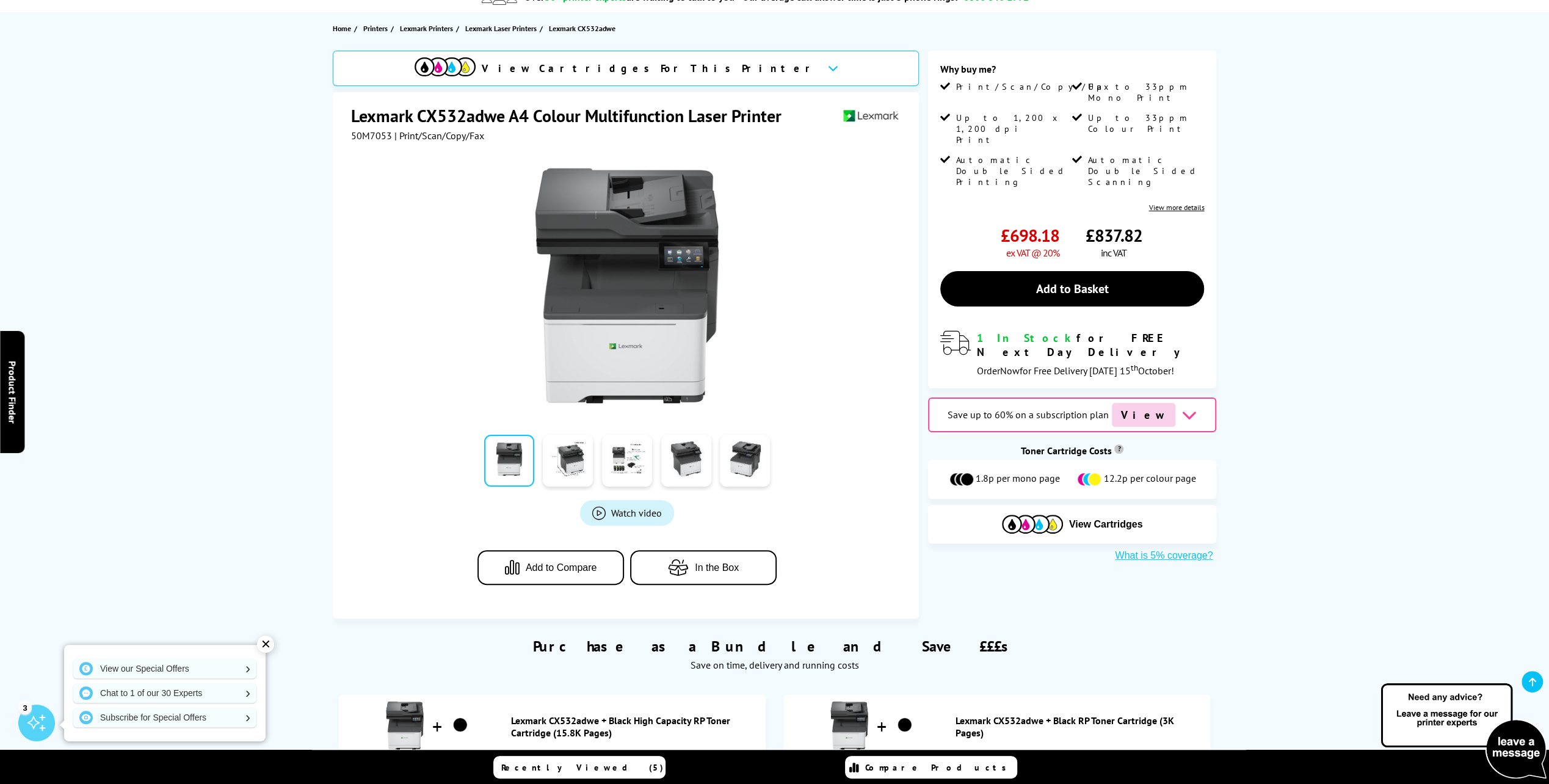
scroll to position [61, 0]
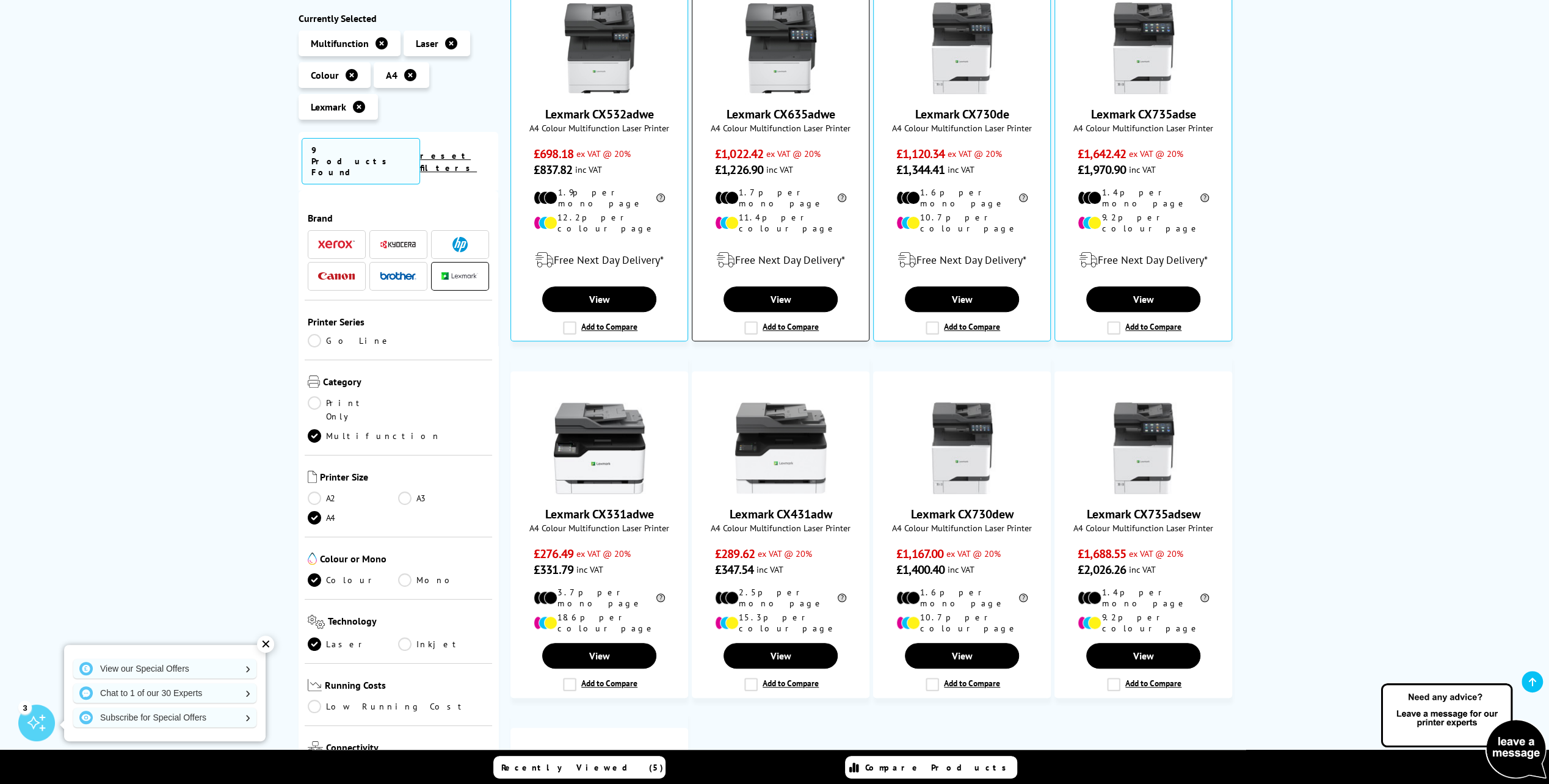
scroll to position [308, 0]
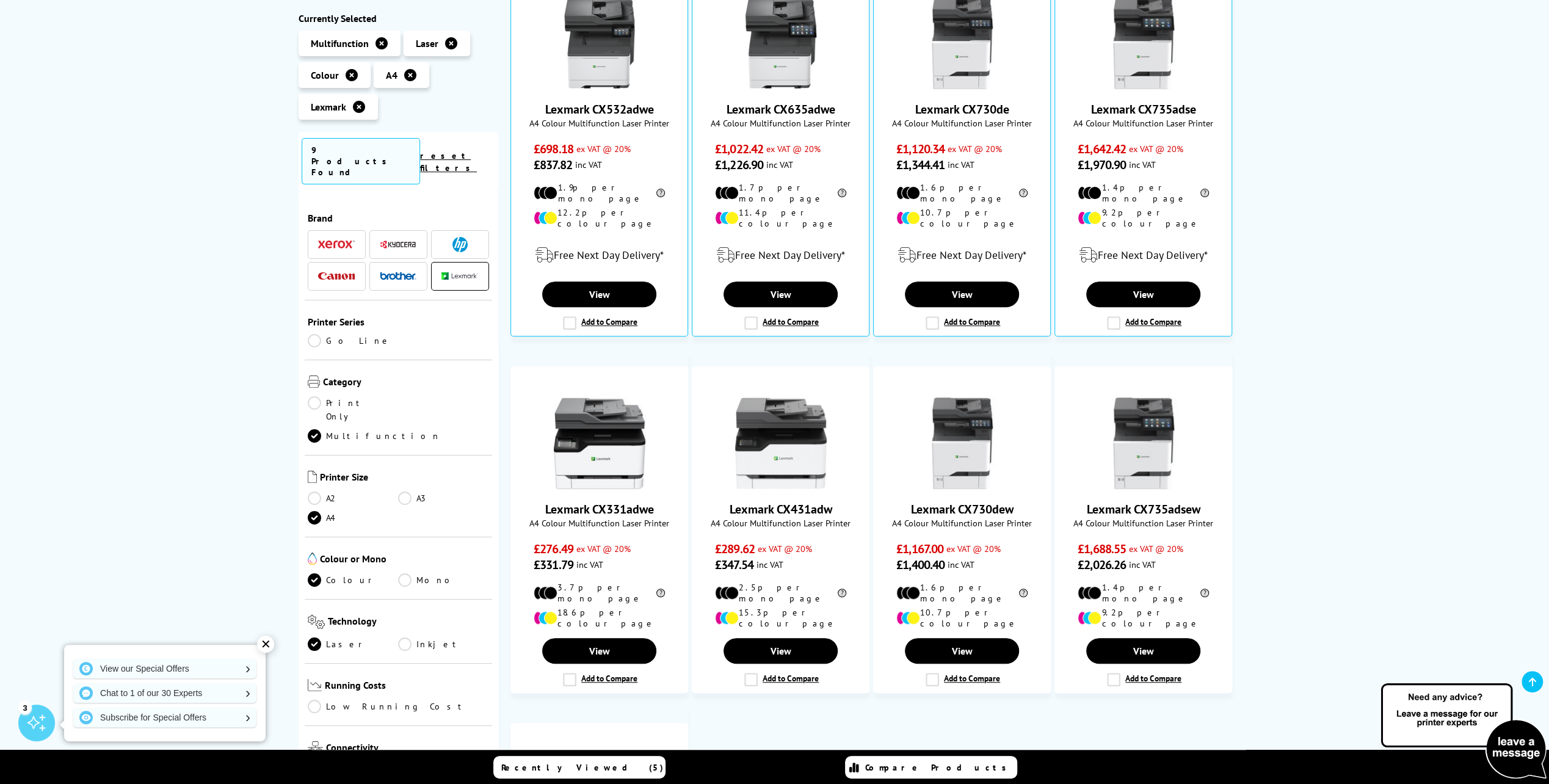
click at [221, 391] on div "Lexmark A4 Colour Multifunction Laser Printers Currently Selected Multifunction…" at bounding box center [774, 453] width 1549 height 1190
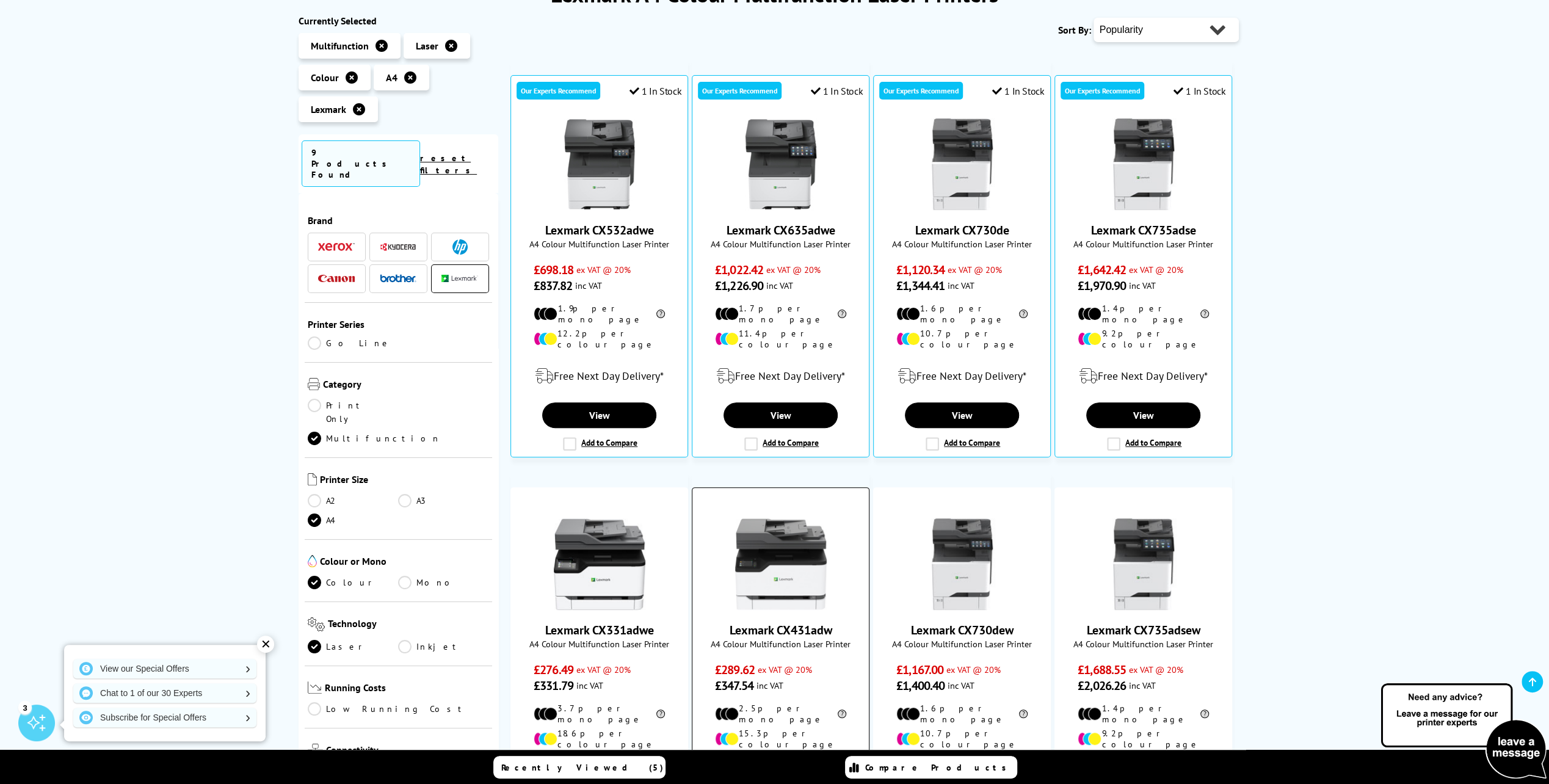
scroll to position [186, 0]
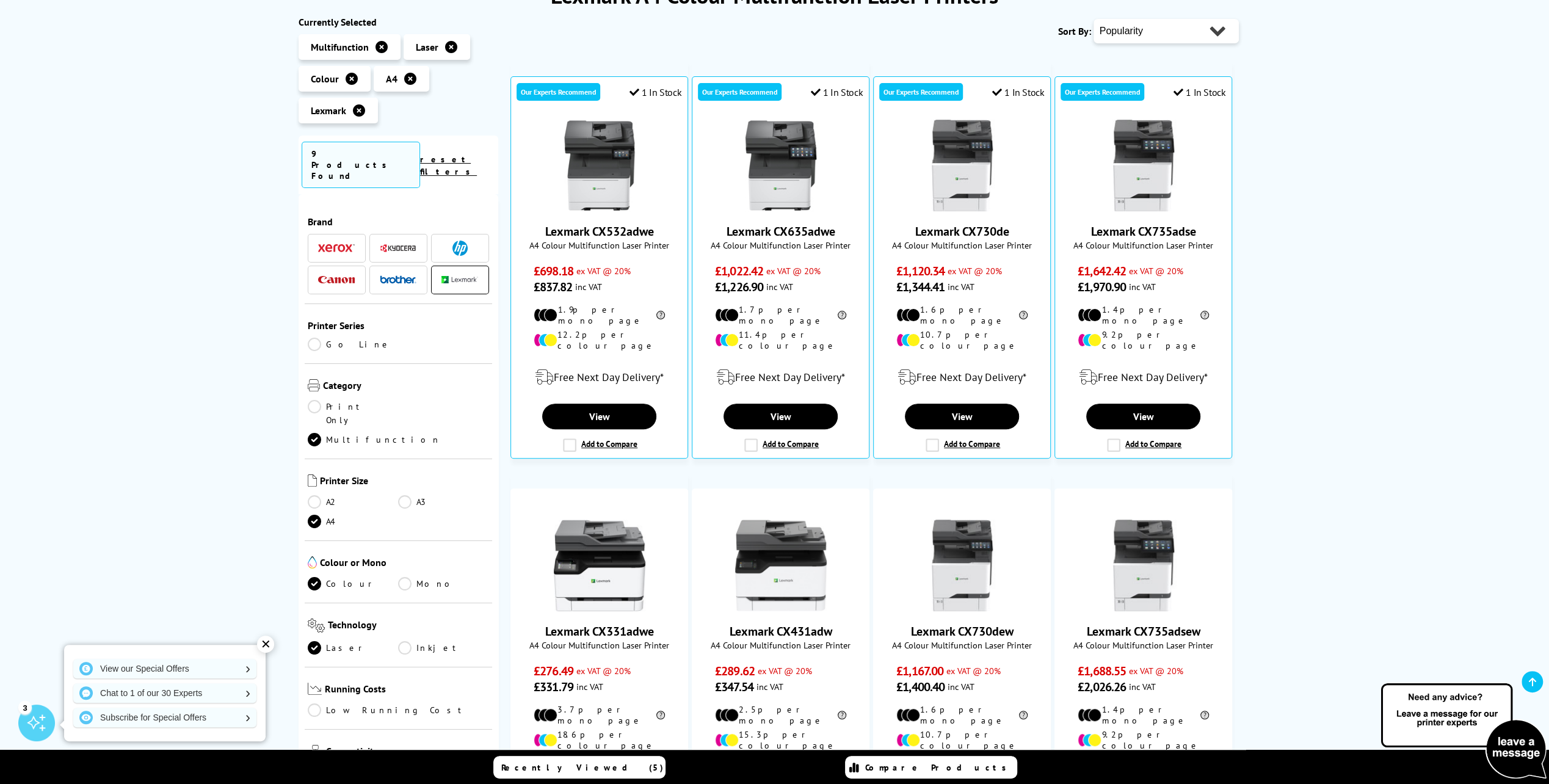
click at [360, 109] on icon at bounding box center [359, 111] width 12 height 12
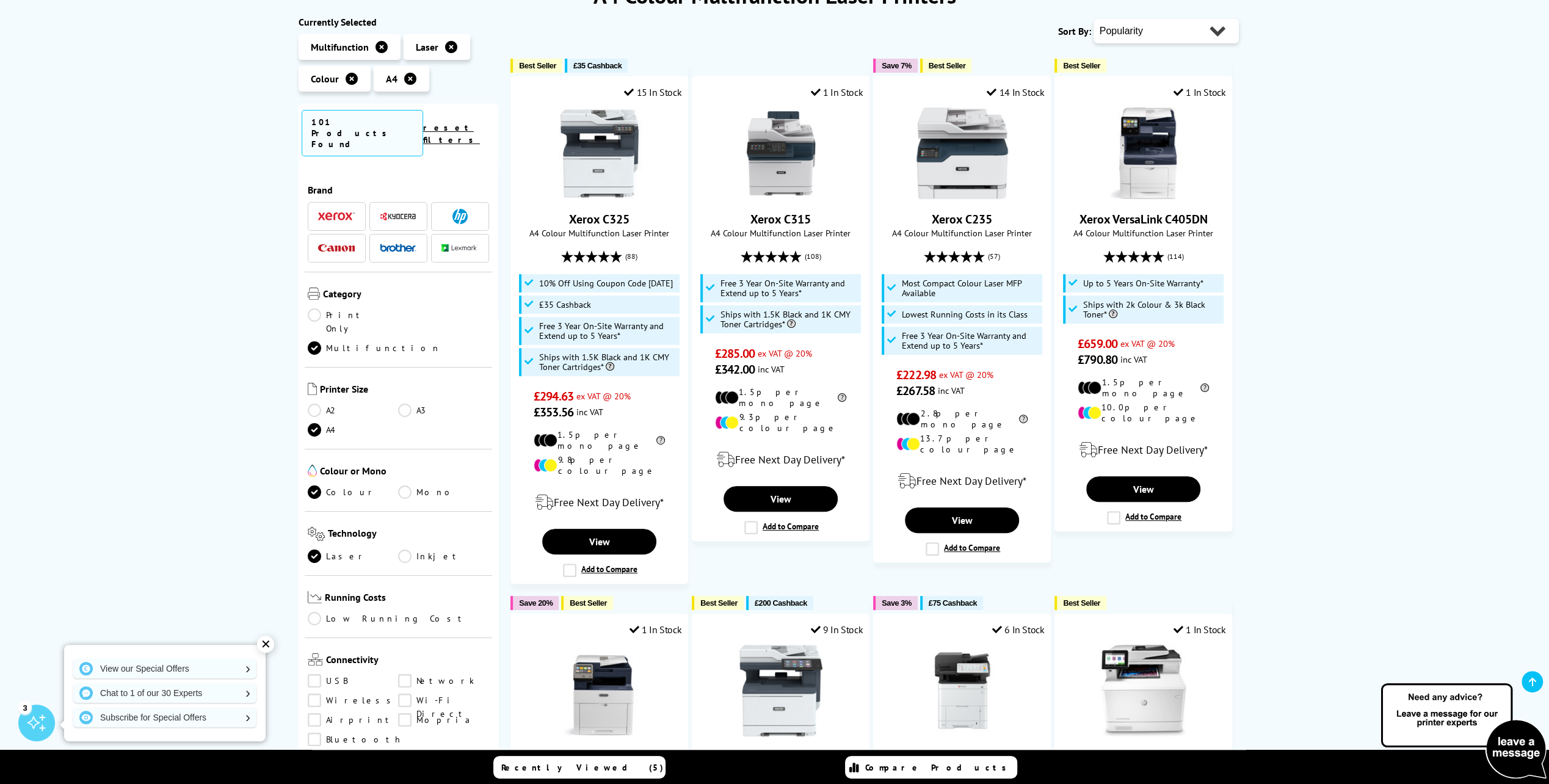
click at [393, 212] on img at bounding box center [398, 216] width 37 height 9
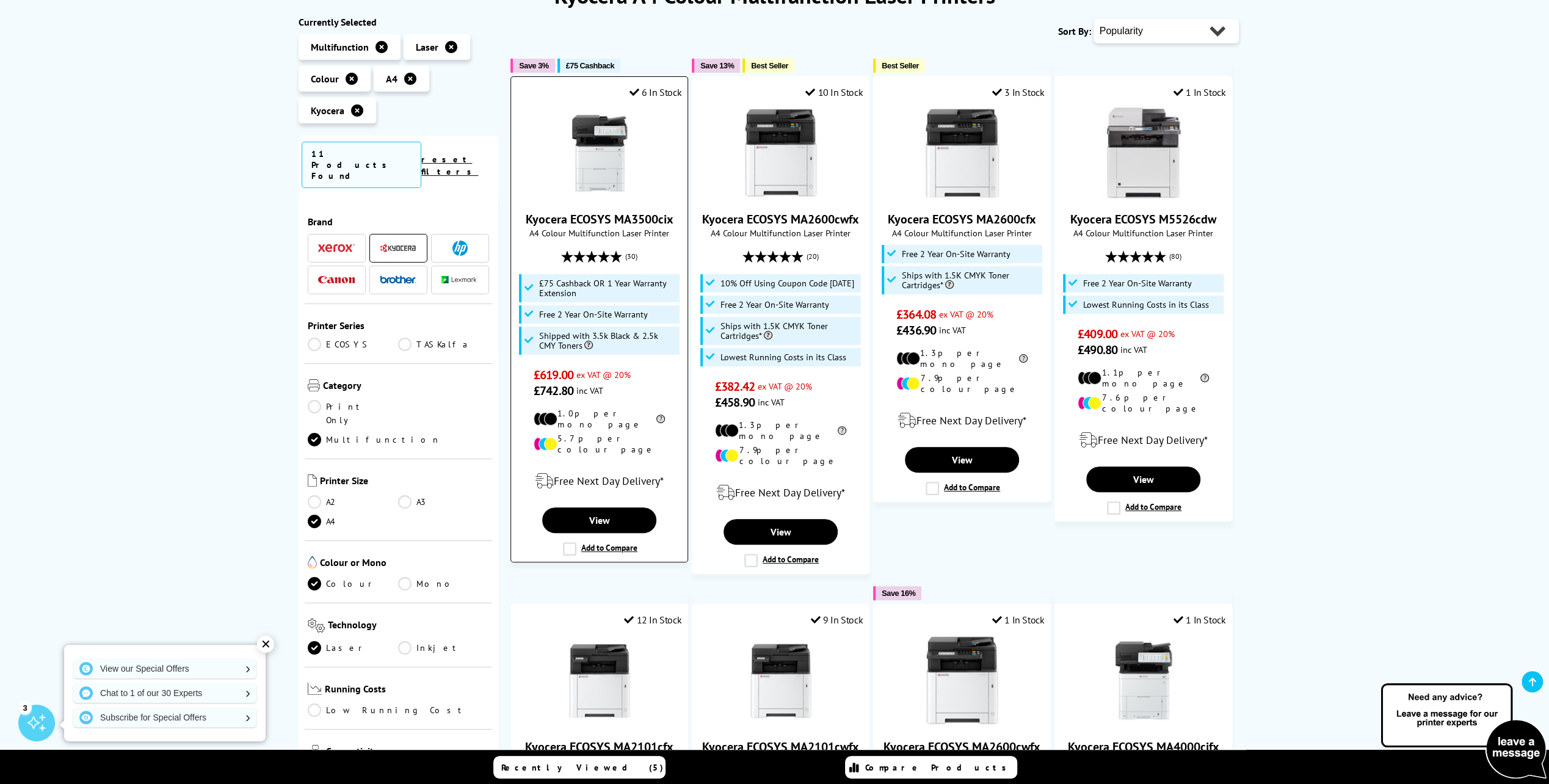
click at [607, 152] on img at bounding box center [599, 153] width 92 height 92
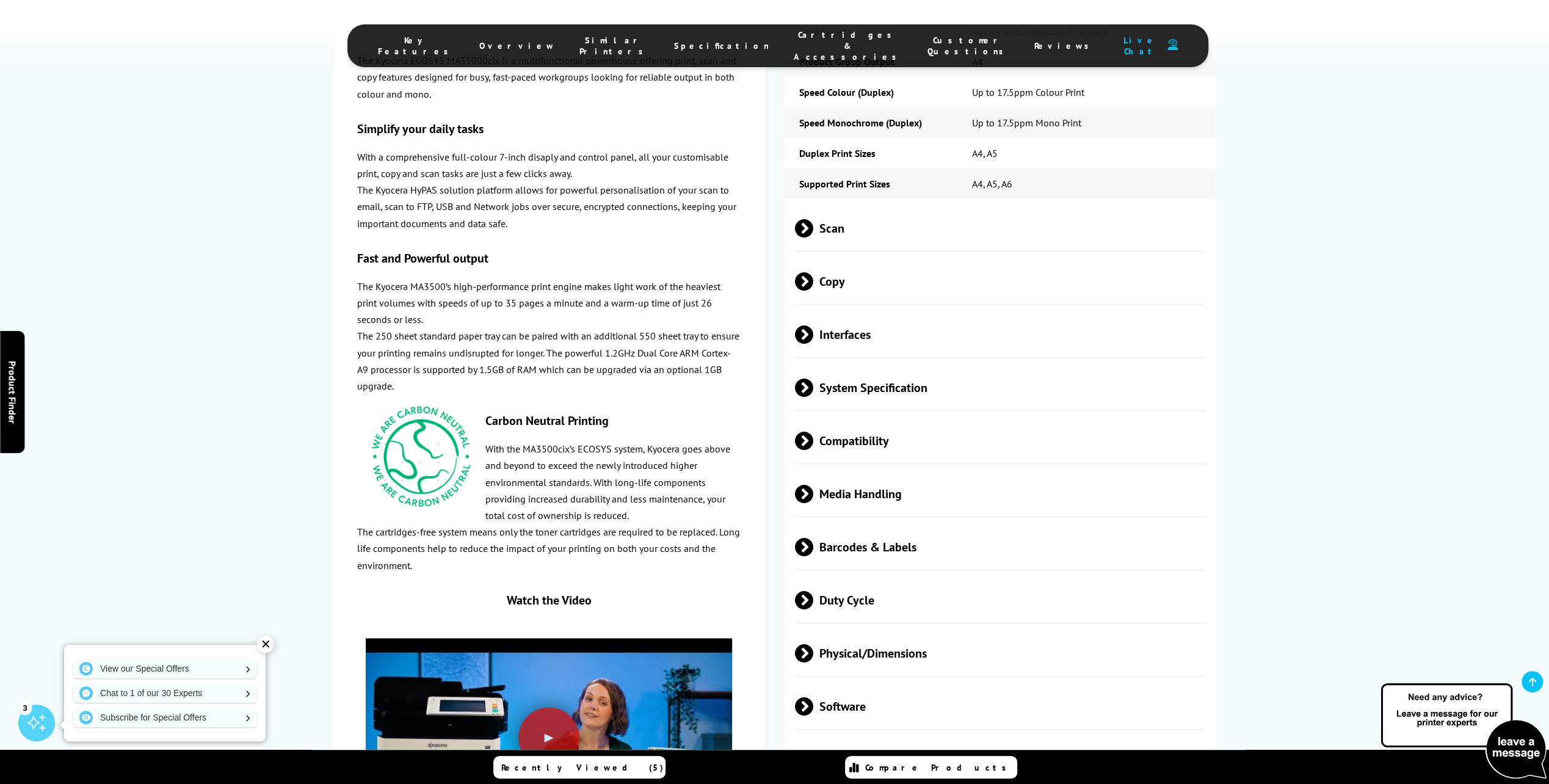
scroll to position [2442, 0]
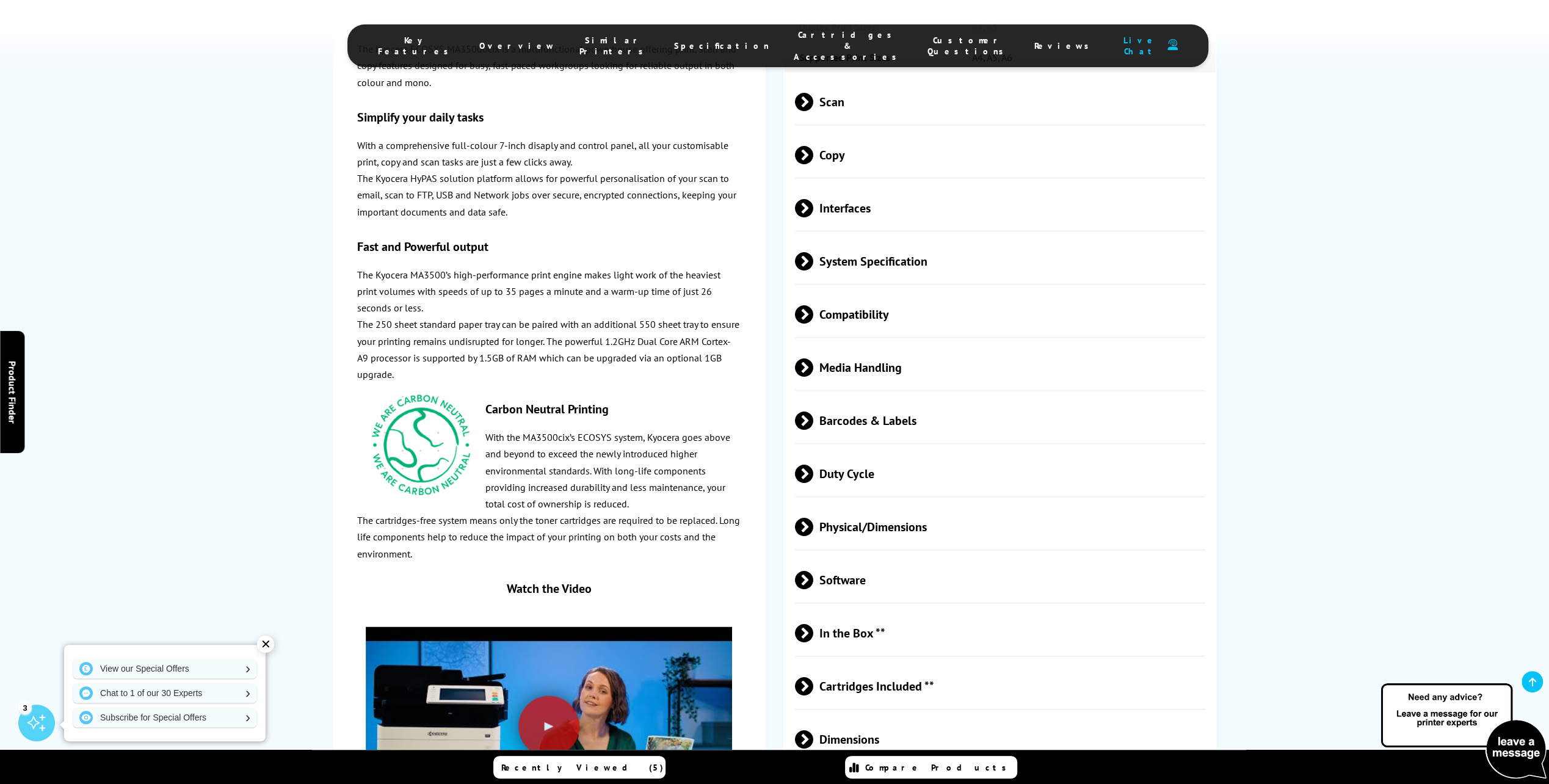
click at [813, 465] on span at bounding box center [813, 474] width 0 height 18
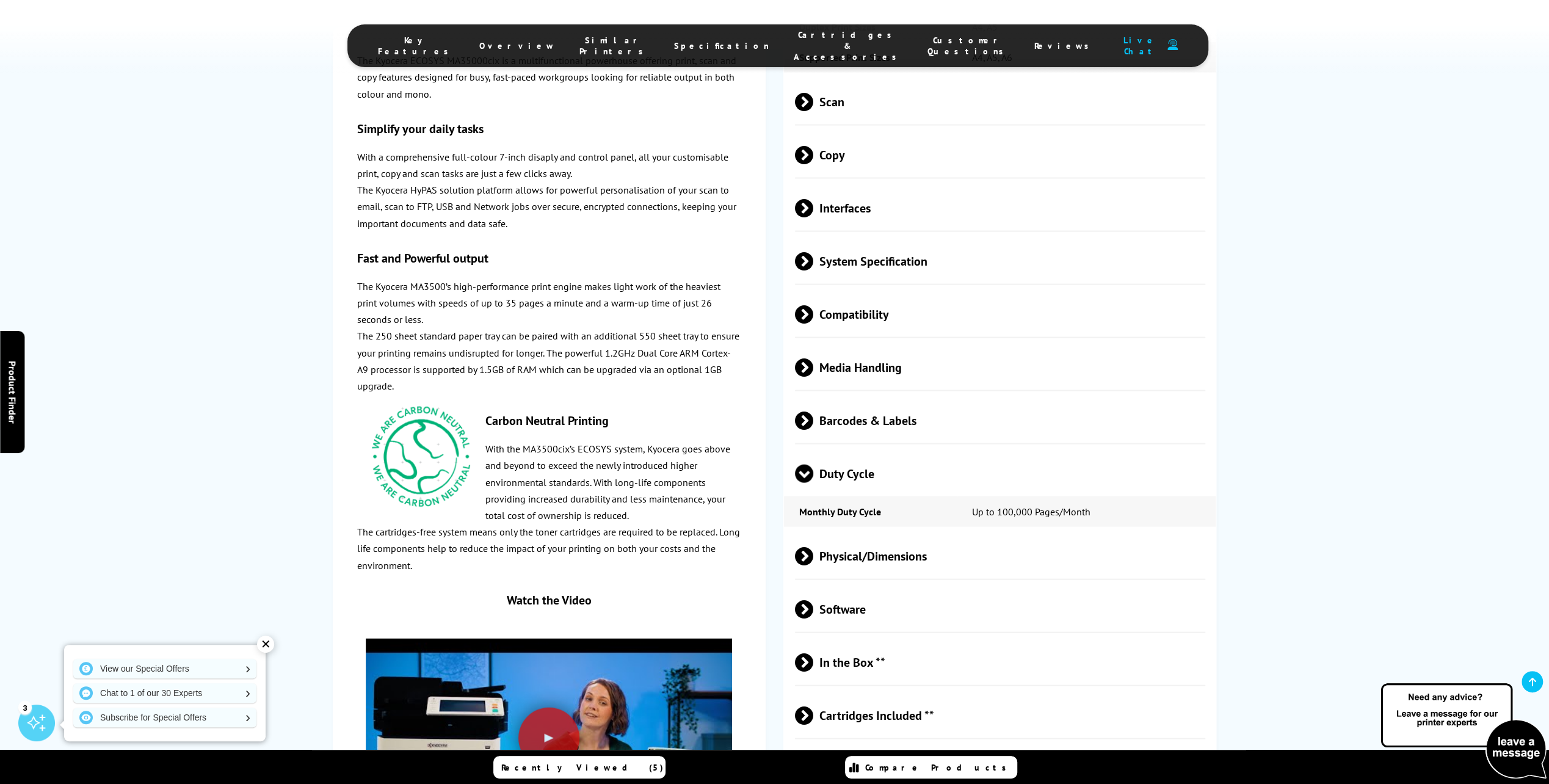
click at [805, 483] on span at bounding box center [804, 483] width 18 height 0
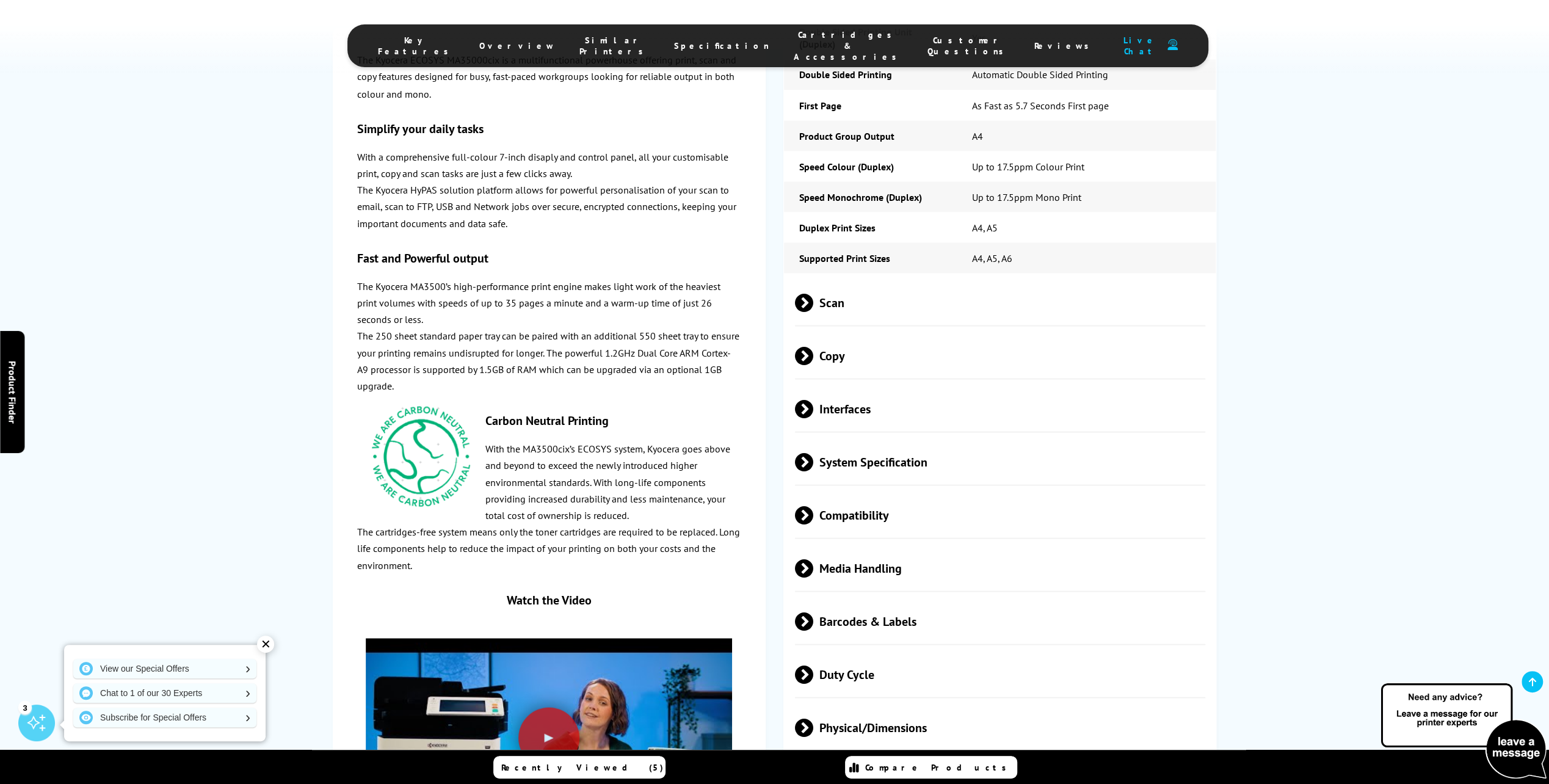
scroll to position [2136, 0]
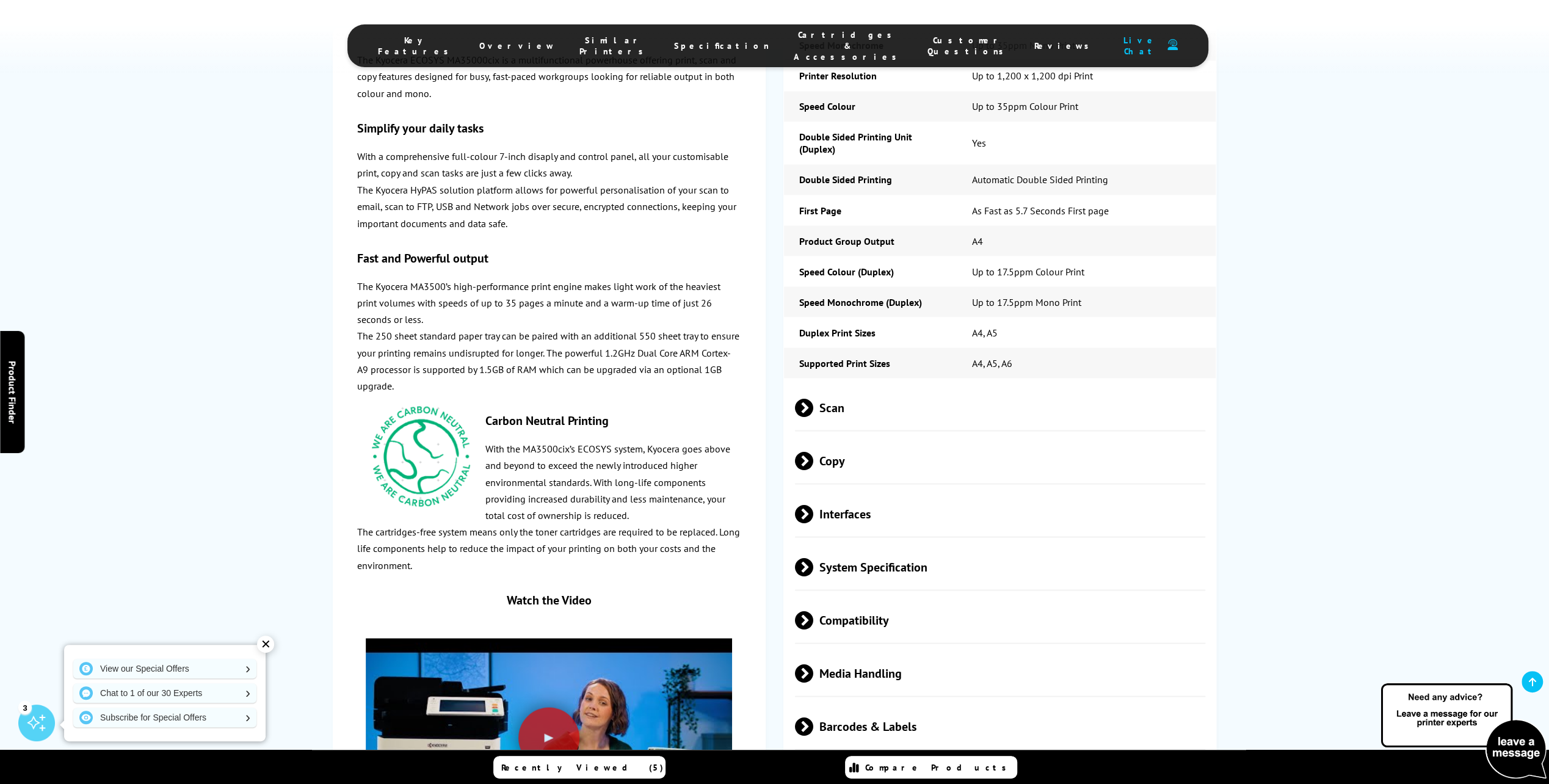
click at [813, 398] on span at bounding box center [813, 407] width 0 height 18
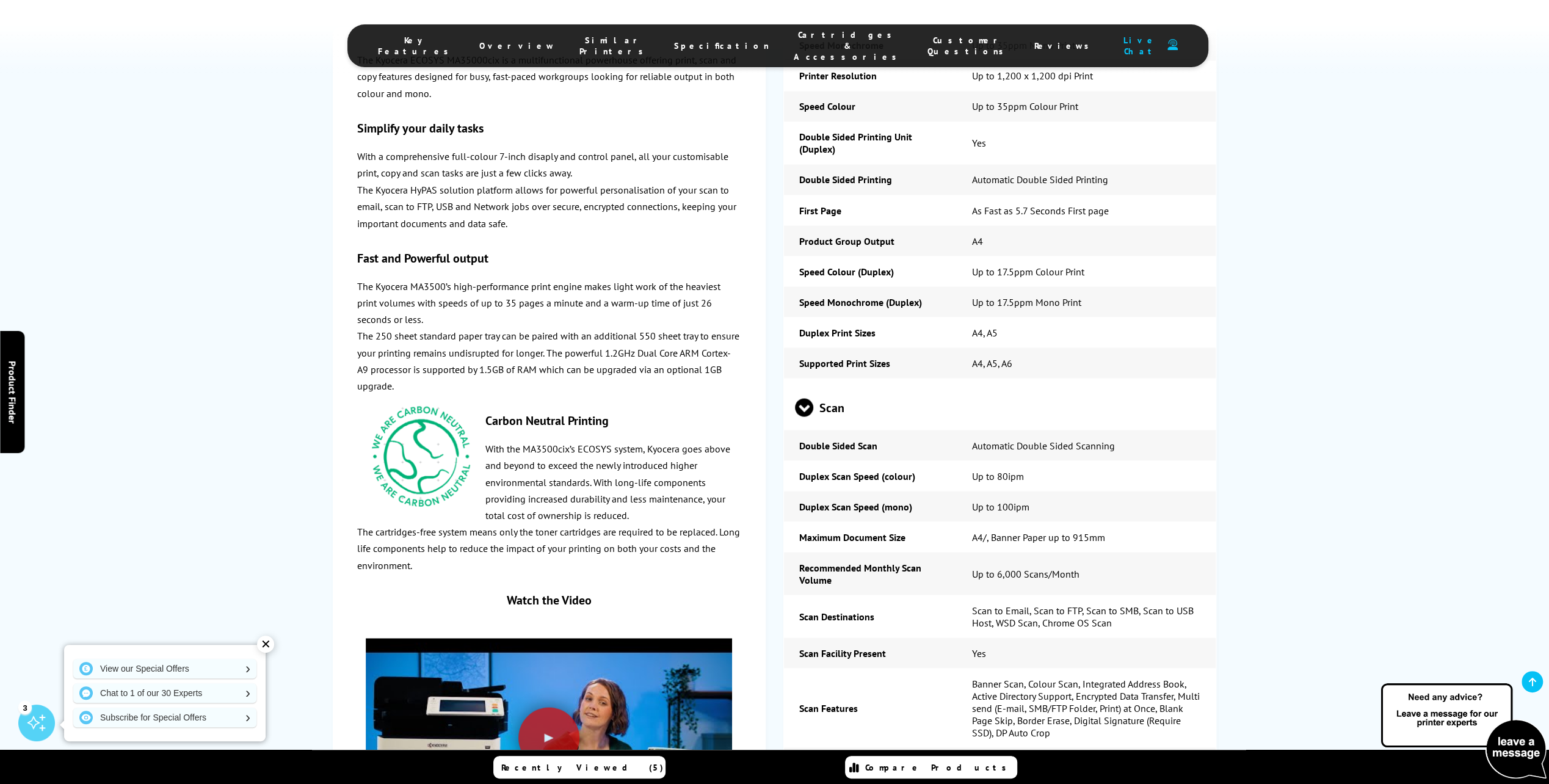
click at [806, 417] on span at bounding box center [804, 417] width 18 height 0
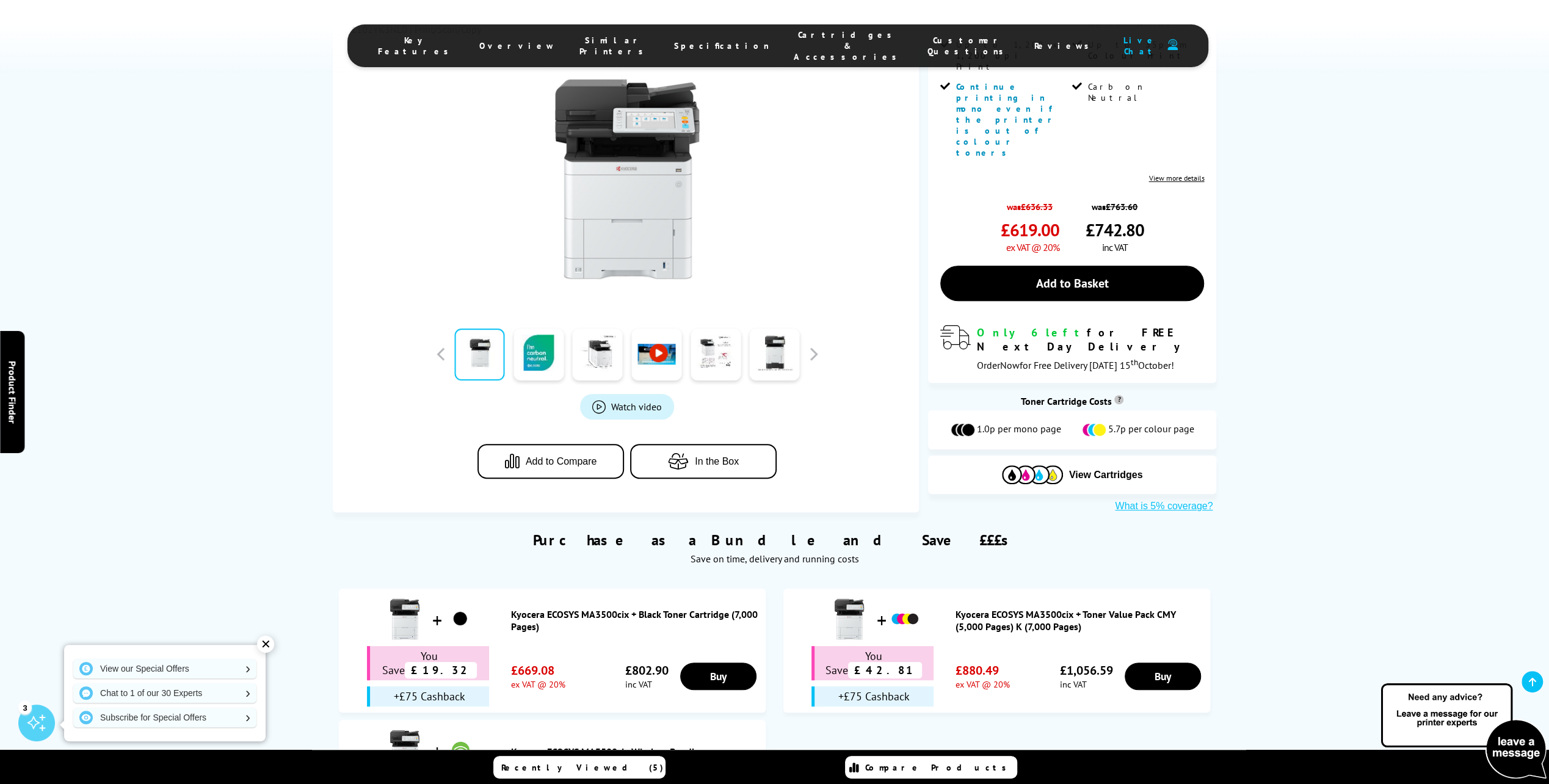
scroll to position [0, 0]
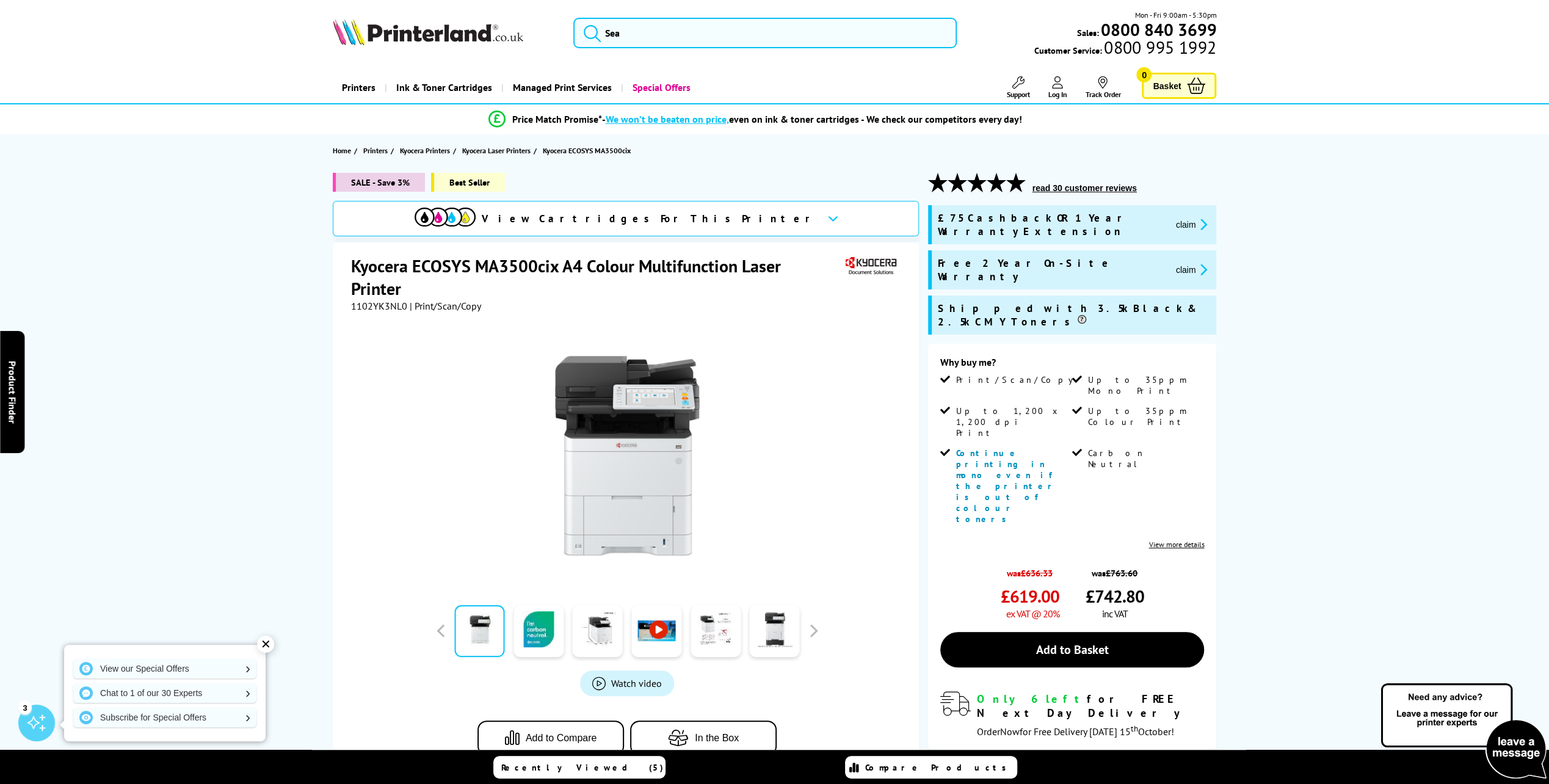
click at [1172, 218] on button "claim" at bounding box center [1191, 224] width 39 height 14
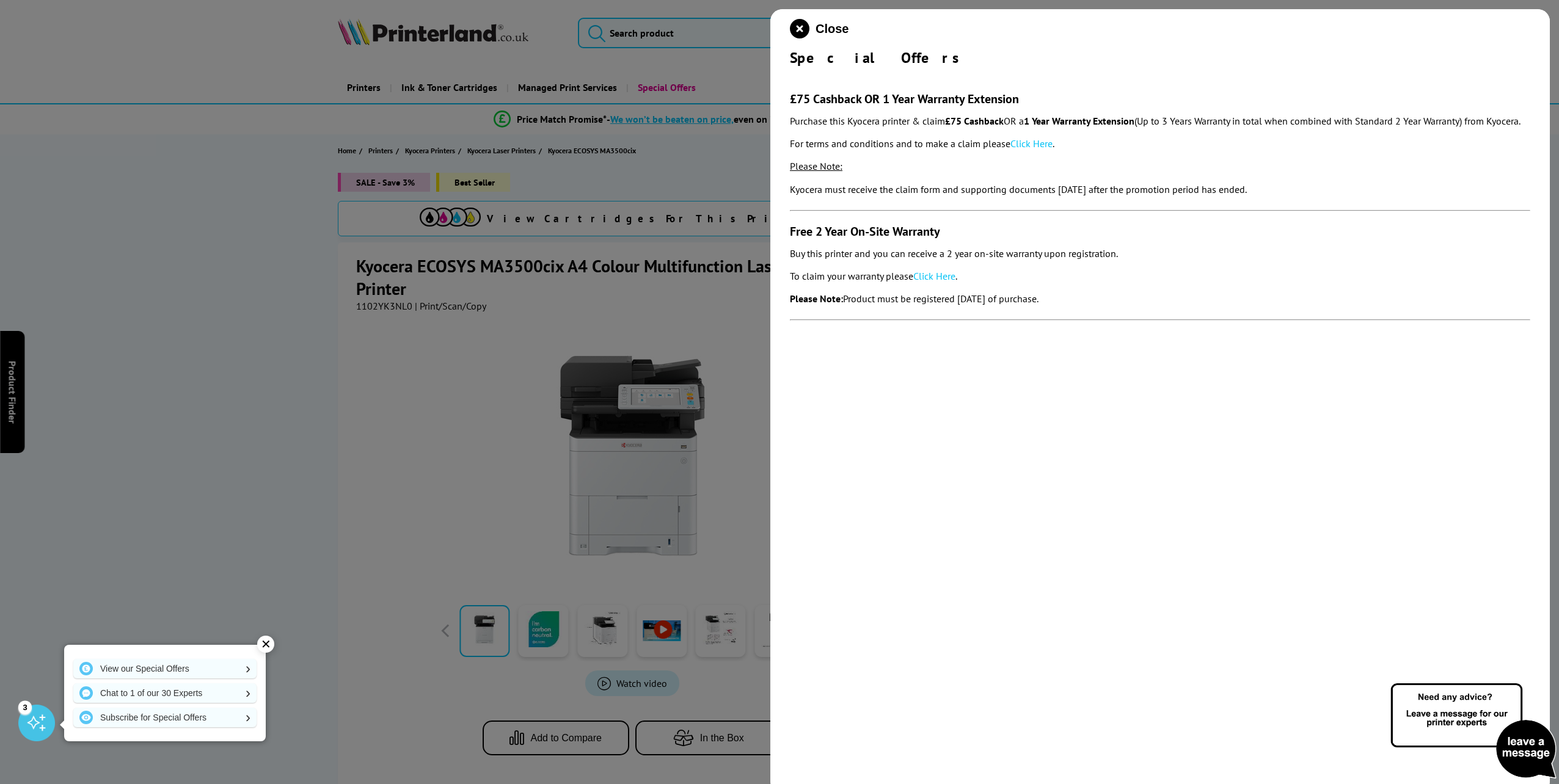
click at [941, 282] on link "Click Here" at bounding box center [934, 276] width 42 height 12
click at [1048, 149] on link "Click Here" at bounding box center [1031, 144] width 42 height 12
click at [834, 32] on span "Close" at bounding box center [832, 29] width 33 height 14
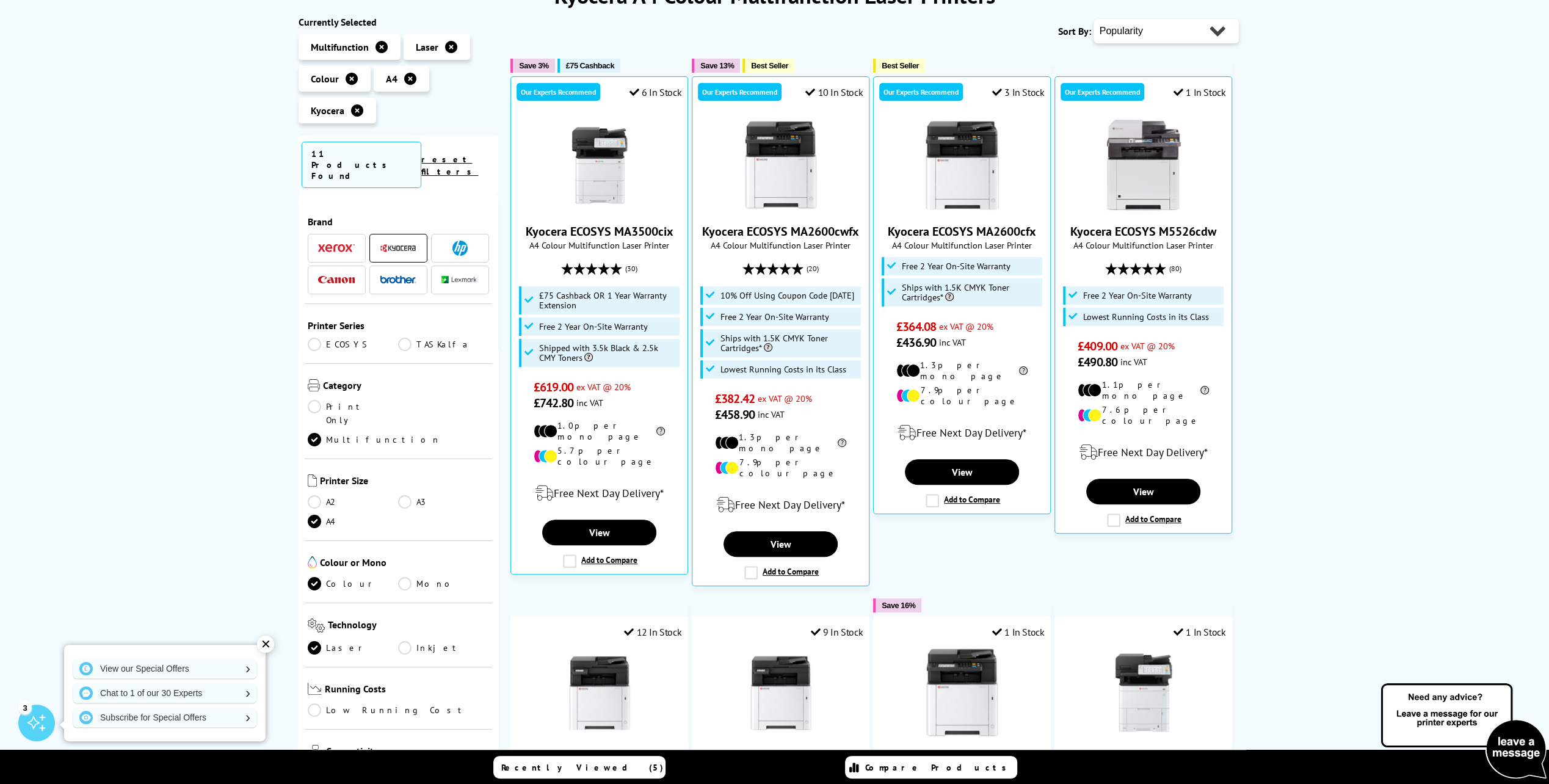
click at [358, 109] on icon at bounding box center [357, 111] width 12 height 12
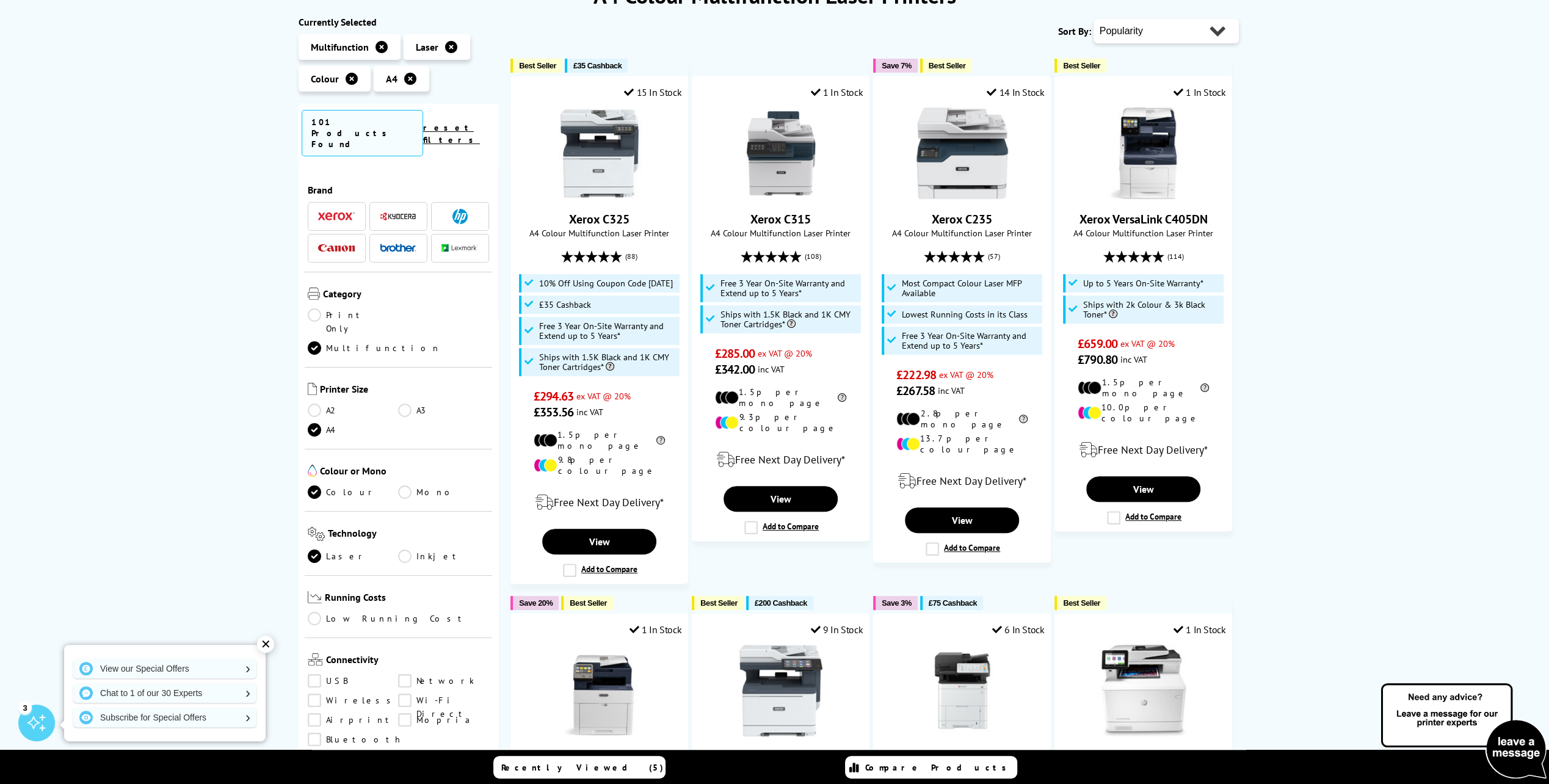
click at [469, 244] on img at bounding box center [460, 248] width 37 height 7
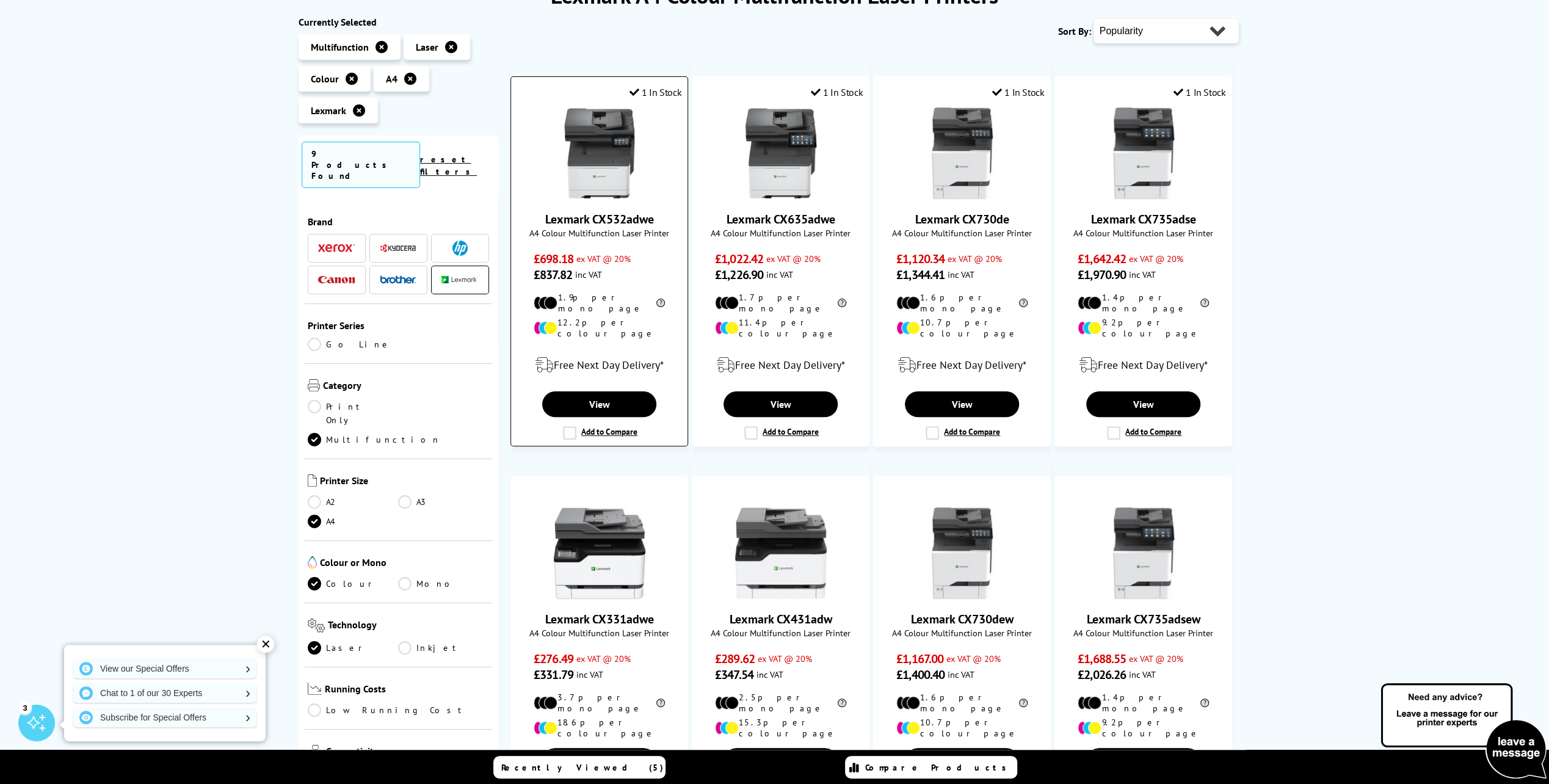
click at [598, 182] on img at bounding box center [599, 153] width 92 height 92
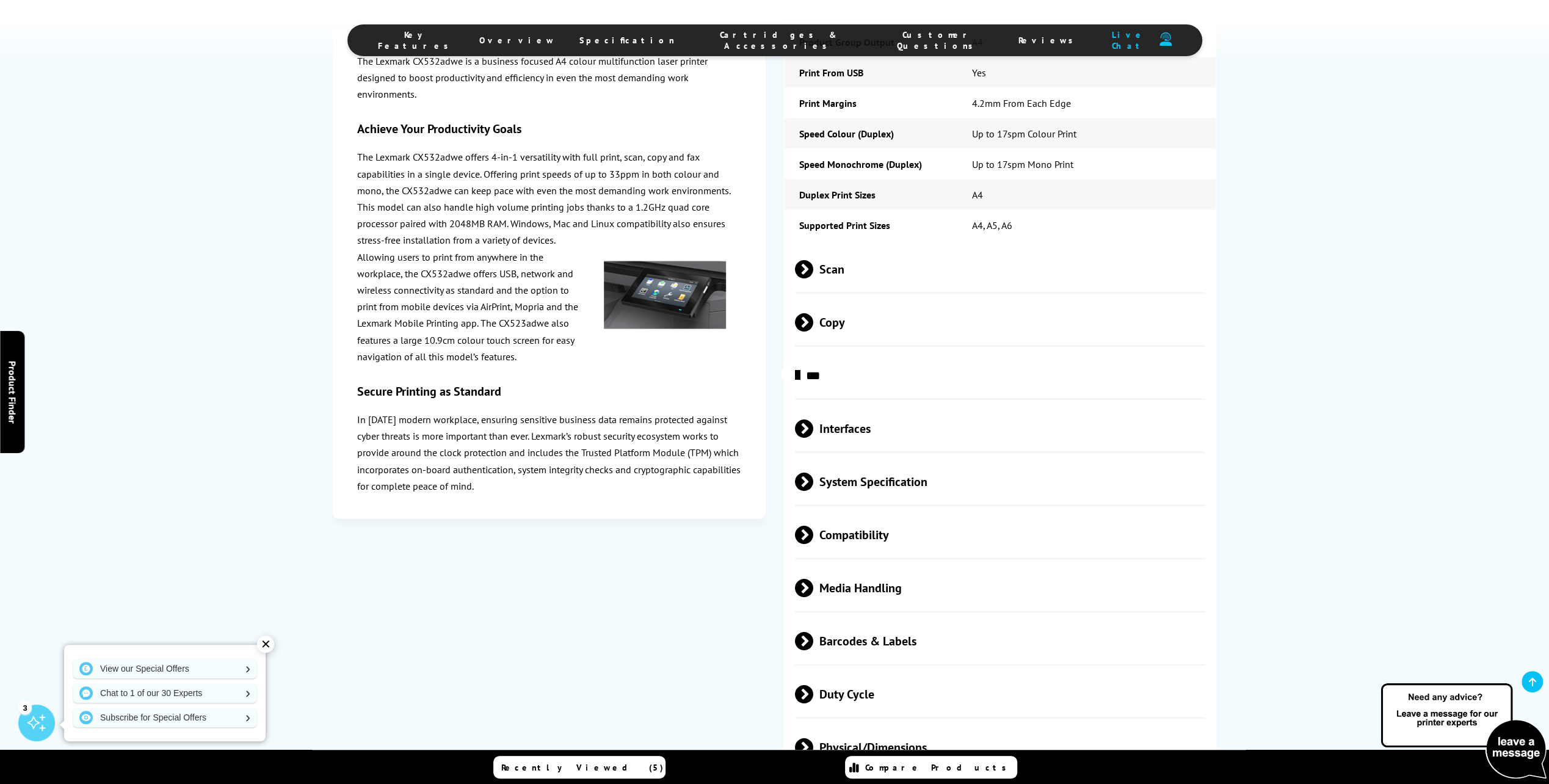
scroll to position [2503, 0]
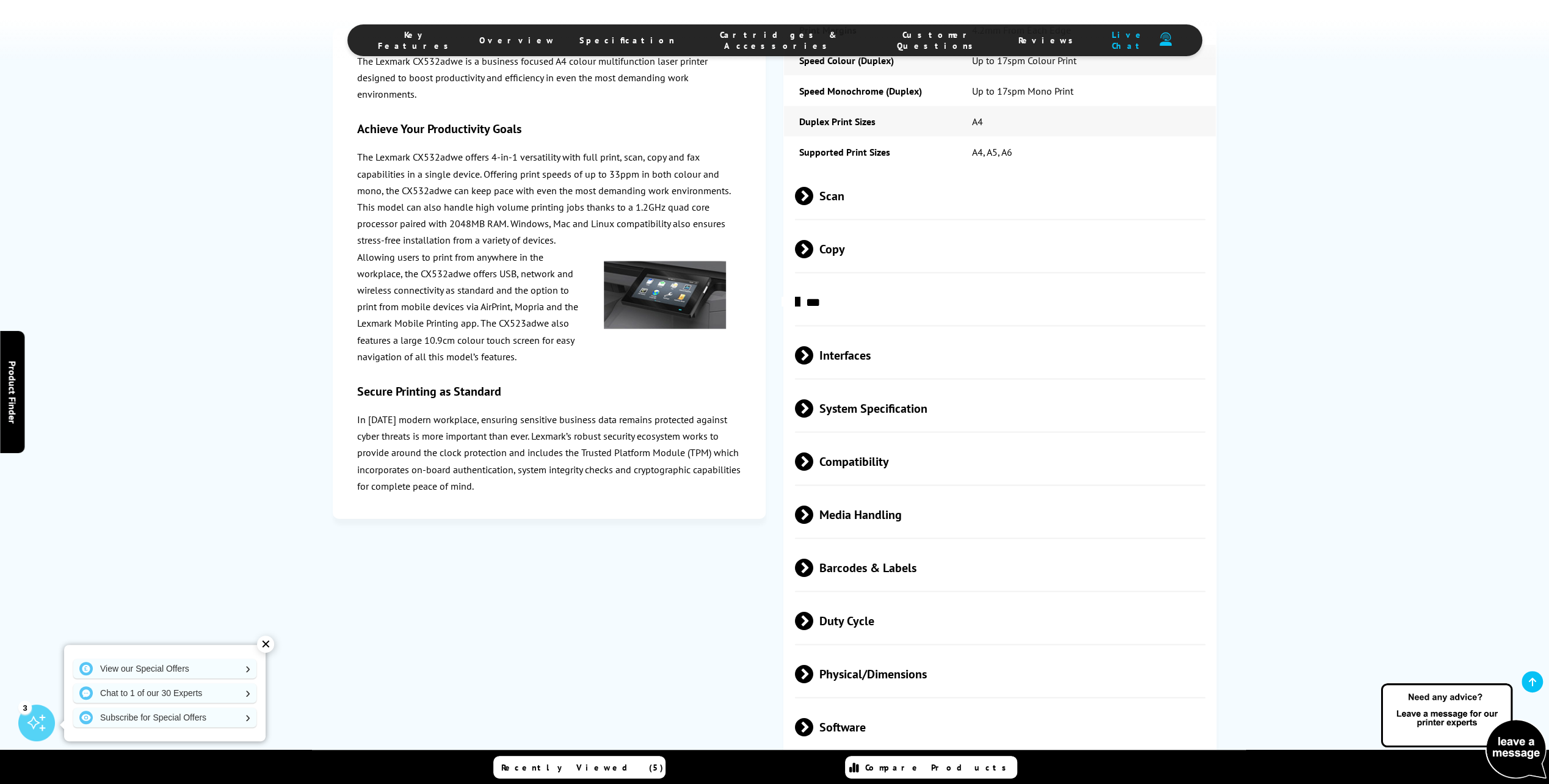
click at [813, 630] on span at bounding box center [813, 621] width 0 height 18
click at [806, 630] on span at bounding box center [804, 630] width 18 height 0
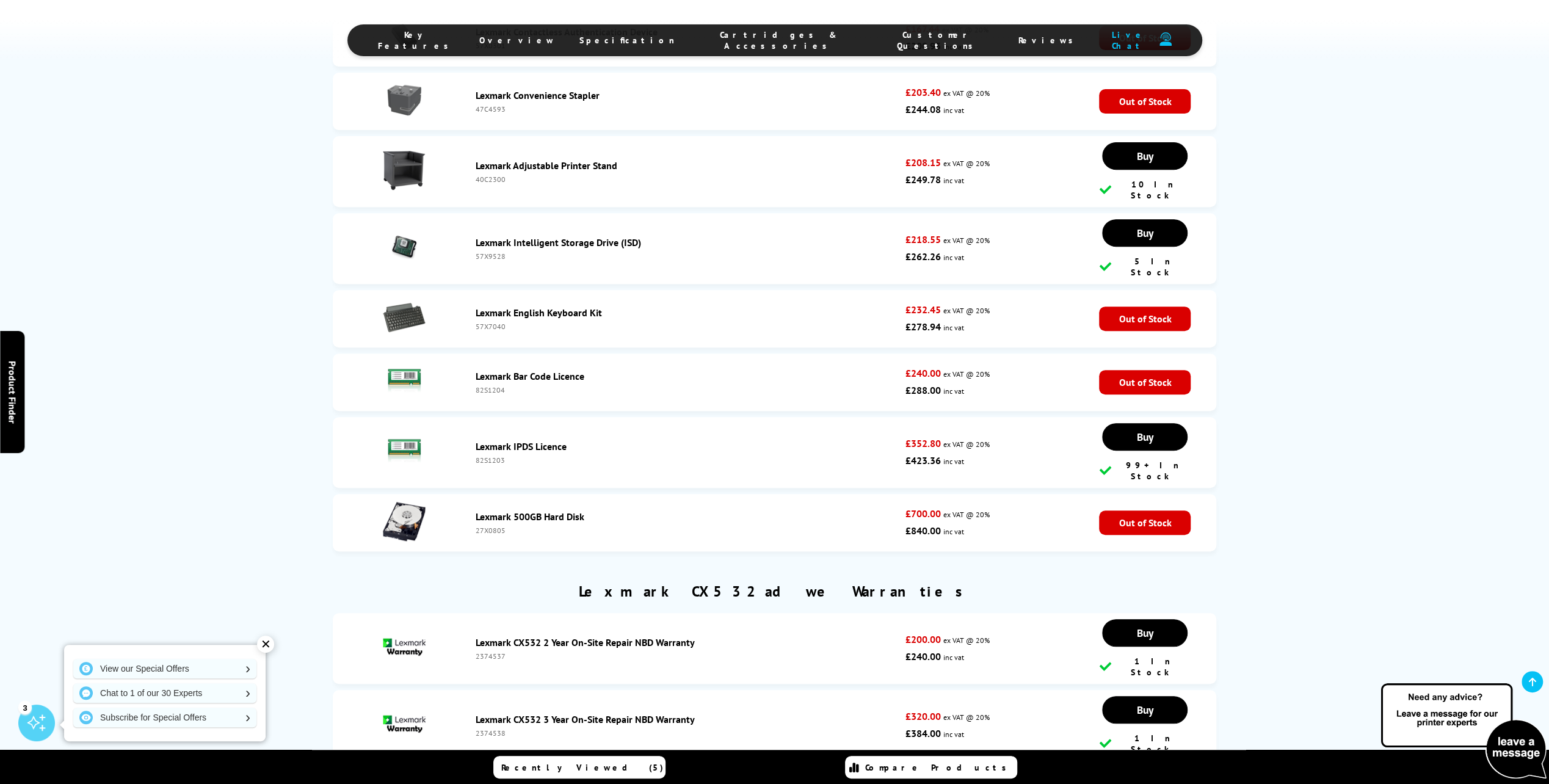
scroll to position [5067, 0]
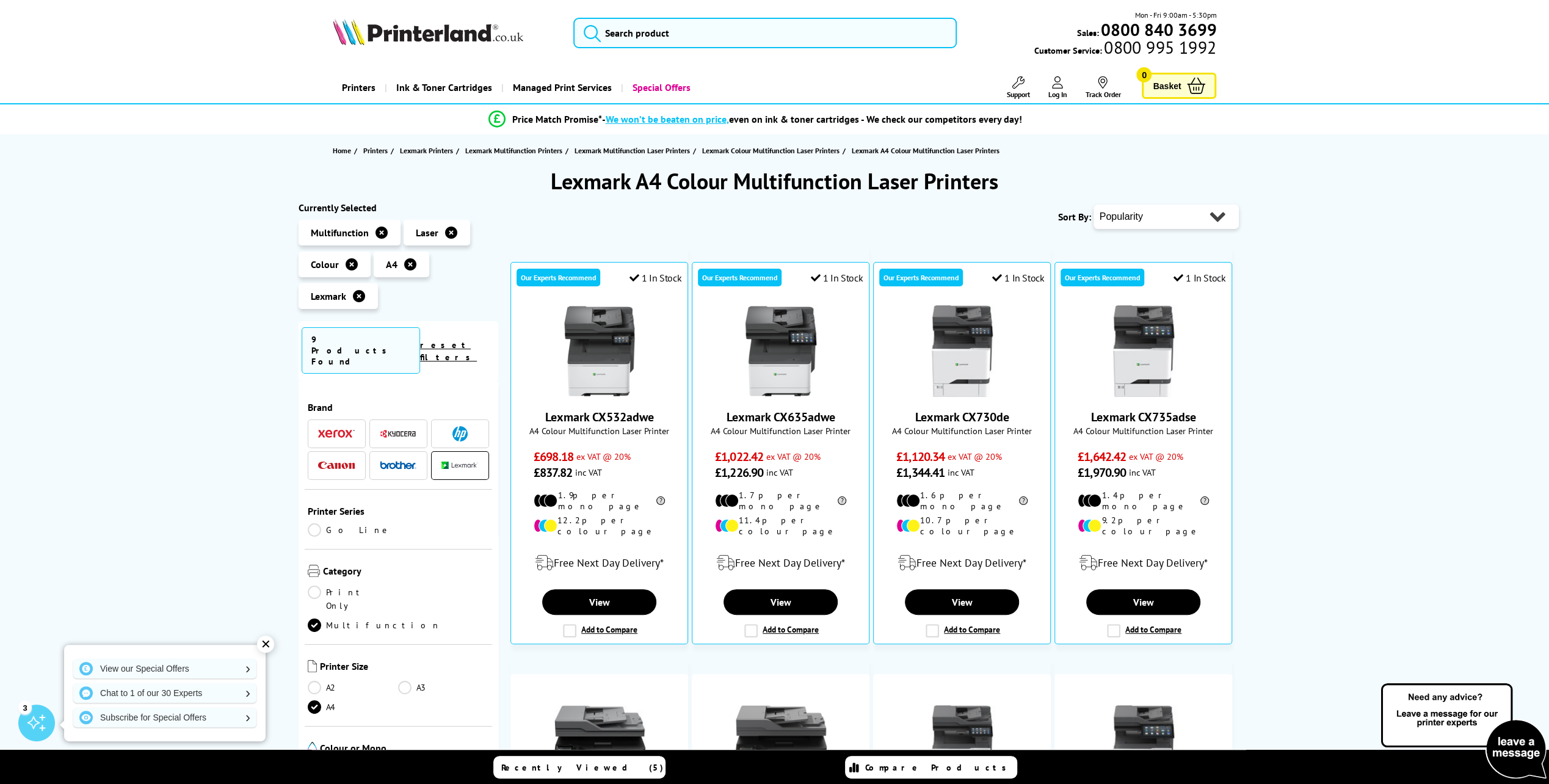
click at [357, 297] on icon at bounding box center [359, 296] width 12 height 12
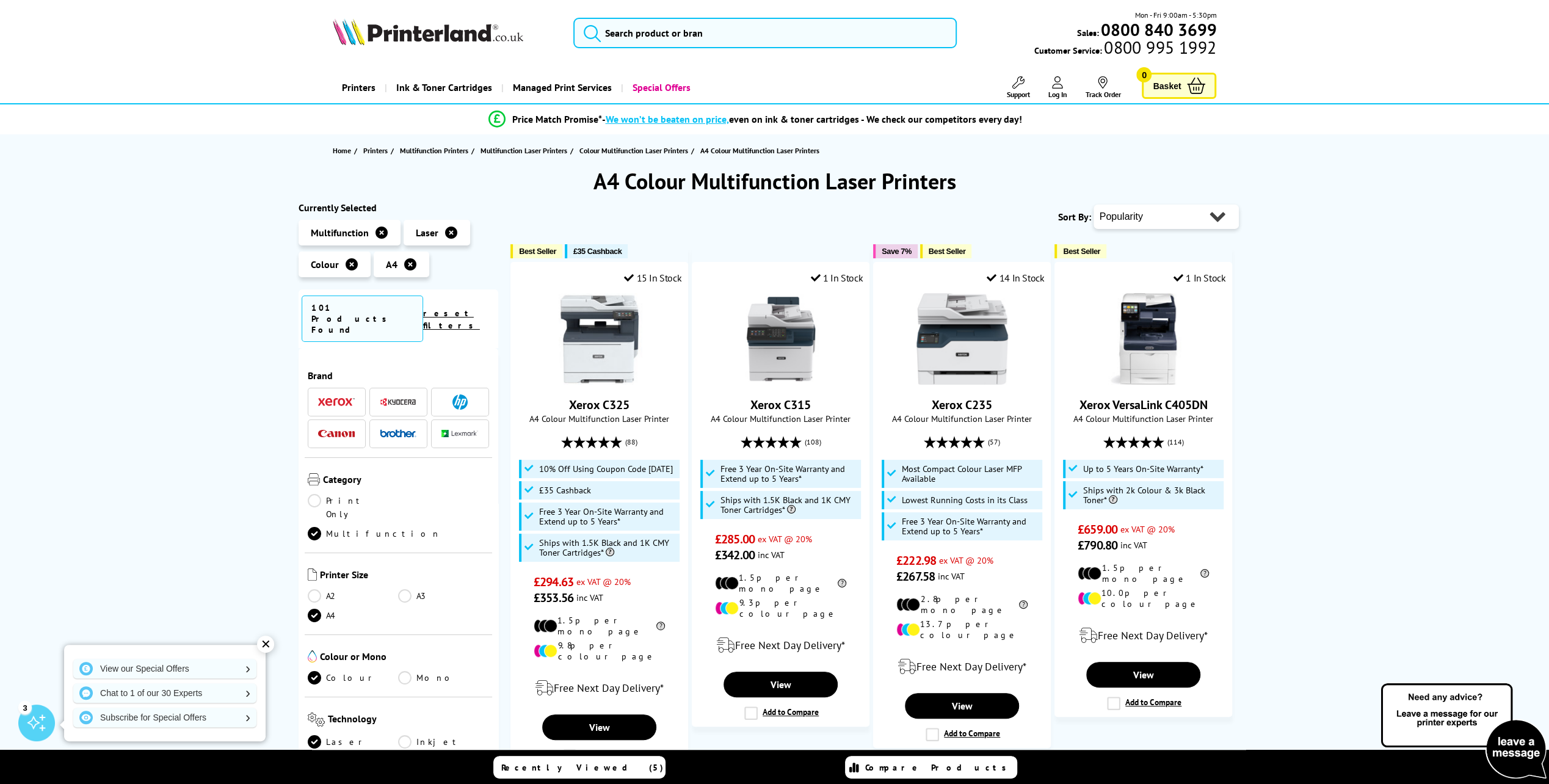
click at [401, 398] on img at bounding box center [398, 402] width 37 height 9
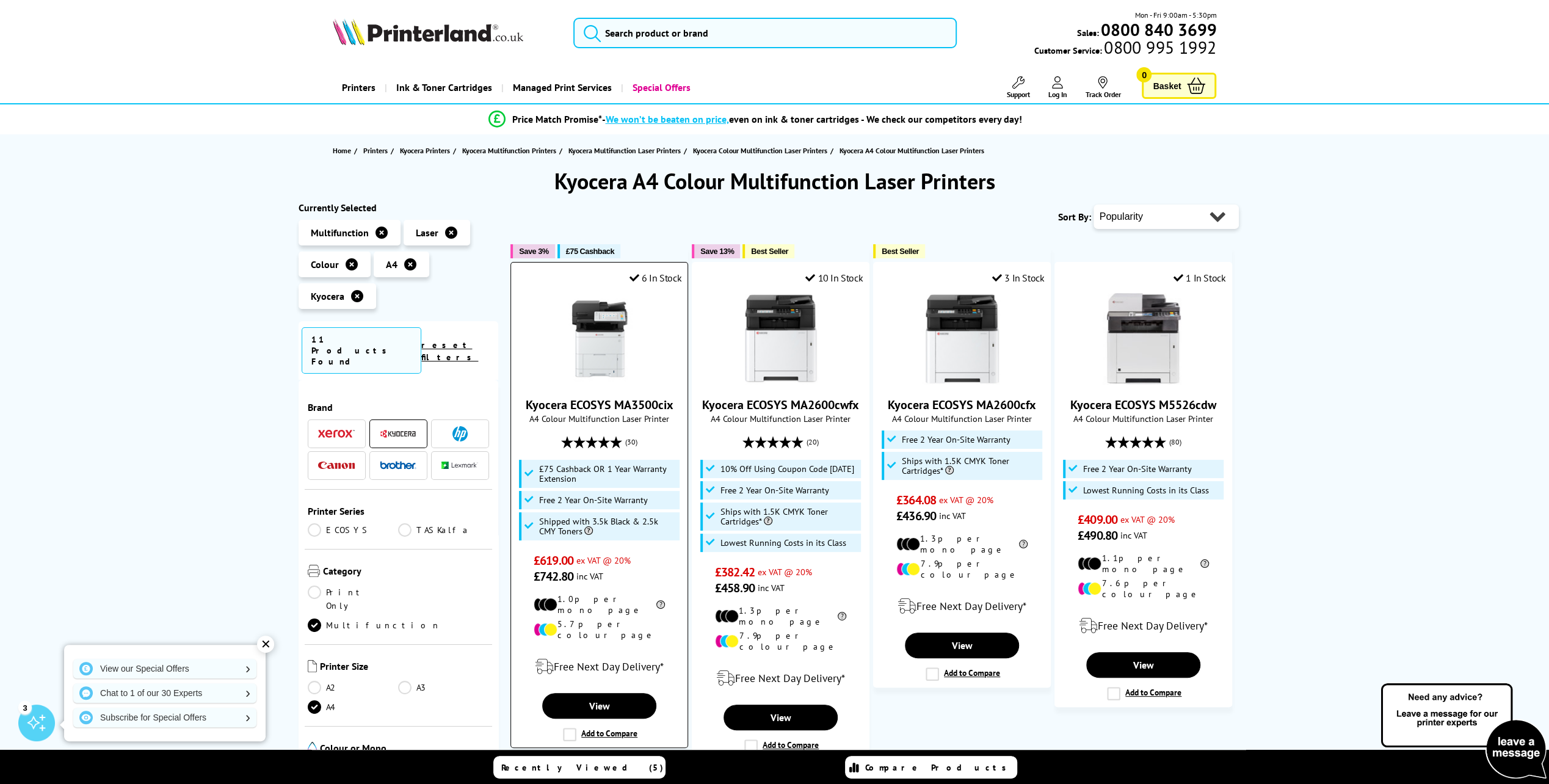
click at [600, 356] on img at bounding box center [599, 339] width 92 height 92
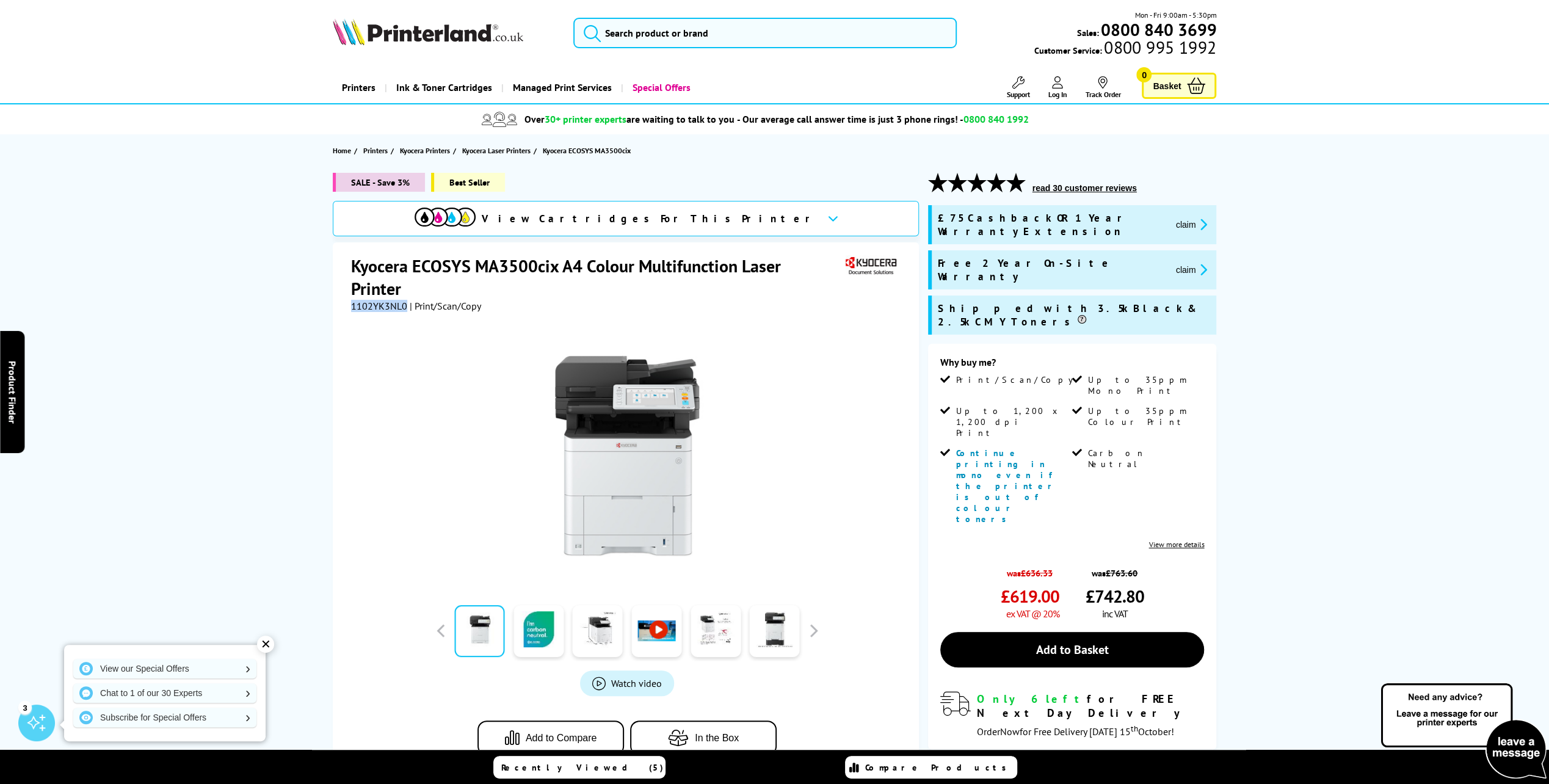
drag, startPoint x: 404, startPoint y: 305, endPoint x: 351, endPoint y: 307, distance: 53.0
click at [351, 307] on span "1102YK3NL0" at bounding box center [378, 306] width 56 height 12
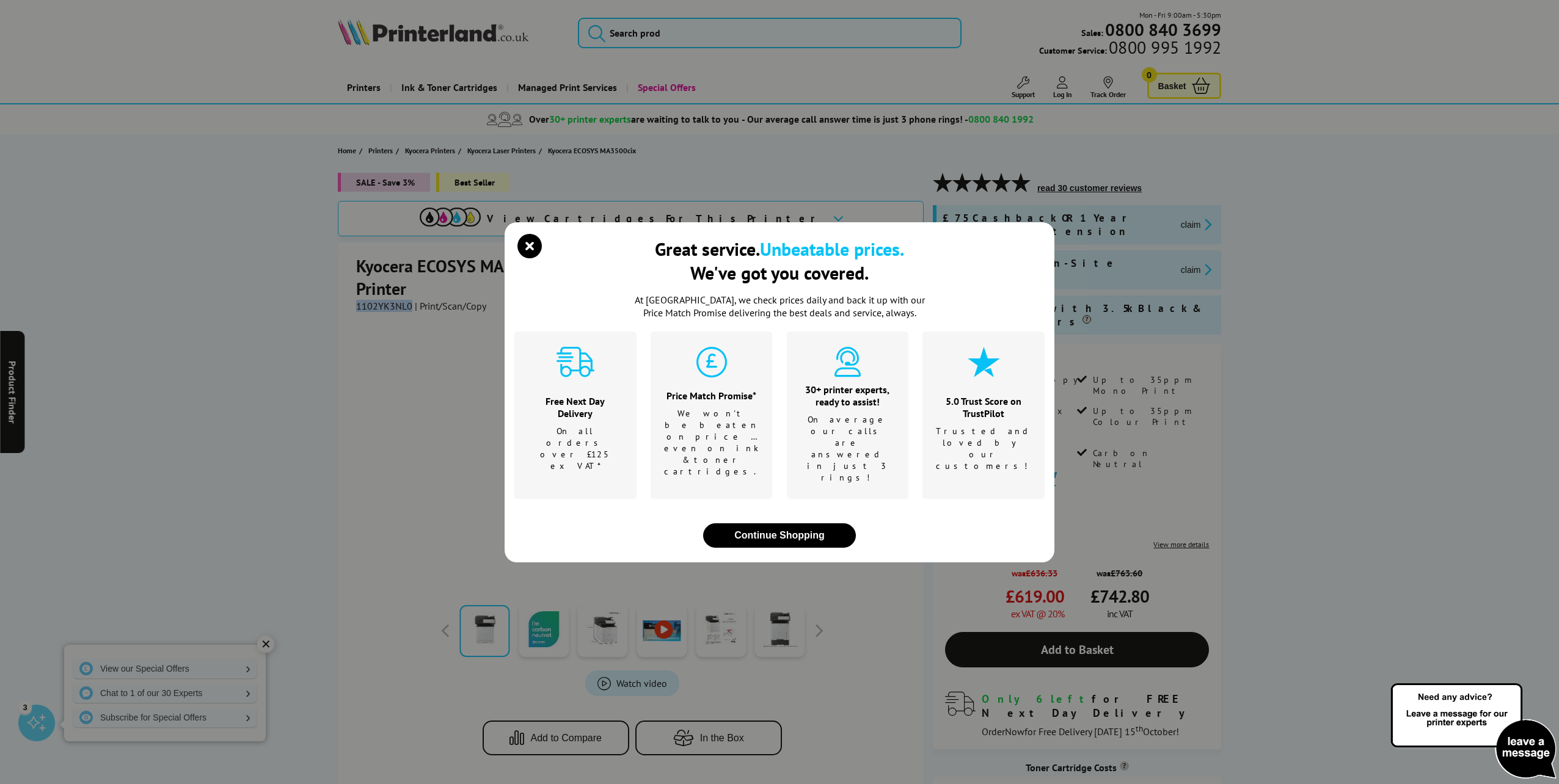
copy span "1102YK3NL0"
click at [803, 523] on button "Continue Shopping" at bounding box center [779, 535] width 152 height 25
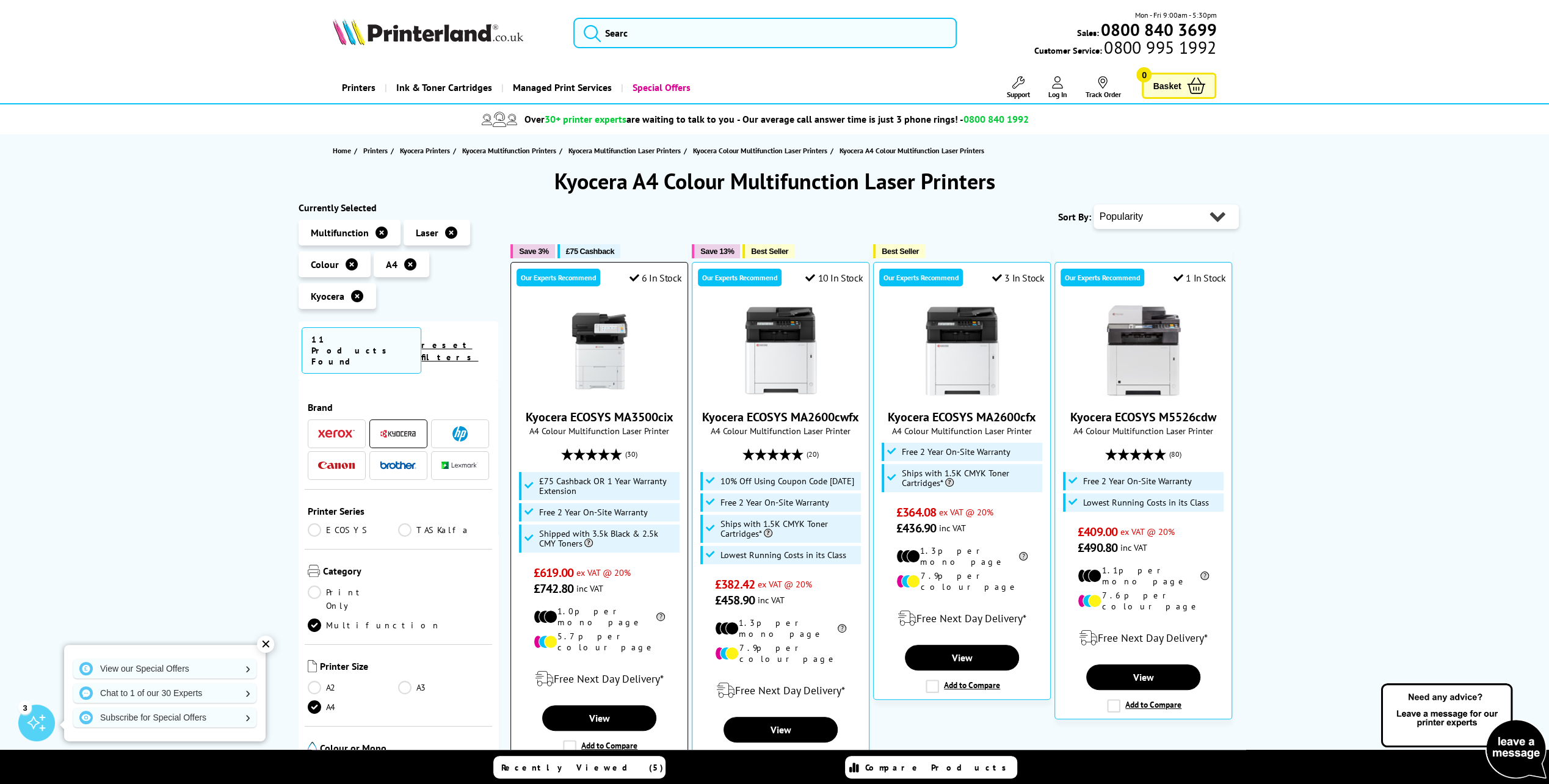
click at [588, 365] on img at bounding box center [599, 351] width 92 height 92
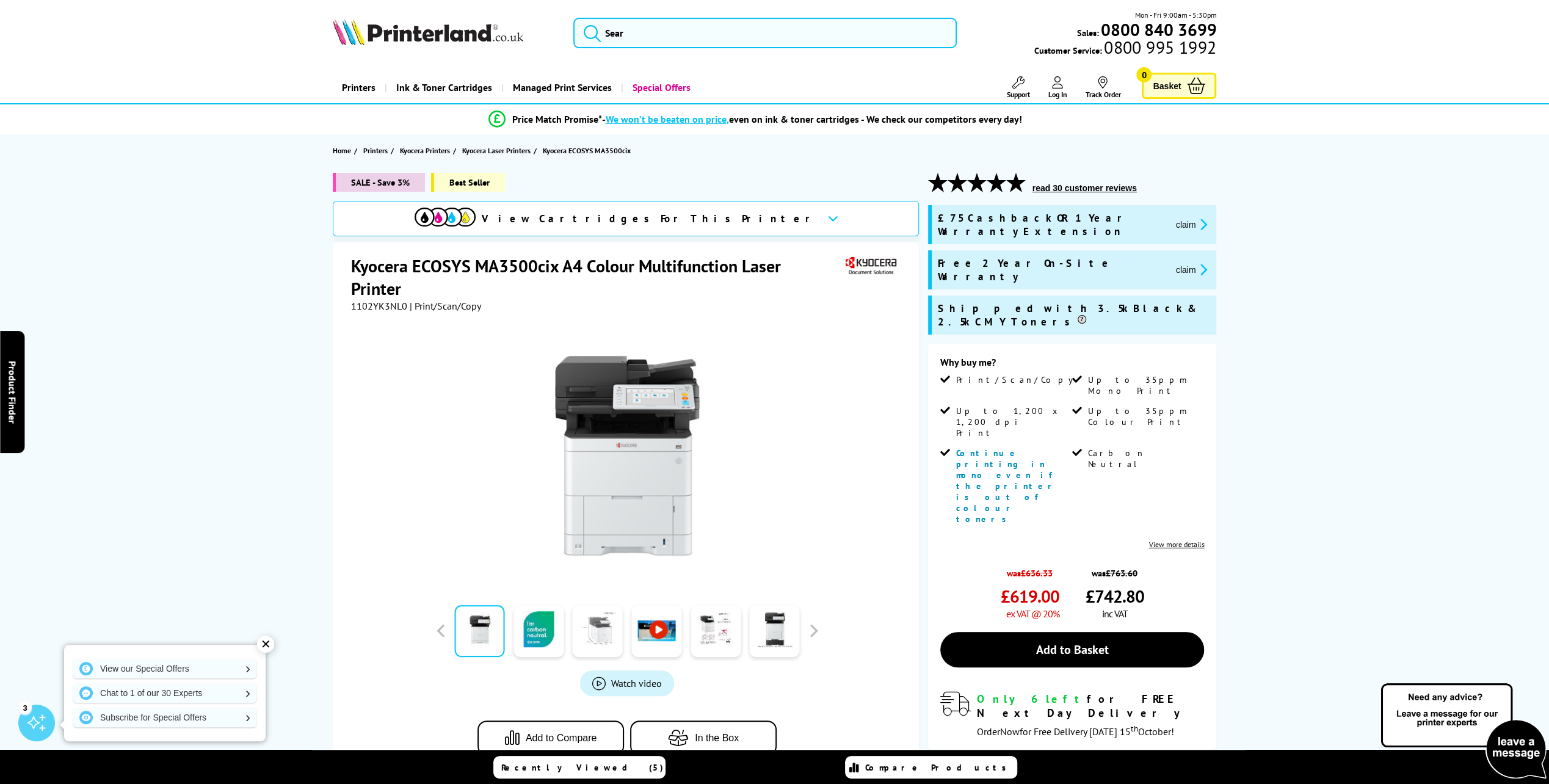
click at [594, 633] on link at bounding box center [597, 631] width 50 height 52
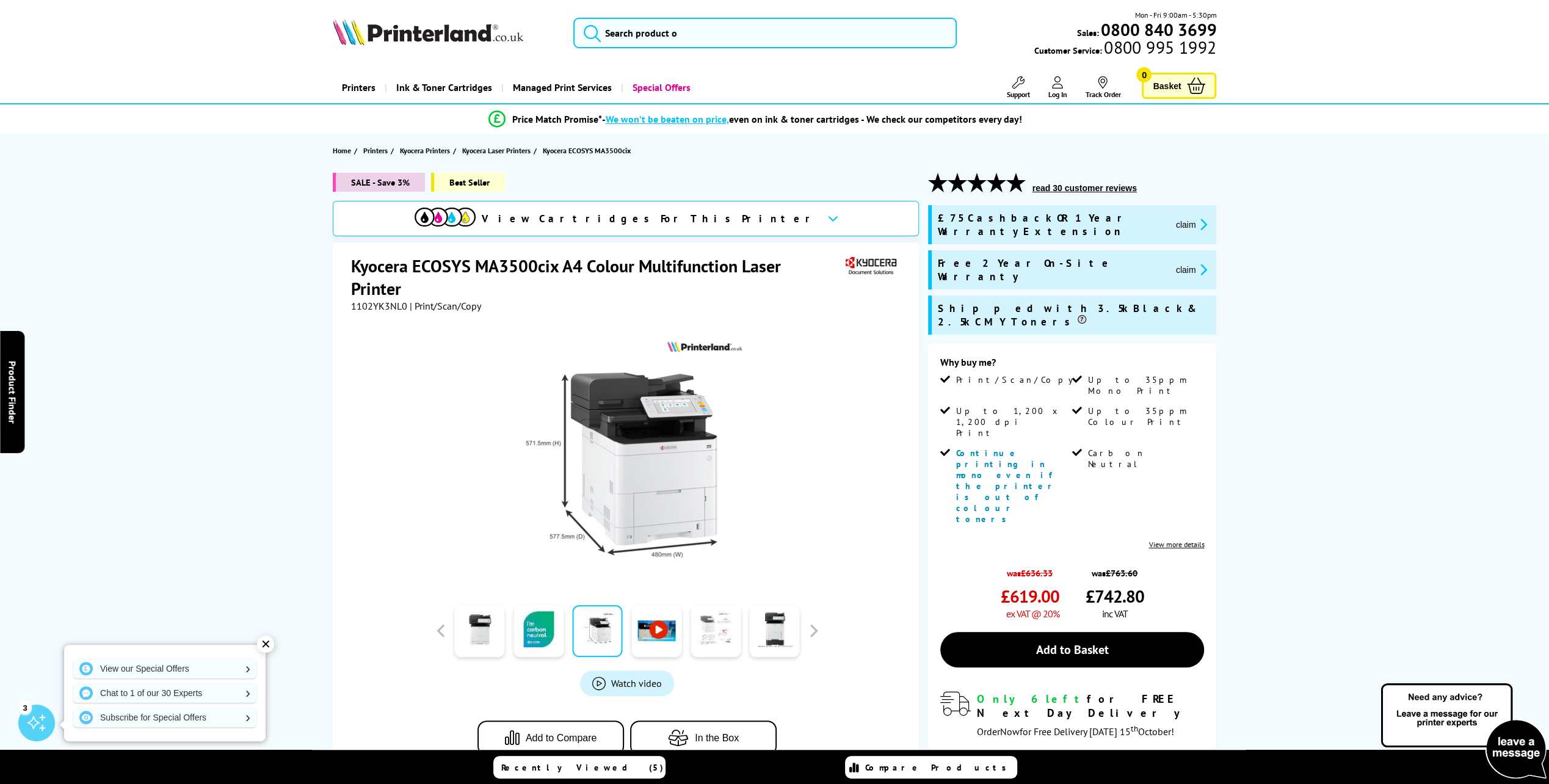
click at [708, 636] on link at bounding box center [715, 631] width 50 height 52
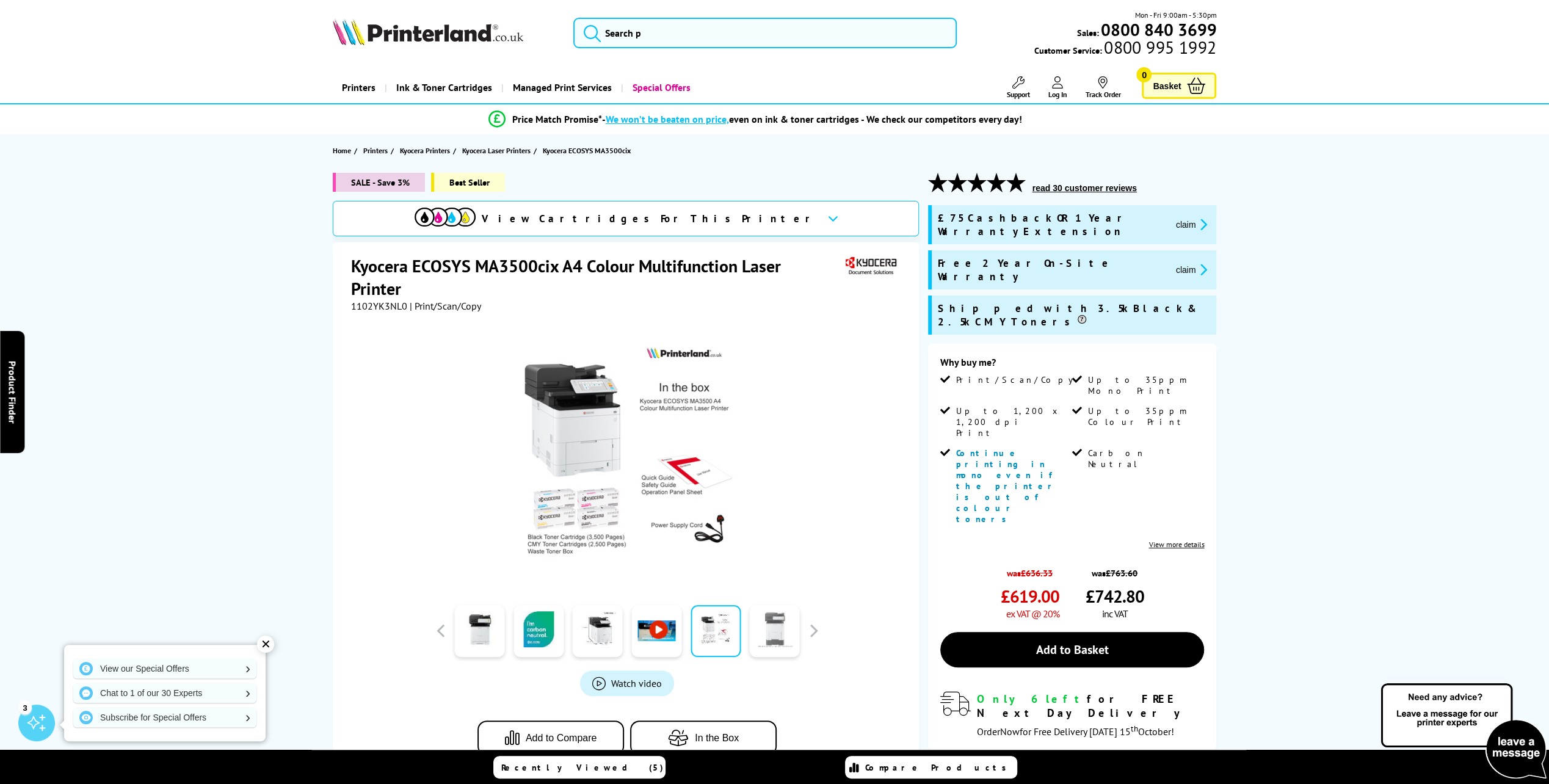
click at [764, 632] on link at bounding box center [774, 631] width 50 height 52
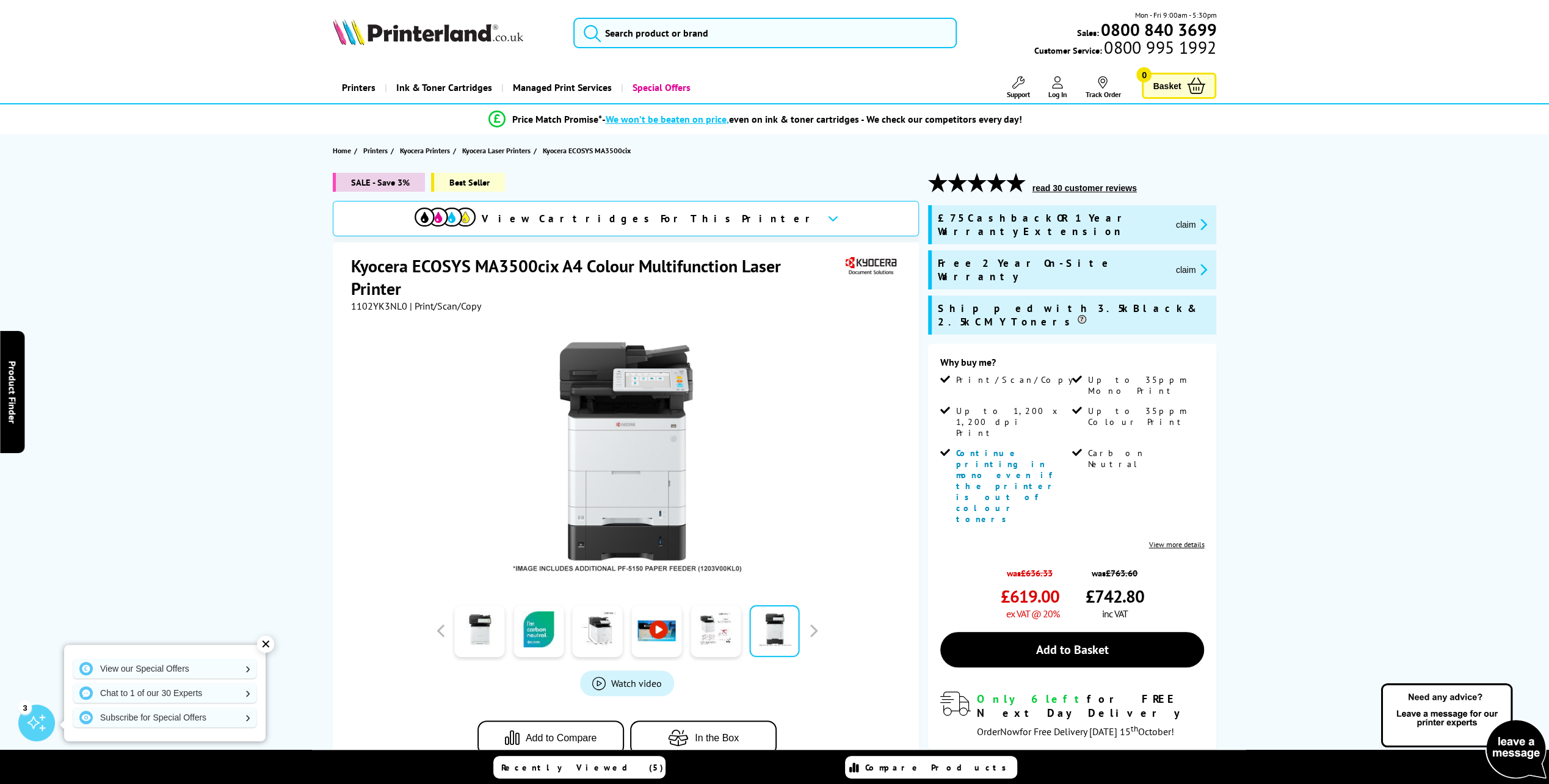
click at [765, 632] on link at bounding box center [774, 631] width 50 height 52
